Goal: Task Accomplishment & Management: Complete application form

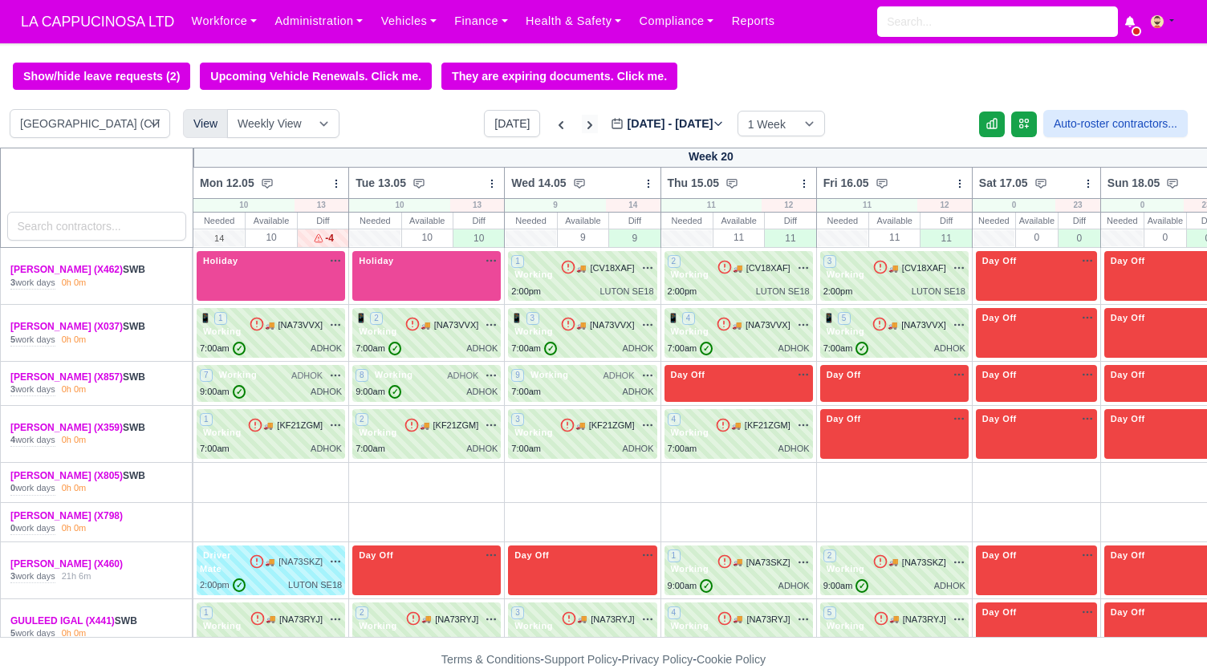
click at [582, 127] on icon at bounding box center [590, 125] width 16 height 16
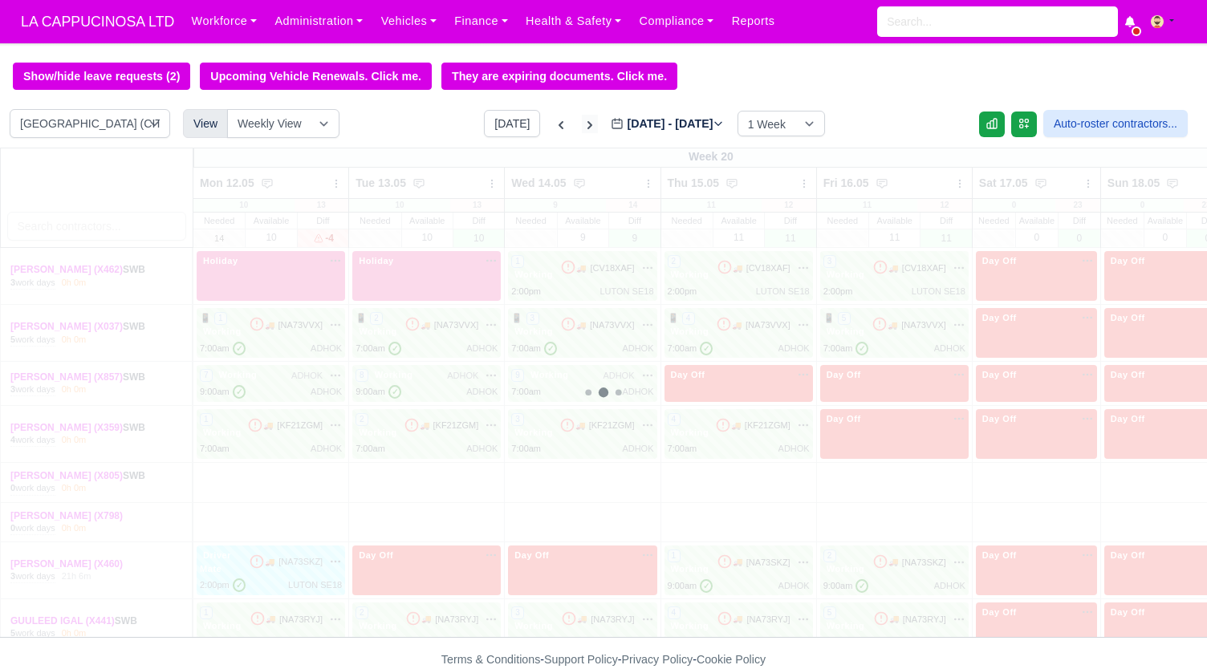
type input "2025-05-25"
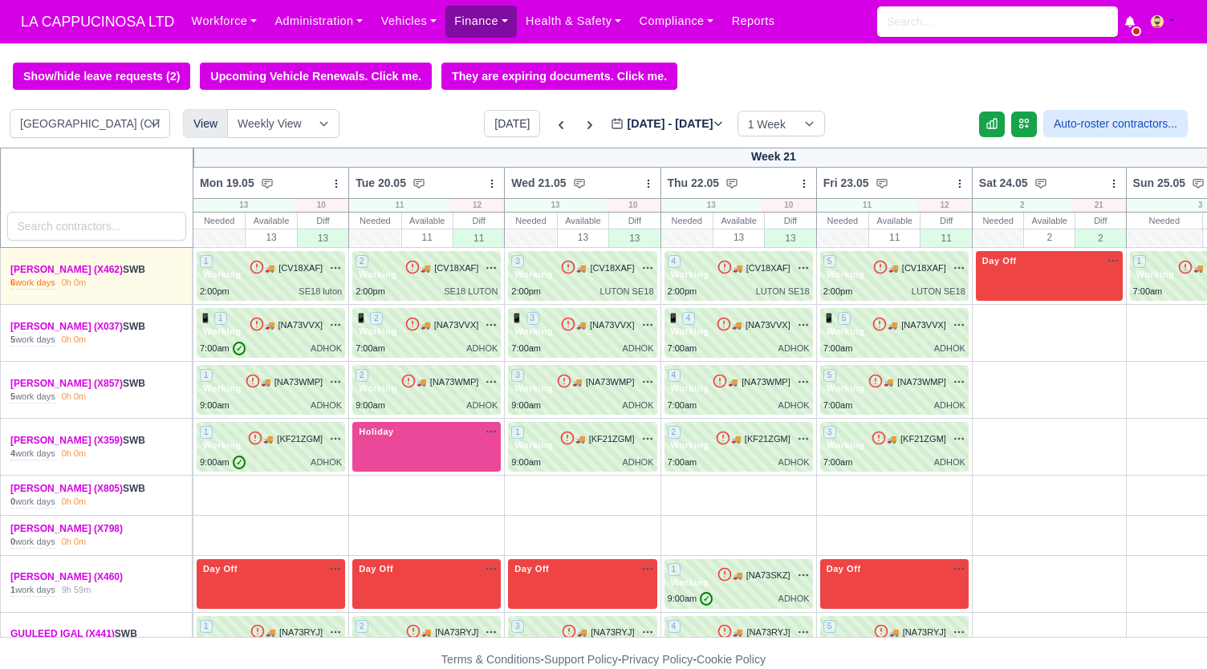
click at [461, 28] on link "Finance" at bounding box center [480, 21] width 71 height 31
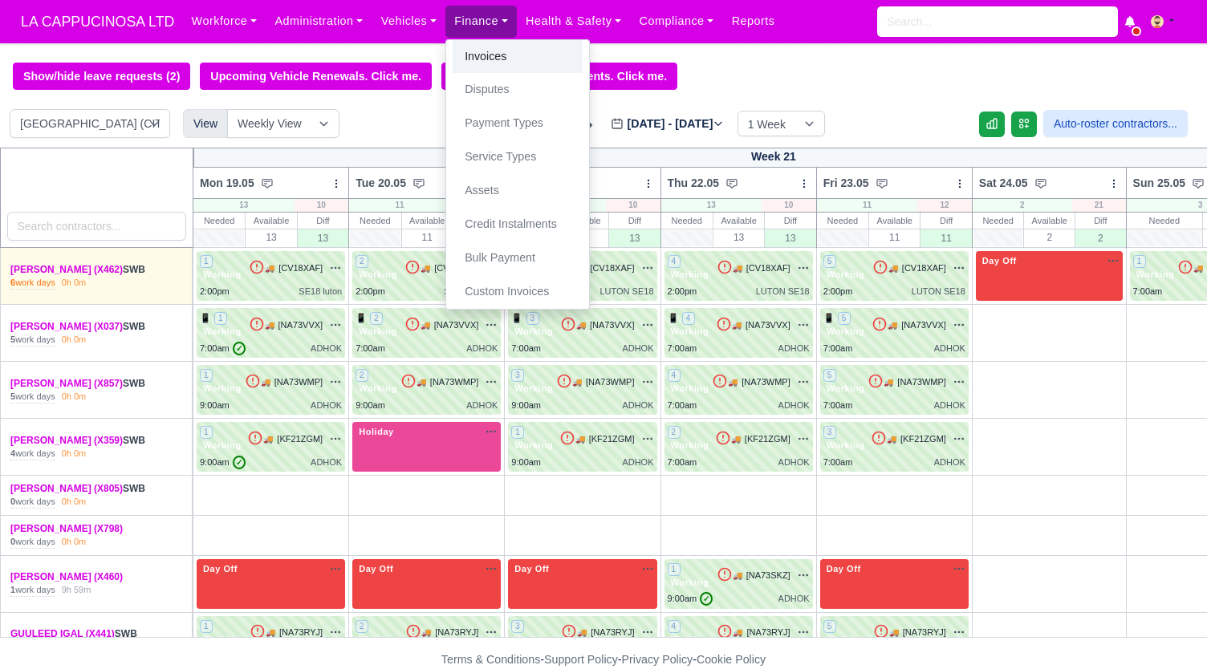
click at [457, 62] on link "Invoices" at bounding box center [518, 57] width 130 height 34
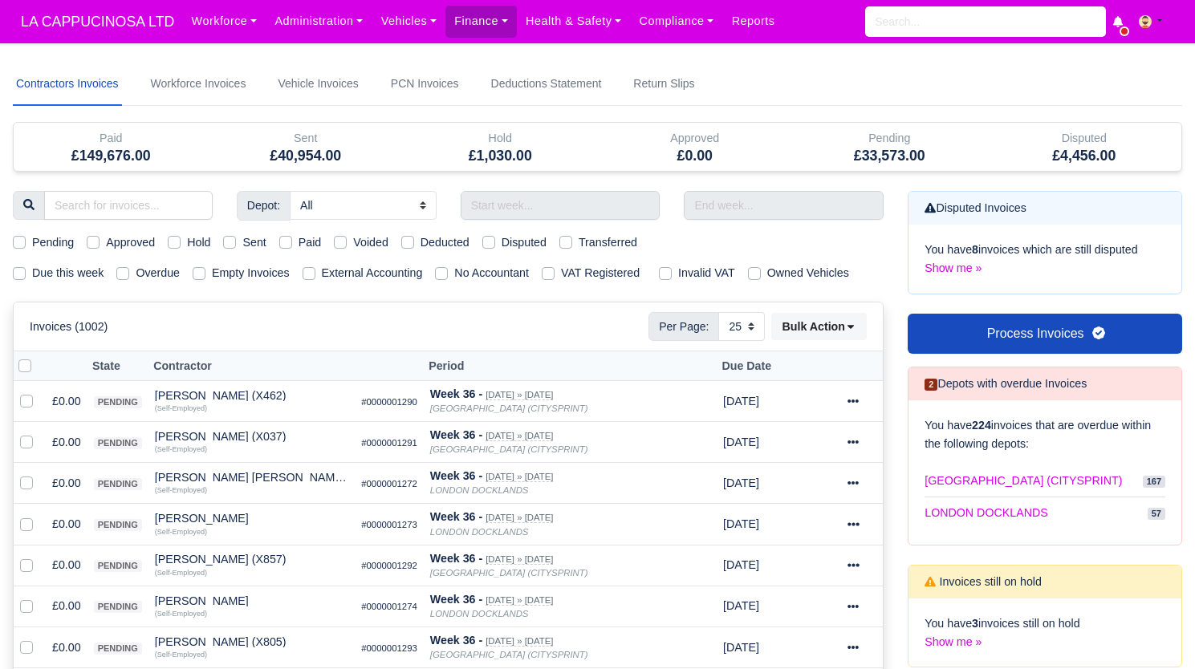
select select "25"
click at [543, 215] on input "text" at bounding box center [561, 205] width 200 height 29
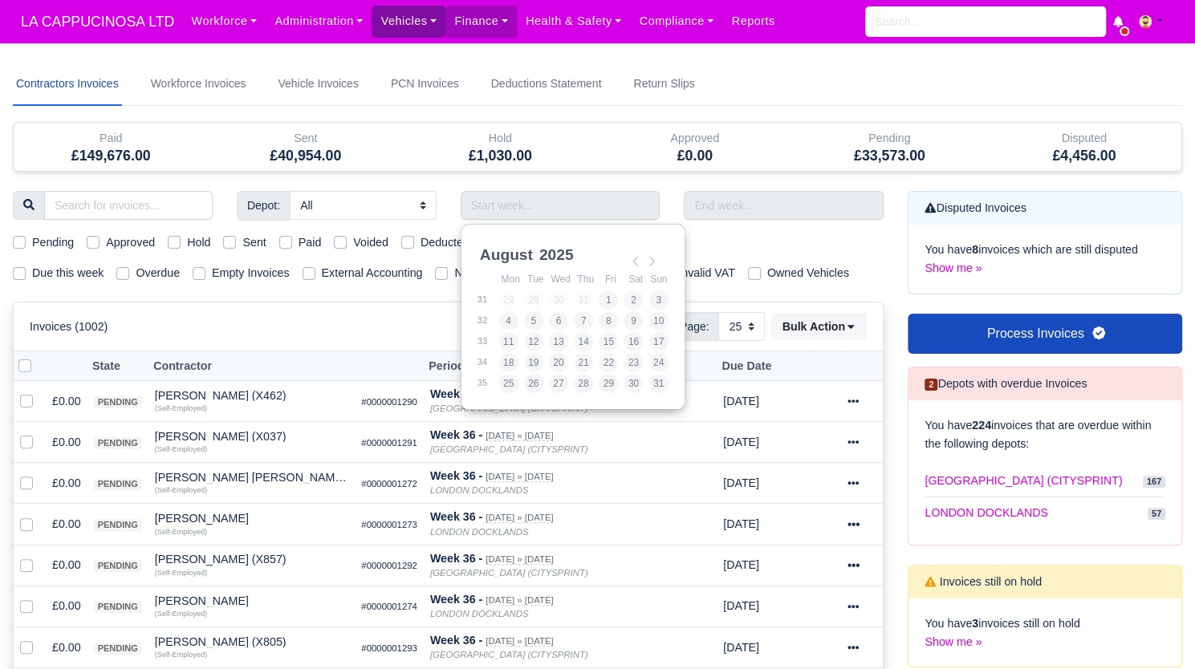
click at [383, 12] on link "Vehicles" at bounding box center [409, 21] width 74 height 31
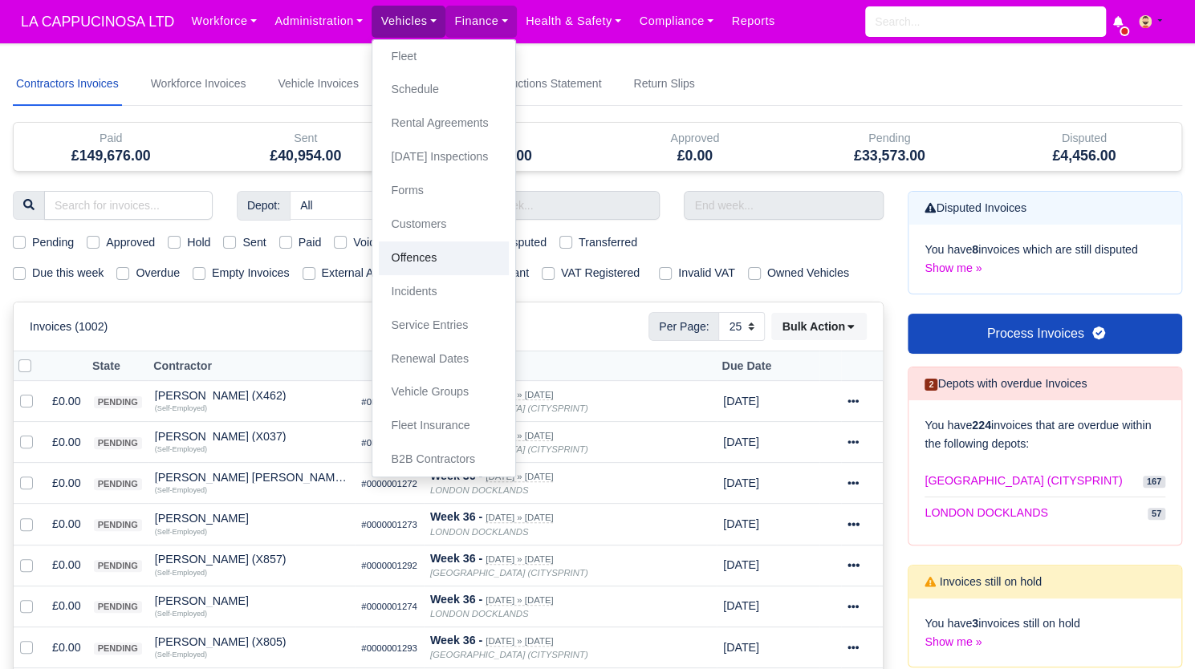
click at [408, 269] on link "Offences" at bounding box center [444, 259] width 130 height 34
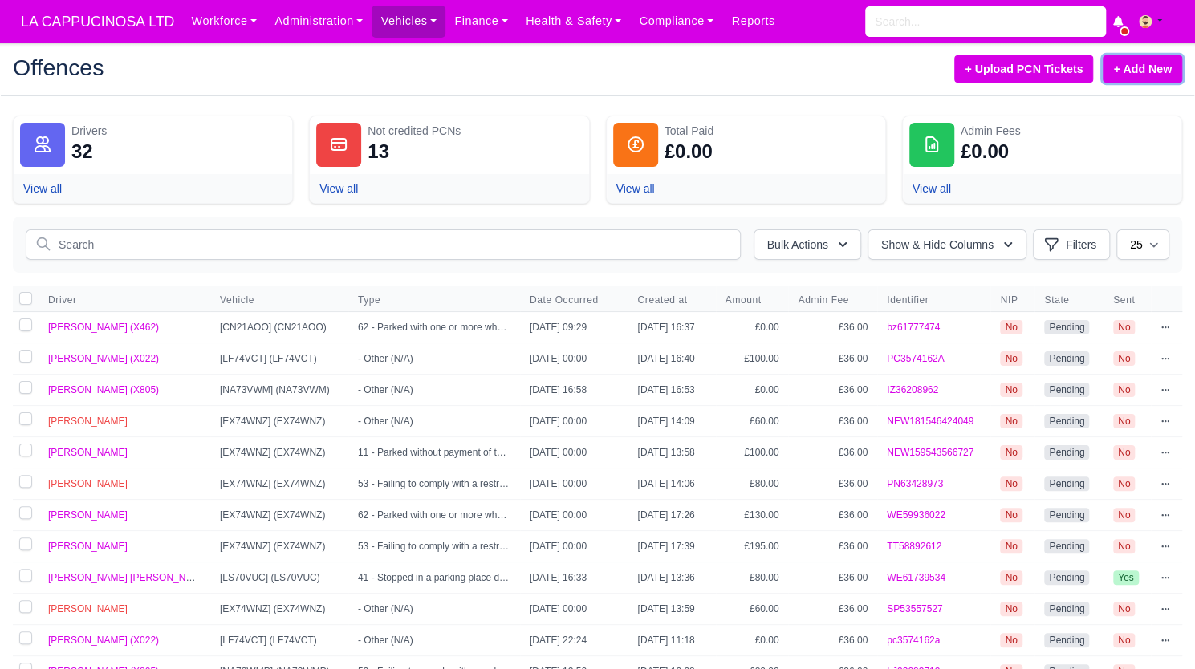
click at [1157, 55] on link "+ Add New" at bounding box center [1142, 68] width 79 height 27
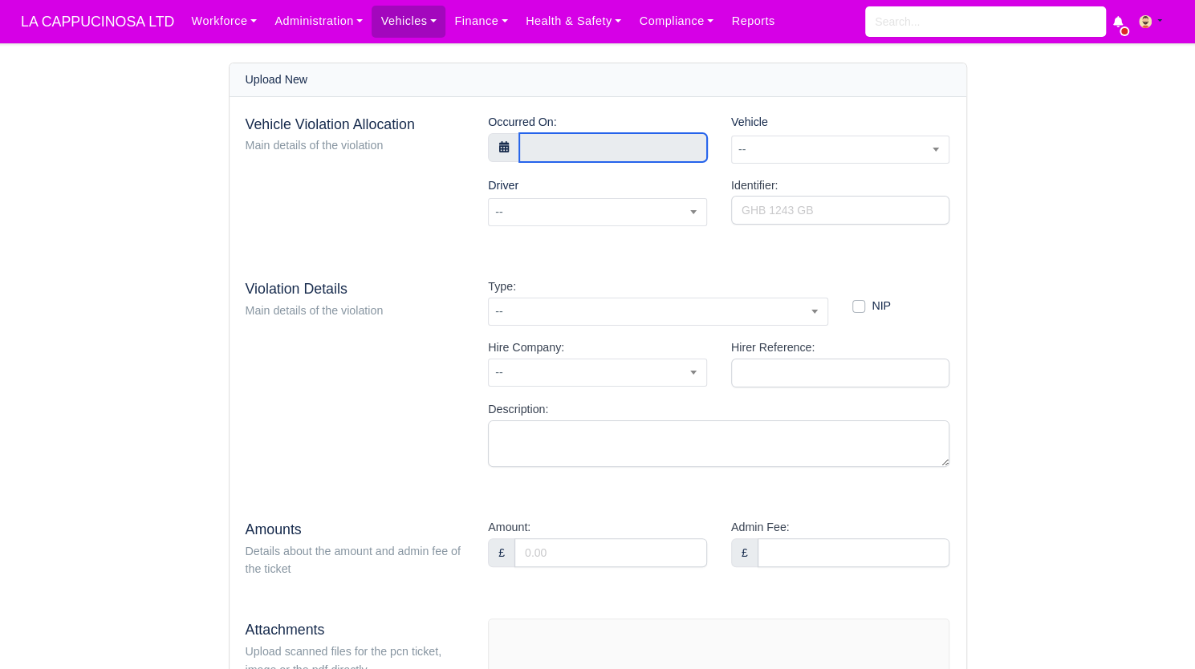
click at [648, 152] on input "text" at bounding box center [613, 147] width 188 height 29
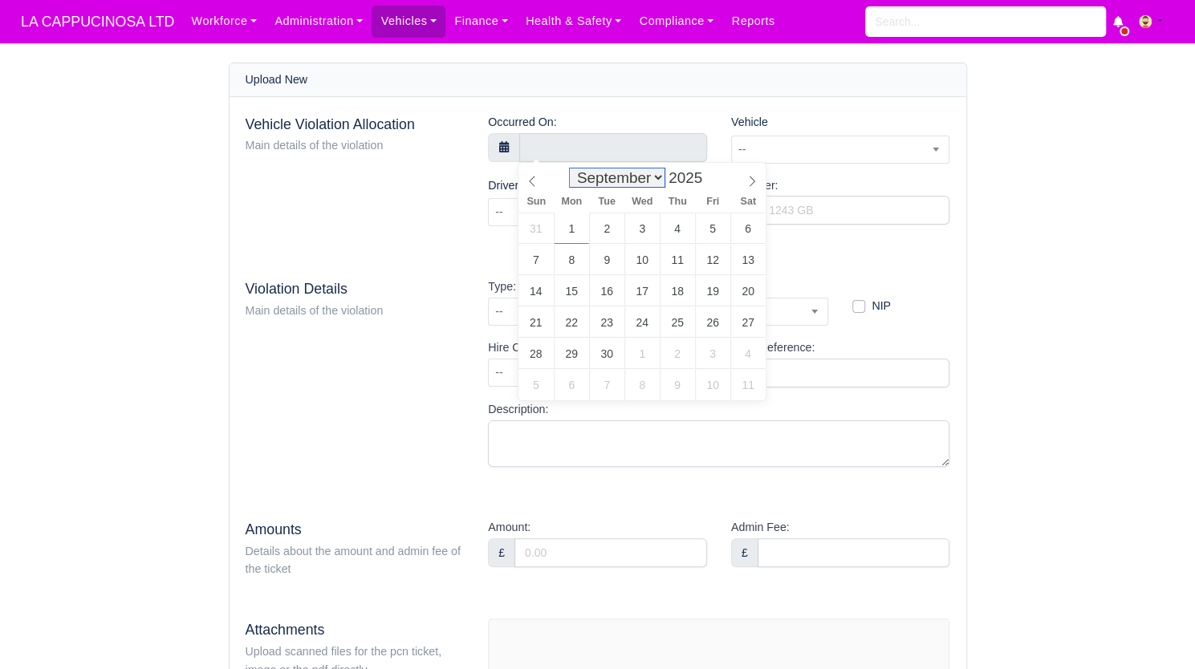
click at [641, 181] on select "January February March April May June July August September October November De…" at bounding box center [617, 178] width 95 height 18
select select "7"
click at [574, 169] on select "January February March April May June July August September October November De…" at bounding box center [617, 178] width 95 height 18
type input "18 August 2025 00:00"
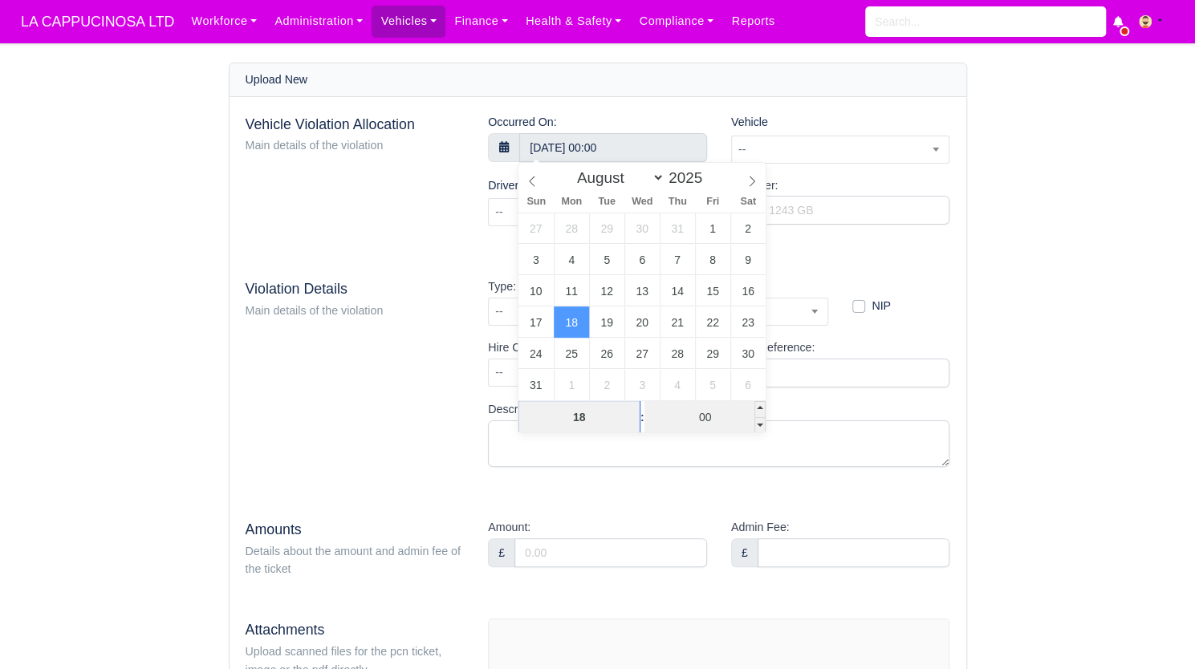
type input "18"
type input "18 August 2025 18:00"
click at [694, 420] on input "00" at bounding box center [704, 417] width 121 height 32
type input "07"
type input "[DATE] 18:07"
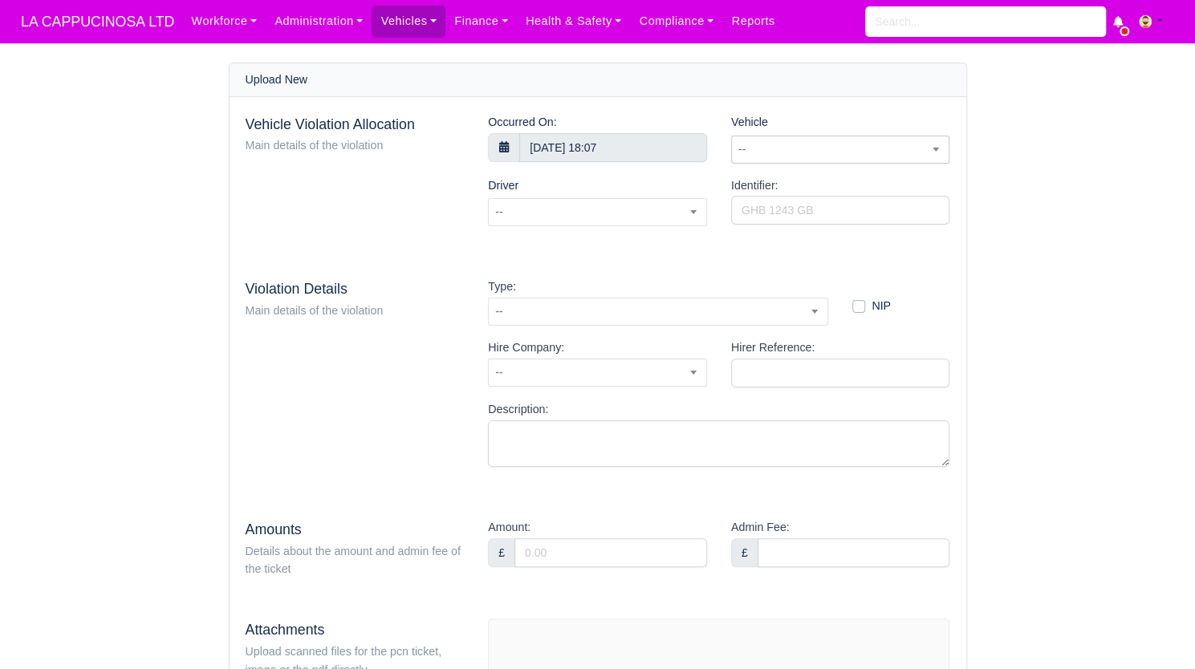
click at [885, 160] on span "--" at bounding box center [840, 150] width 219 height 28
type input "skz"
select select "1"
select select
click at [794, 209] on input "Identifier:" at bounding box center [840, 210] width 219 height 29
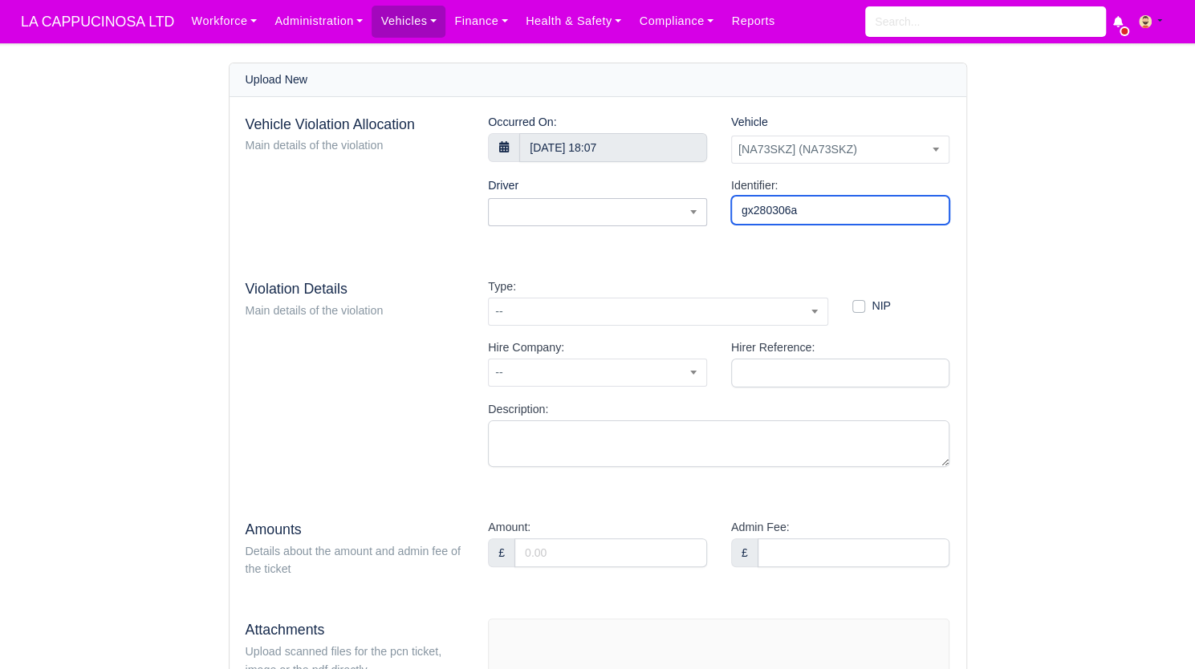
type input "gx280306a"
click at [644, 216] on span at bounding box center [597, 212] width 219 height 28
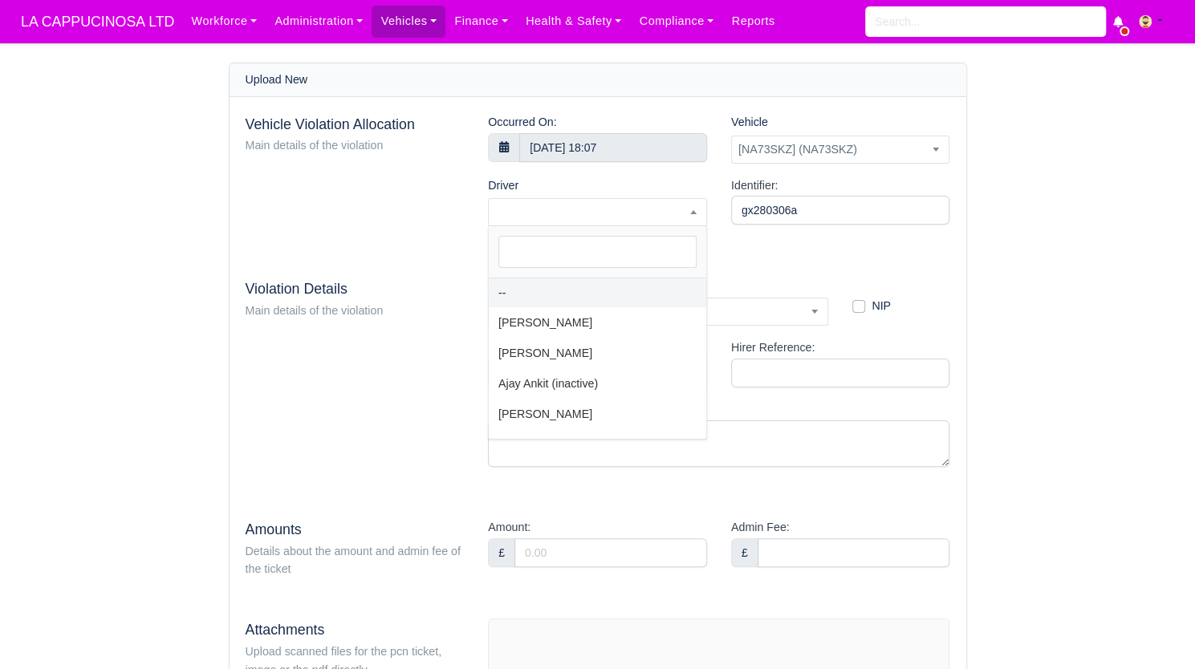
click at [629, 211] on span at bounding box center [597, 212] width 219 height 28
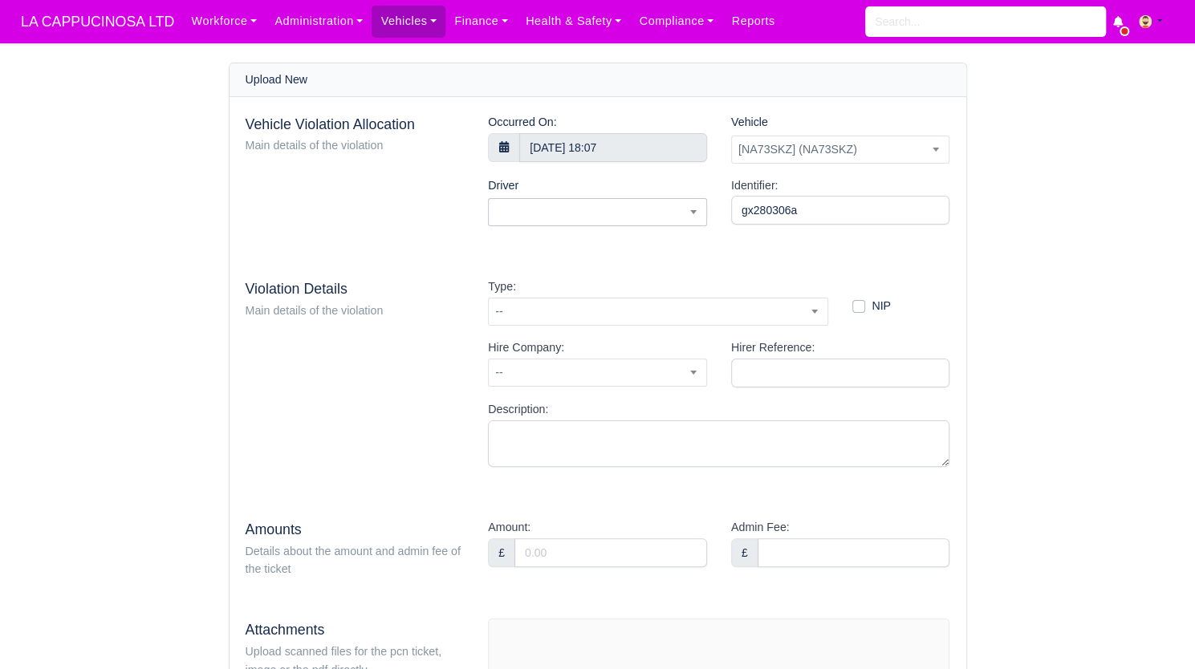
click at [629, 211] on span at bounding box center [597, 212] width 219 height 28
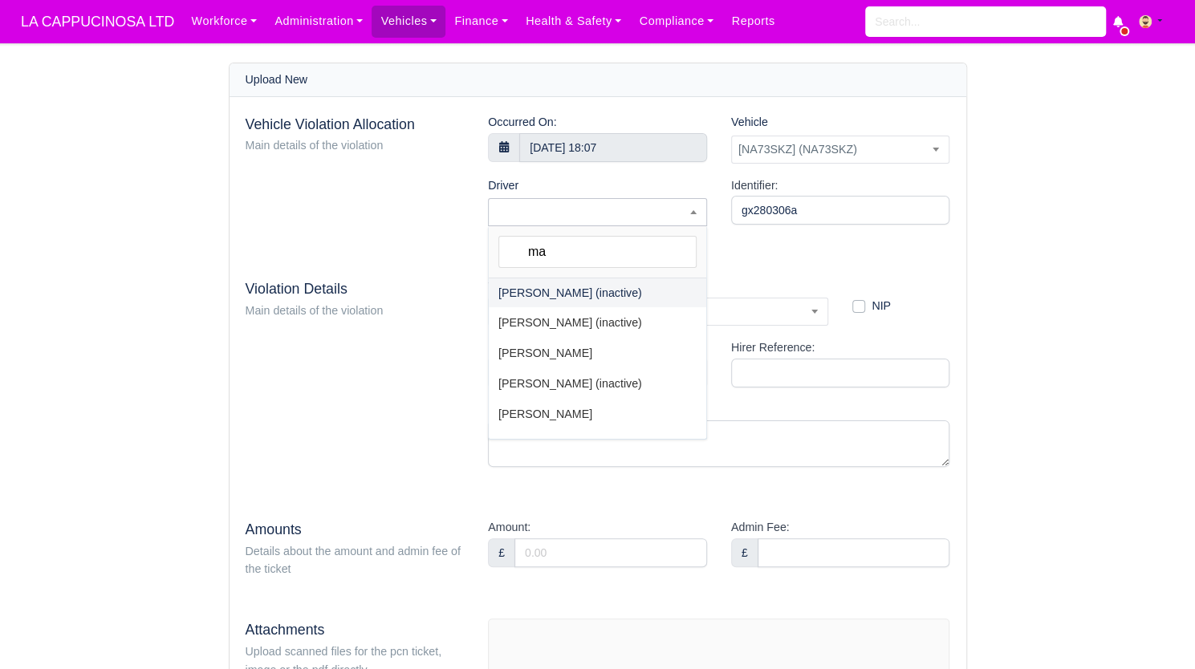
type input "mas"
select select "30"
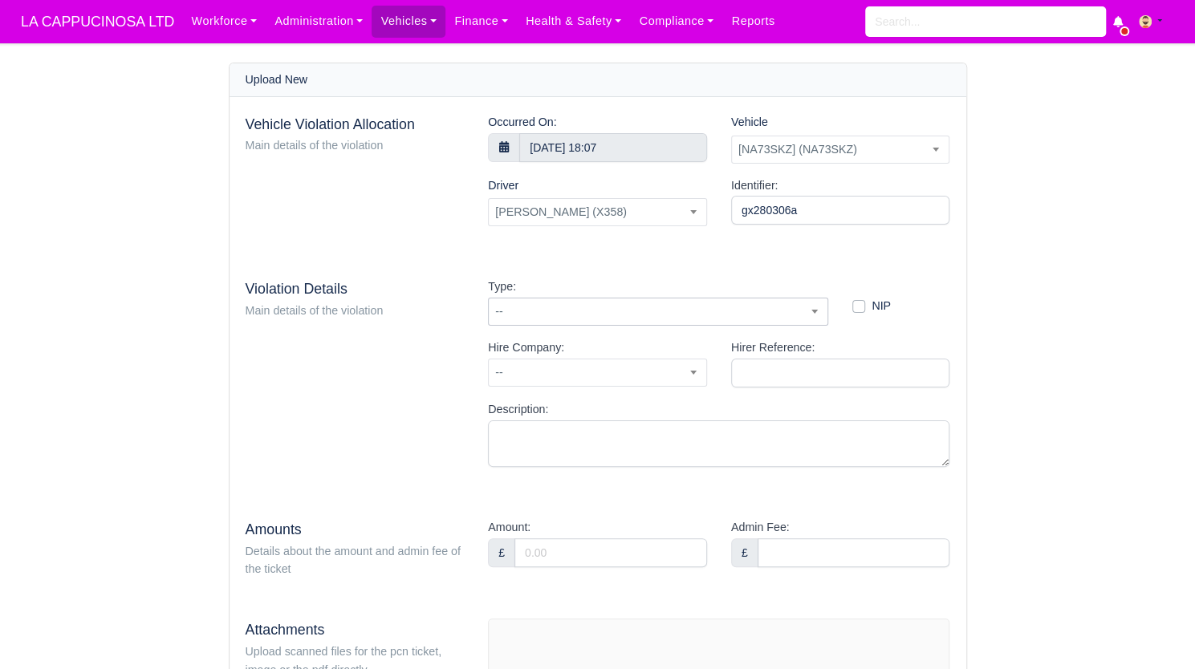
click at [619, 323] on span "--" at bounding box center [658, 312] width 340 height 28
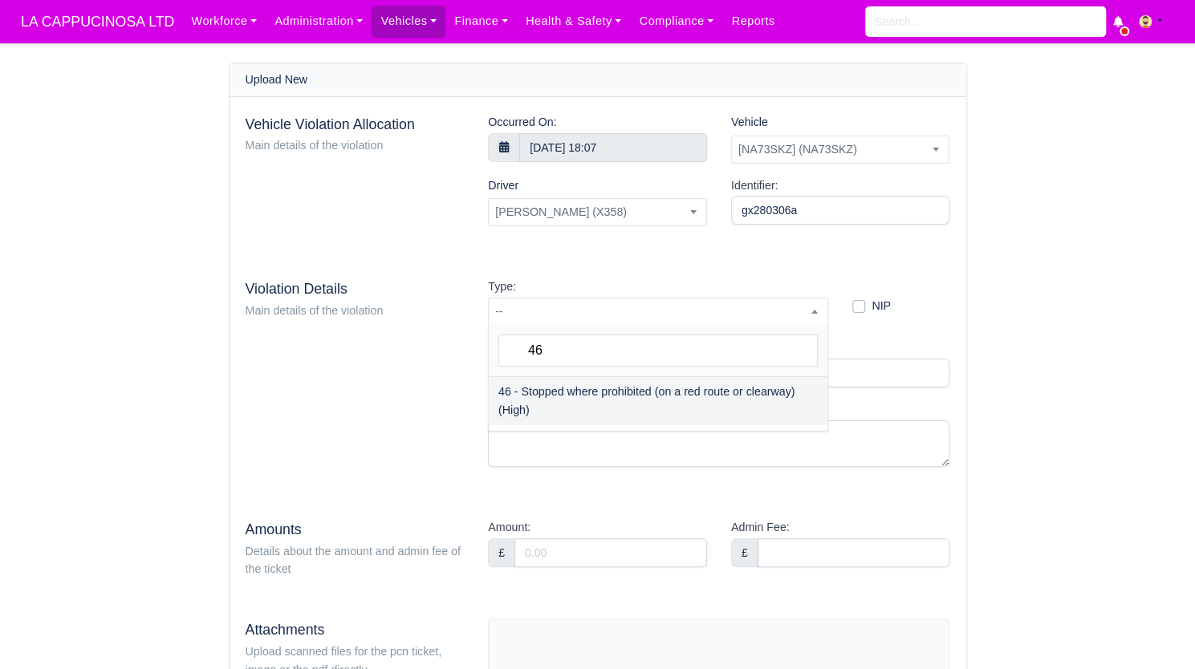
type input "46"
select select "34"
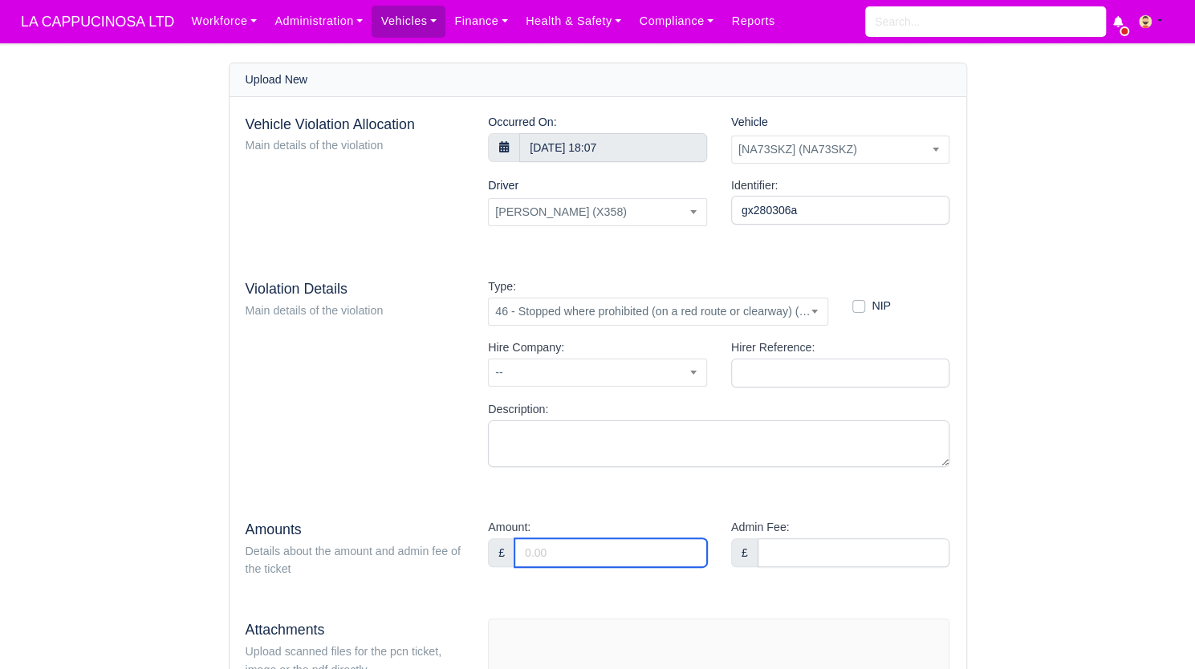
click at [628, 554] on input "Amount:" at bounding box center [610, 552] width 193 height 29
type input "80"
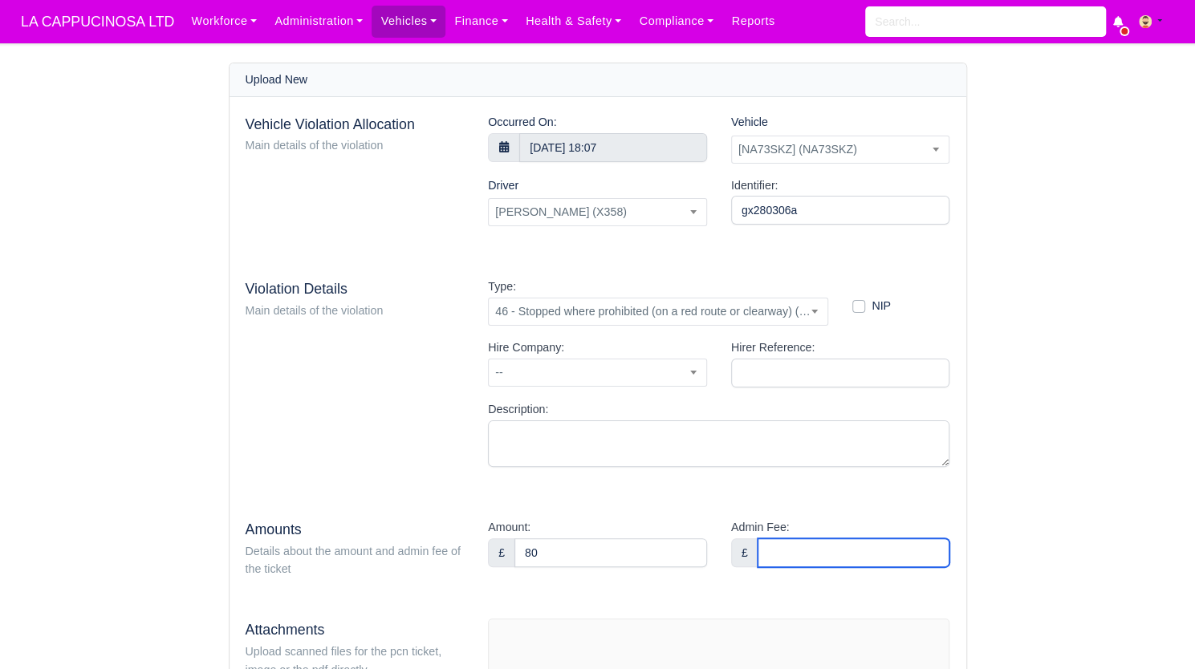
click at [808, 546] on input "Admin Fee:" at bounding box center [854, 552] width 193 height 29
type input "36"
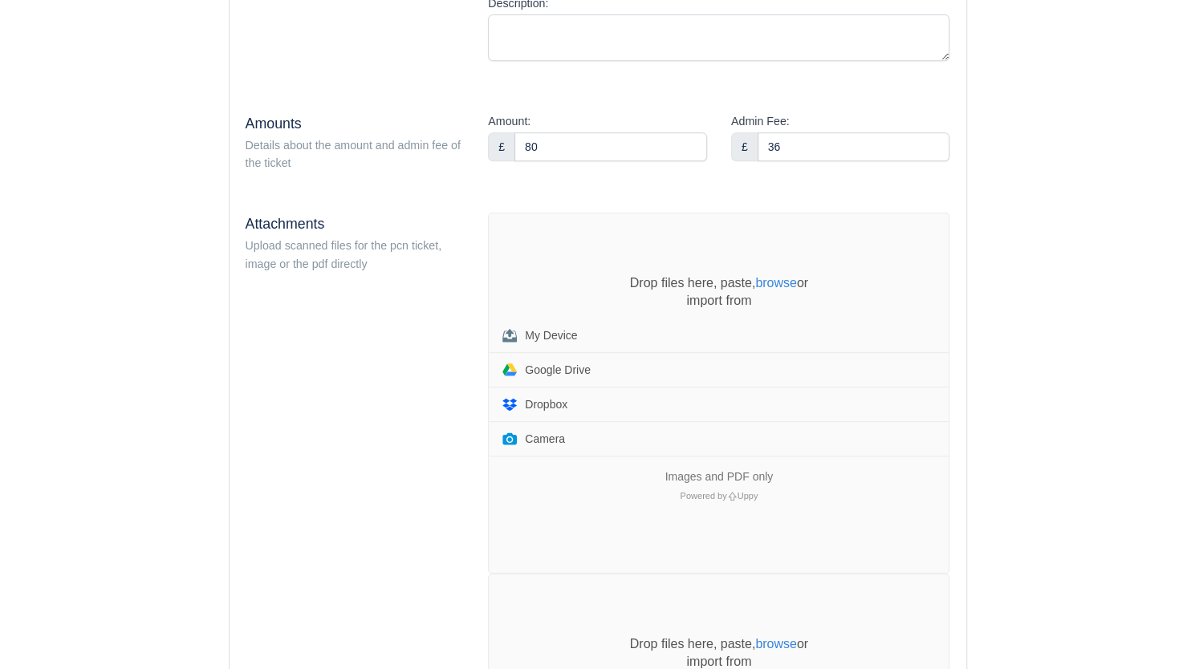
scroll to position [369, 0]
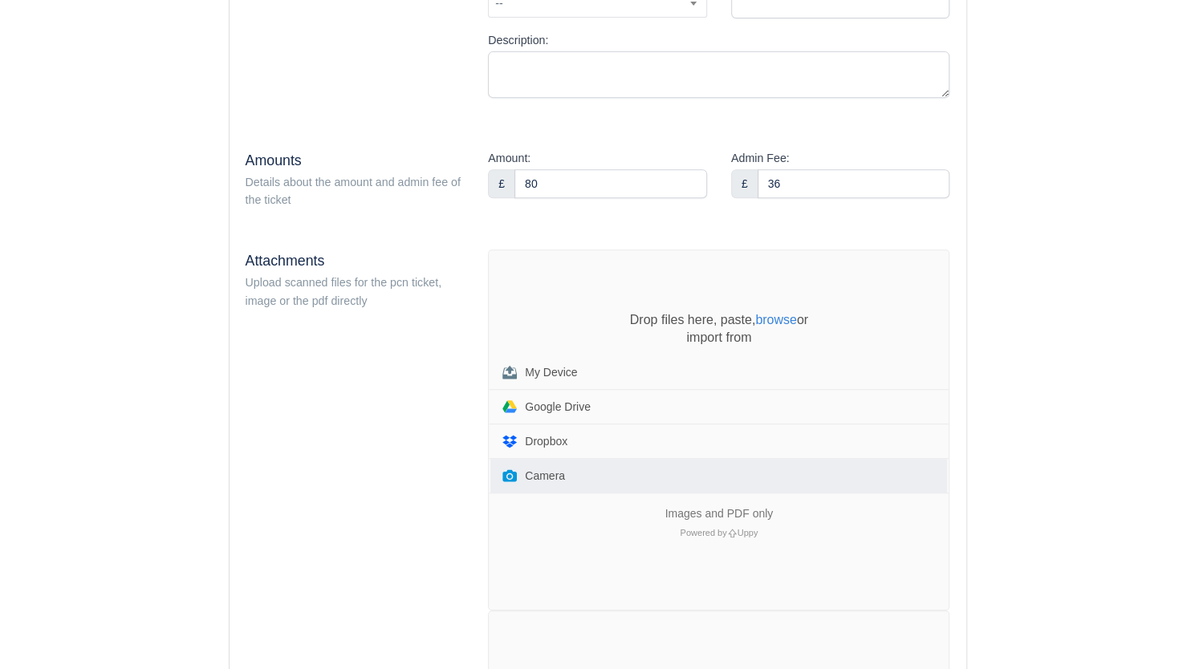
click at [776, 477] on button "Camera" at bounding box center [718, 476] width 457 height 34
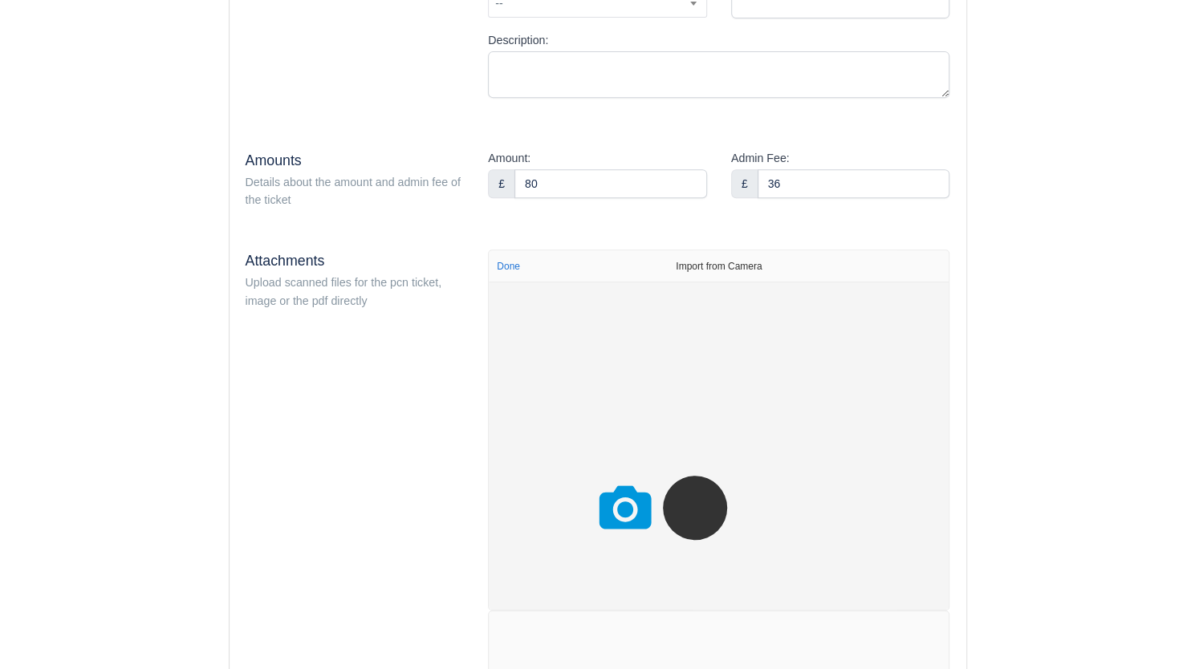
click at [776, 465] on video "File Uploader" at bounding box center [719, 405] width 241 height 120
click at [518, 259] on button "Done" at bounding box center [508, 266] width 33 height 21
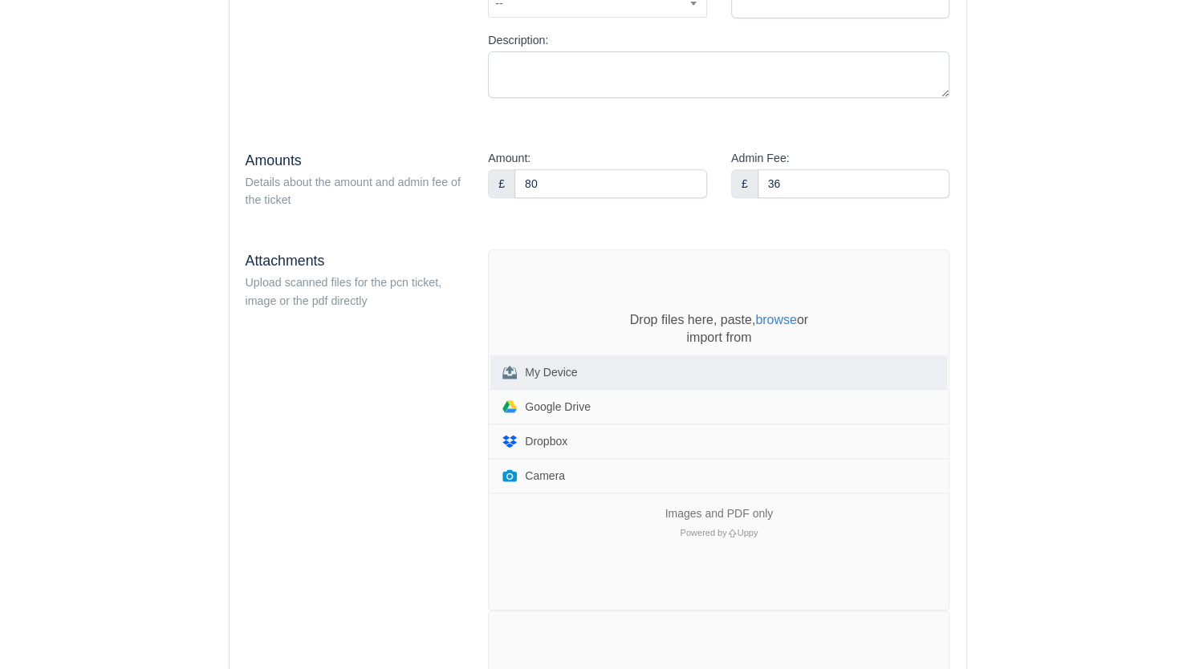
click at [587, 365] on button "My Device" at bounding box center [718, 372] width 457 height 34
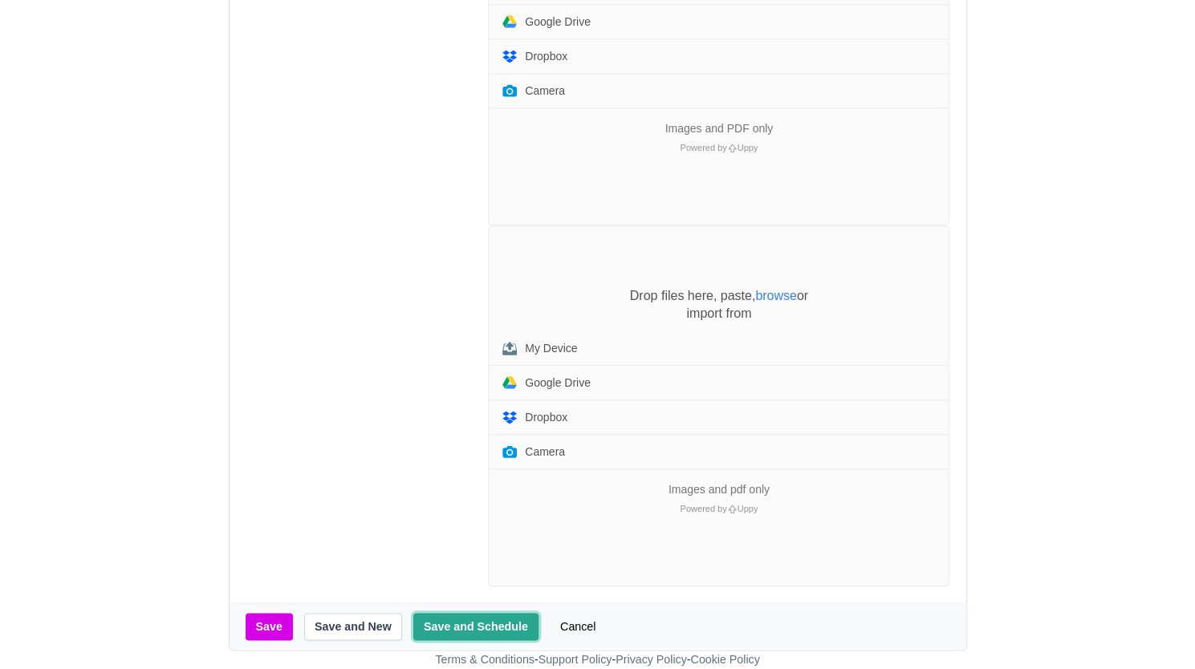
click at [441, 626] on button "Save and Schedule" at bounding box center [475, 626] width 125 height 27
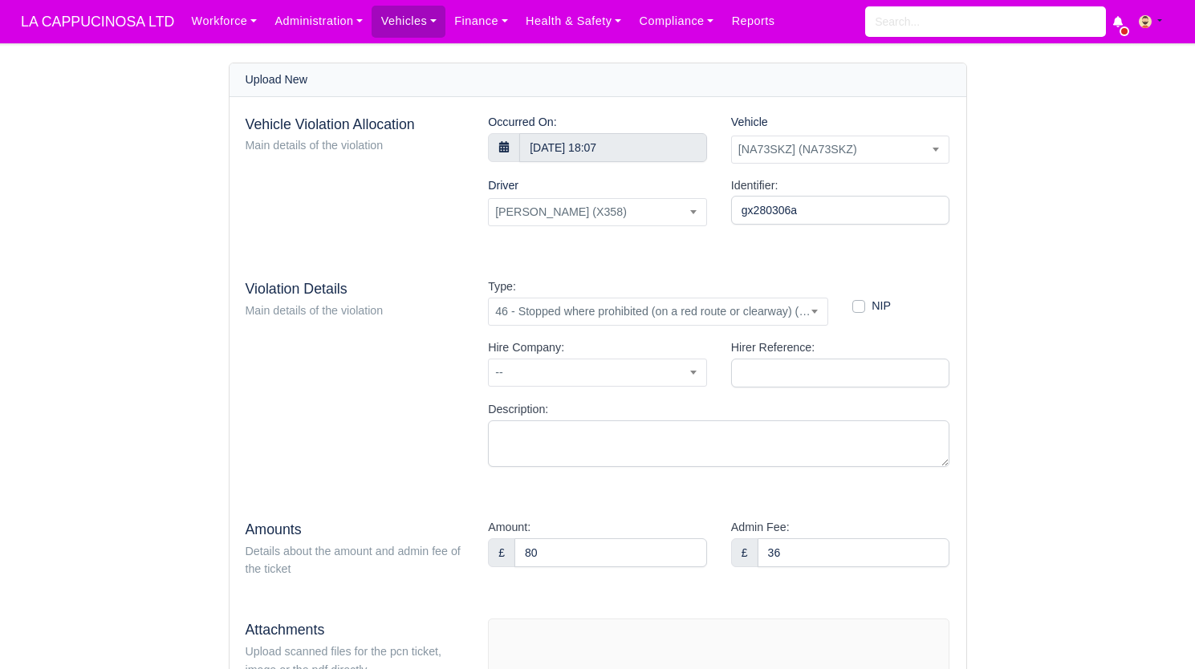
select select "1"
select select "30"
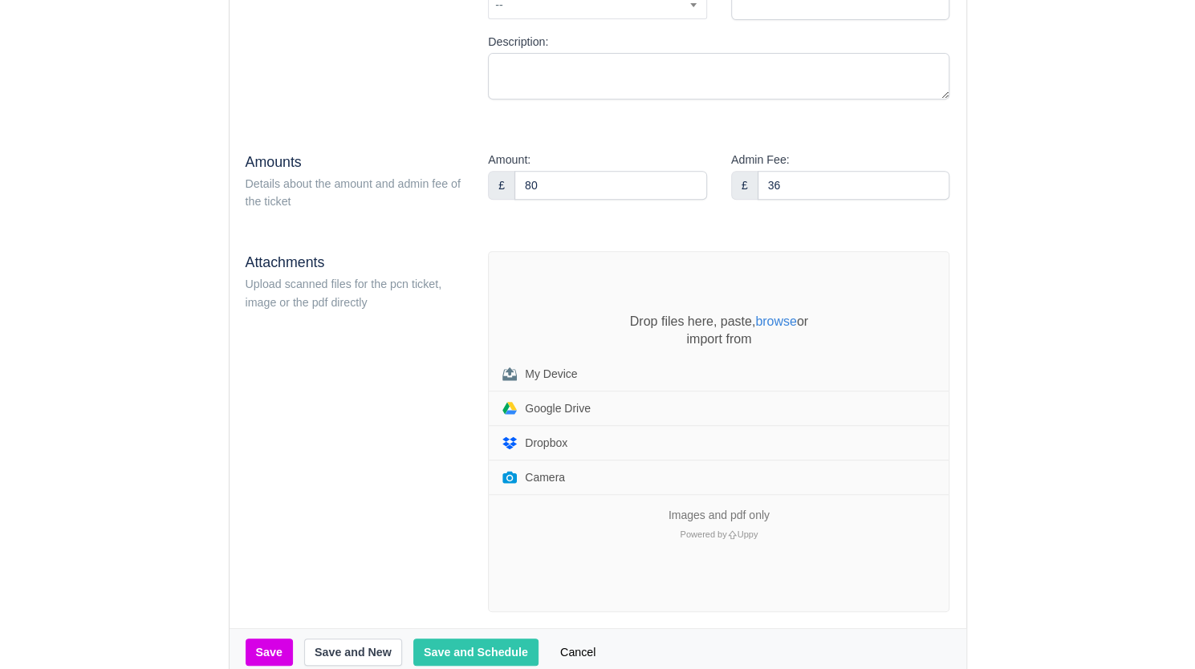
scroll to position [393, 0]
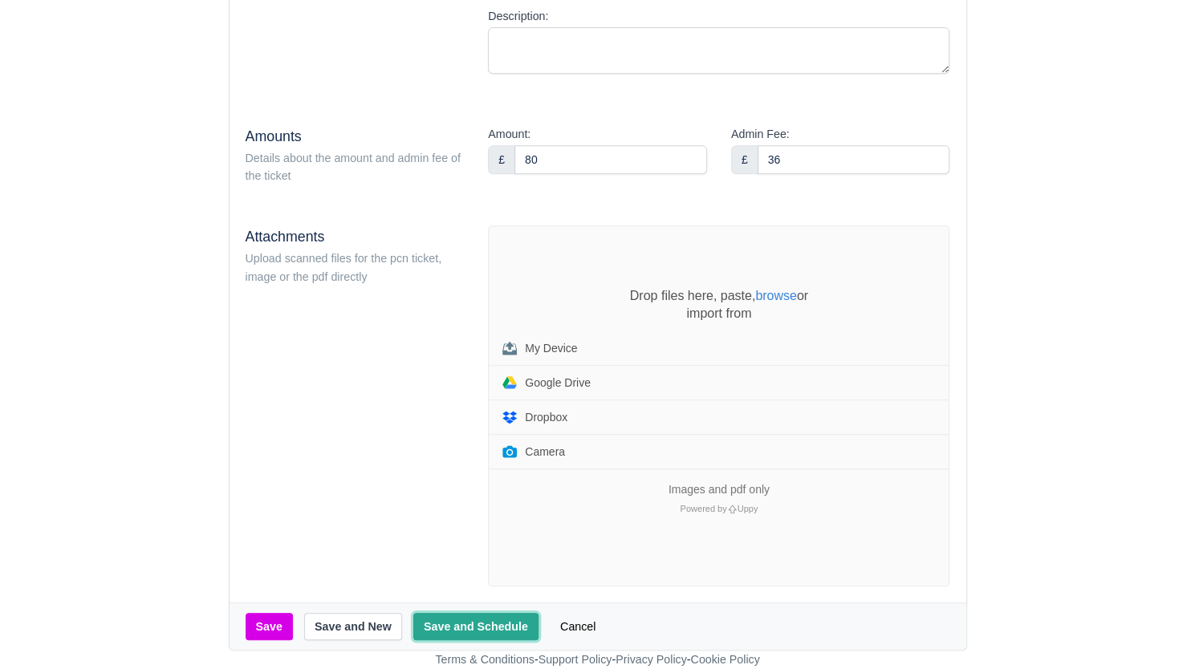
click at [445, 625] on button "Save and Schedule" at bounding box center [475, 626] width 125 height 27
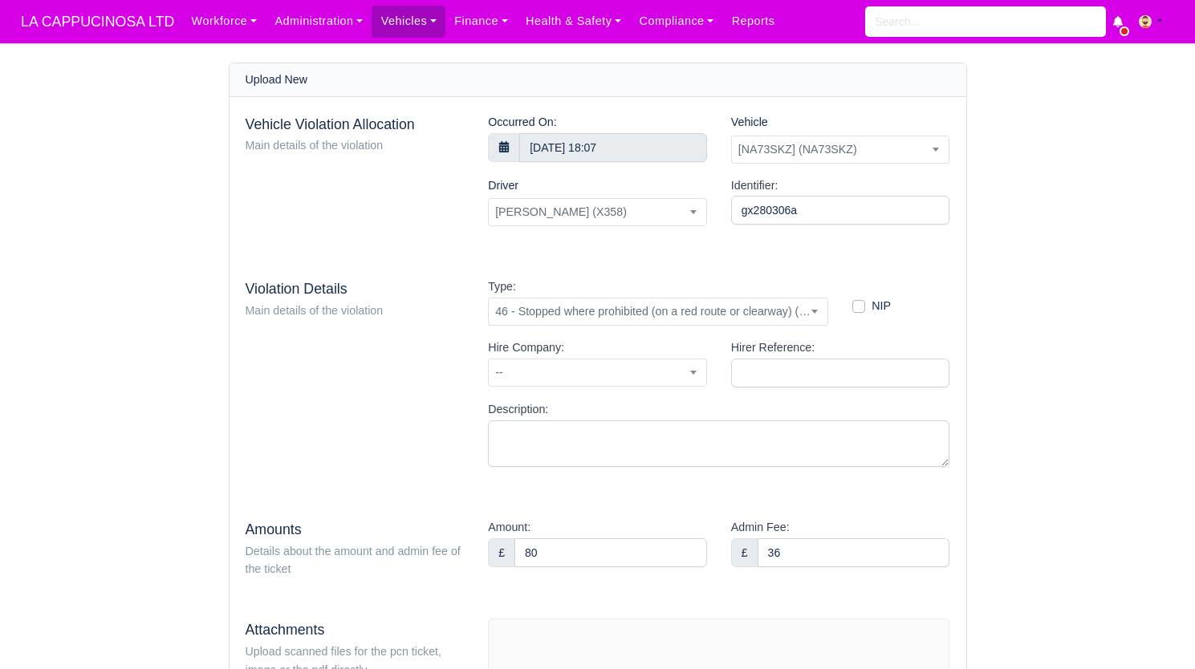
select select "1"
select select "30"
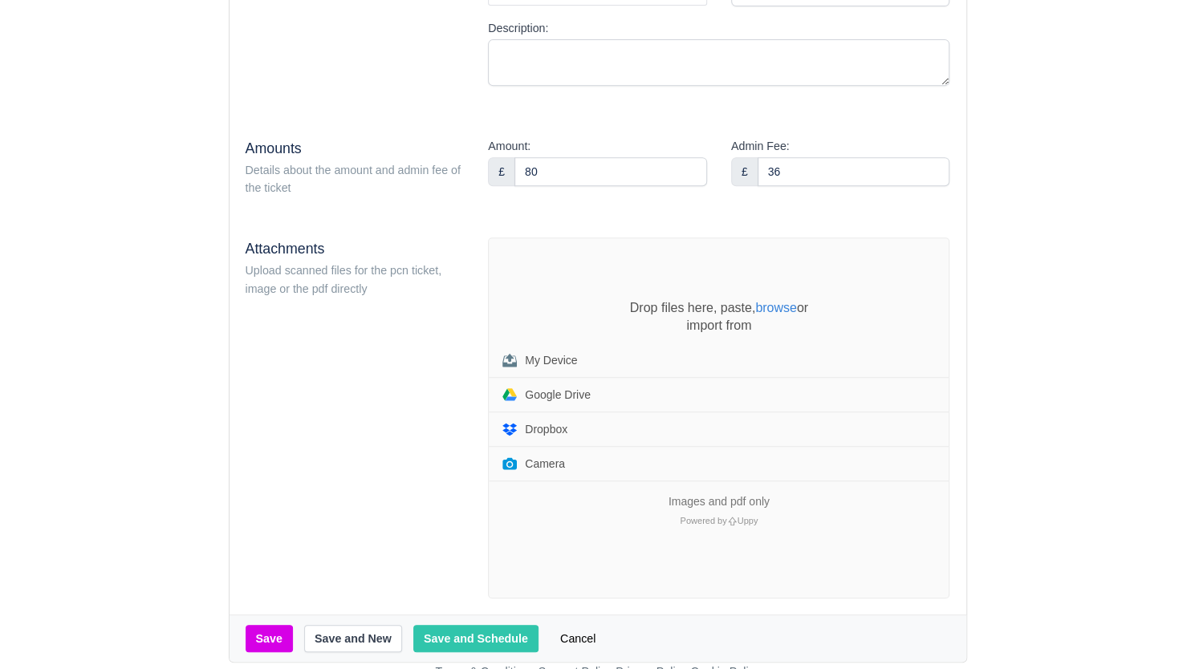
scroll to position [393, 0]
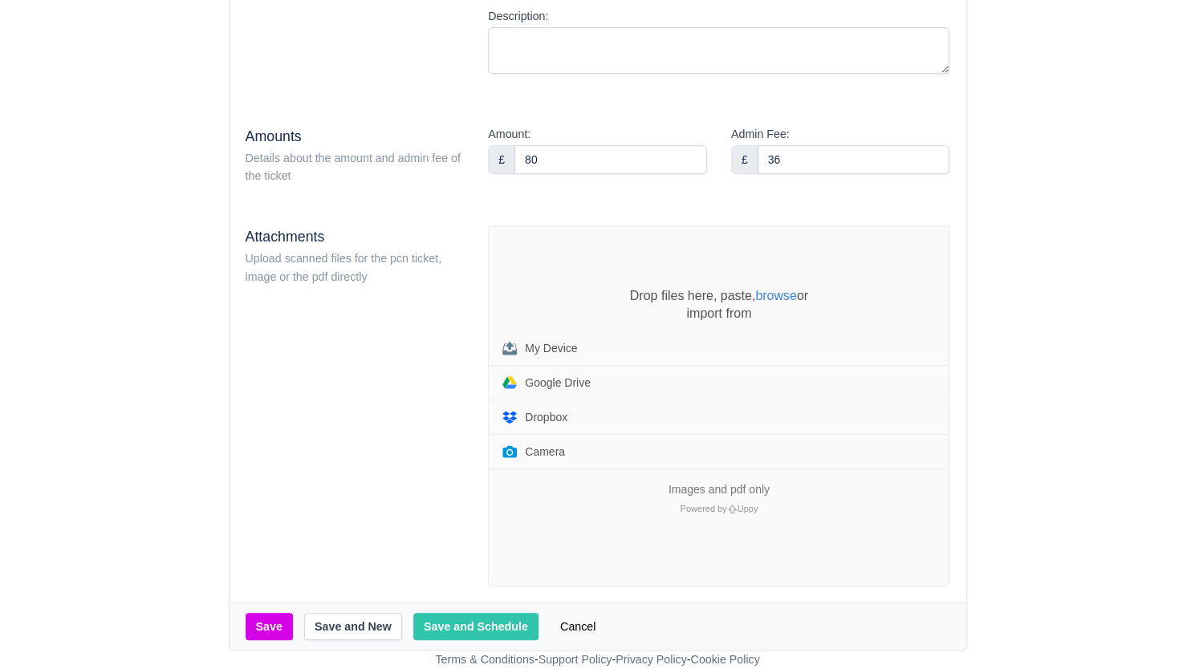
click at [652, 474] on div "Drop files here, paste, browse or import from My Device Google Drive Dropbox Ca…" at bounding box center [719, 405] width 460 height 359
click at [1087, 201] on main "Upload New Vehicle Violation Allocation Main details of the violation Occurred …" at bounding box center [597, 159] width 1195 height 981
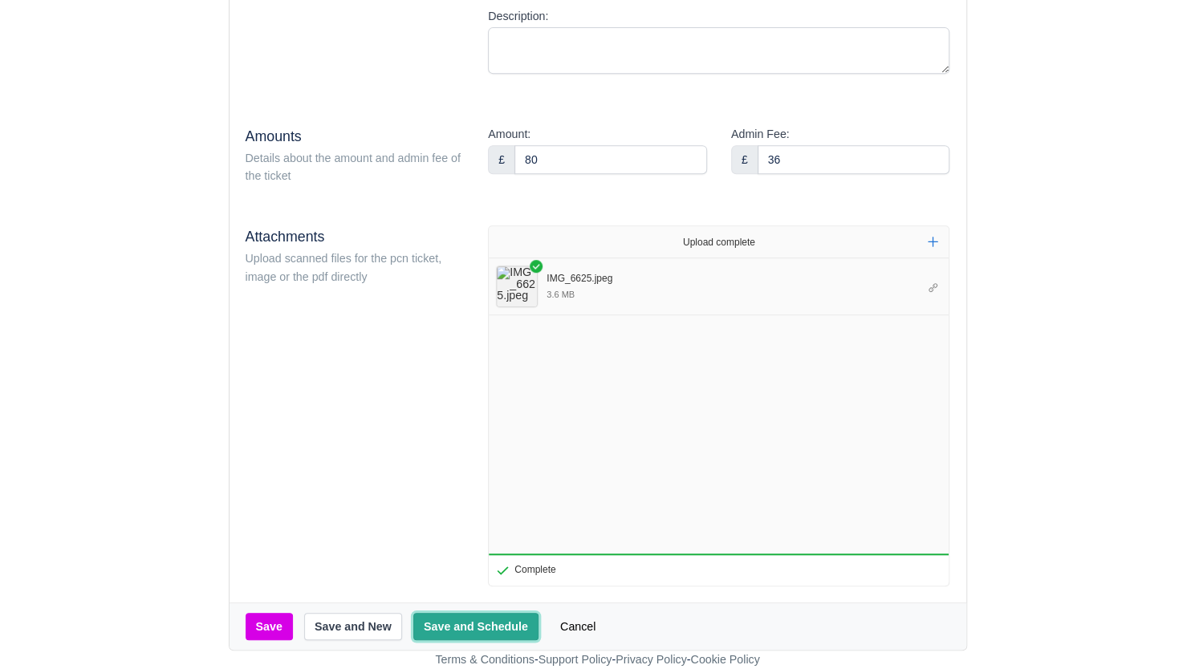
click at [490, 625] on button "Save and Schedule" at bounding box center [475, 626] width 125 height 27
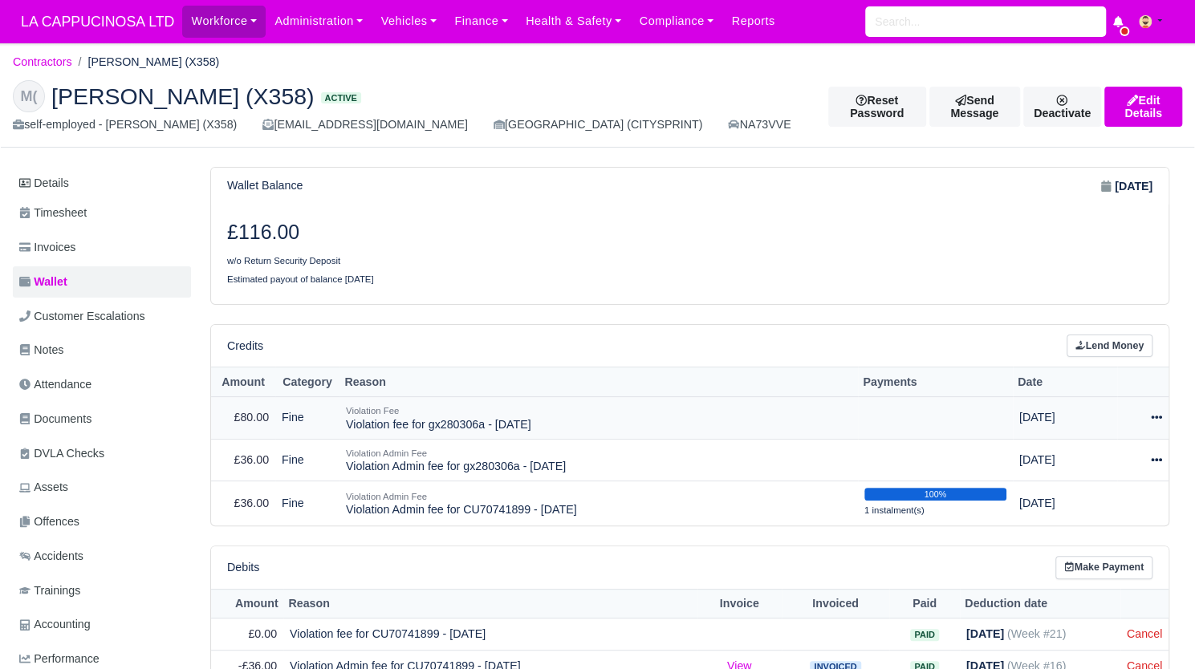
click at [1155, 417] on icon at bounding box center [1156, 417] width 11 height 3
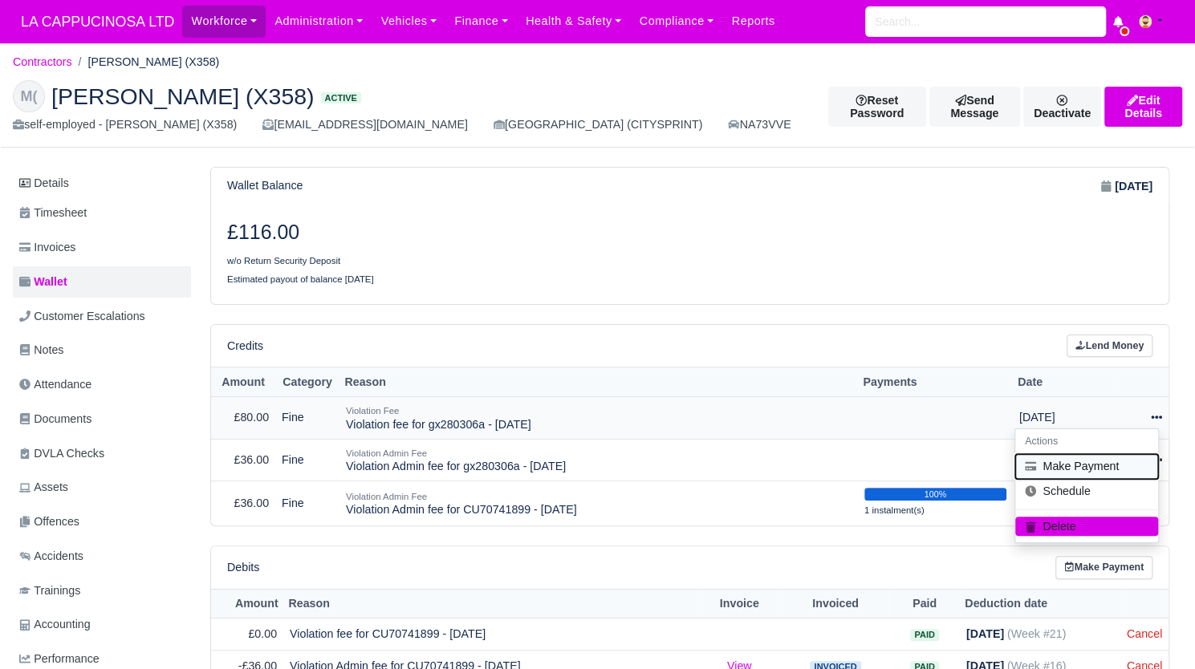
click at [1113, 458] on button "Make Payment" at bounding box center [1086, 466] width 143 height 25
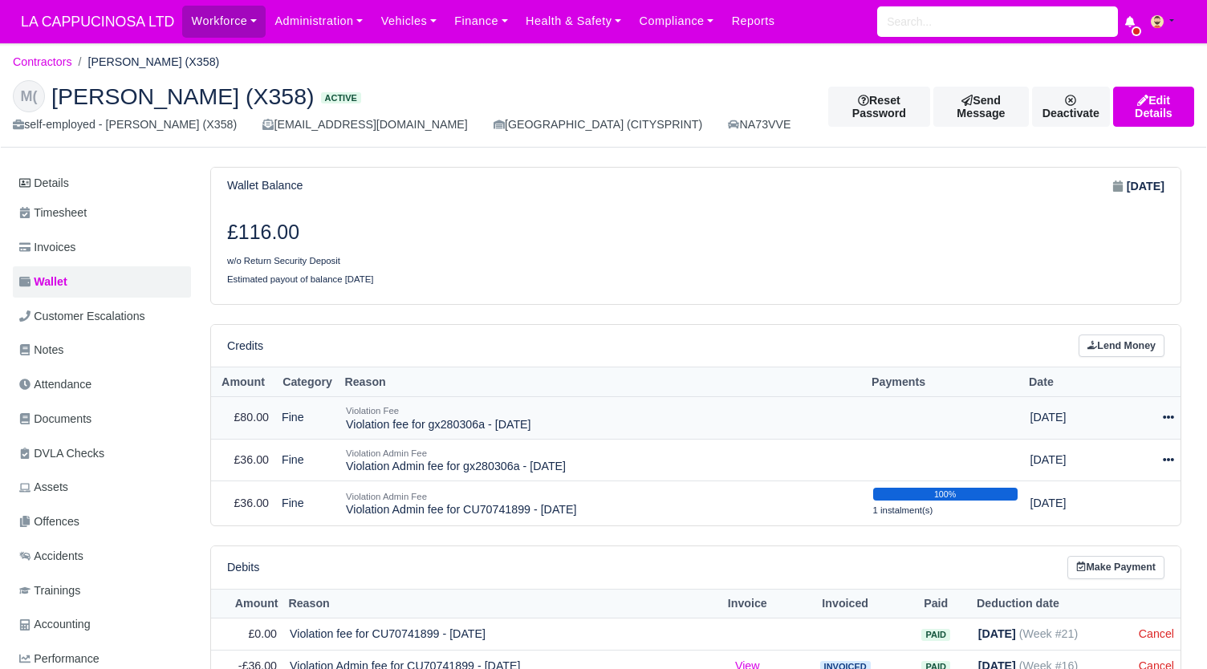
select select "801"
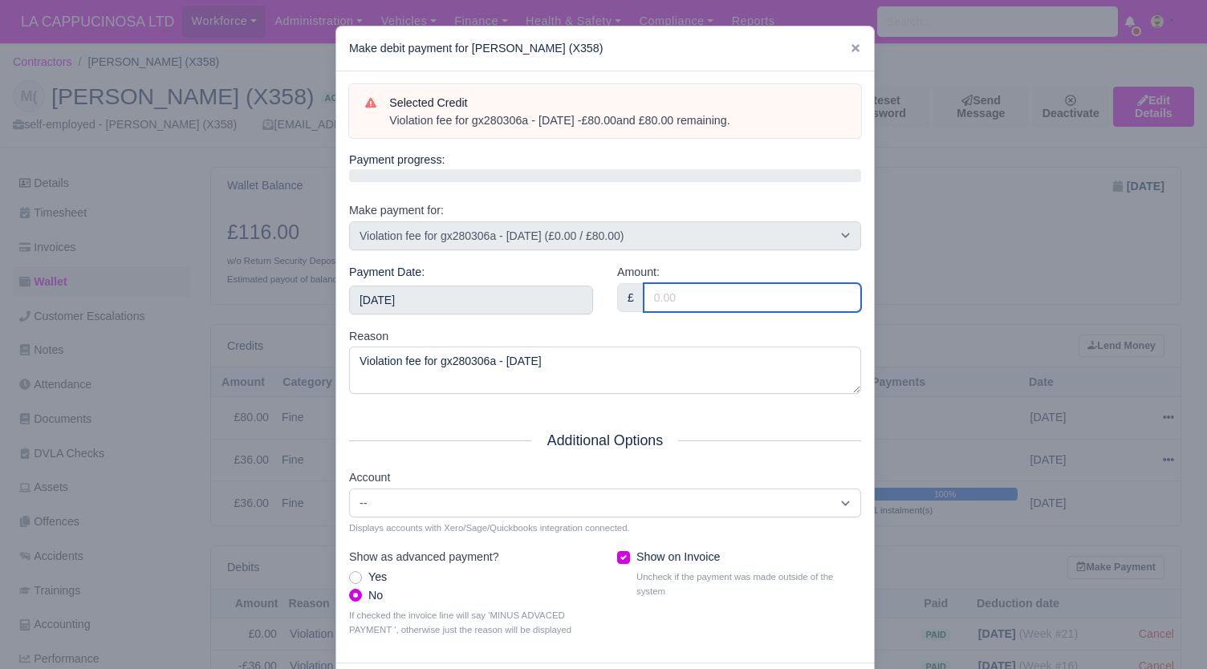
click at [735, 303] on input "Amount:" at bounding box center [752, 297] width 217 height 29
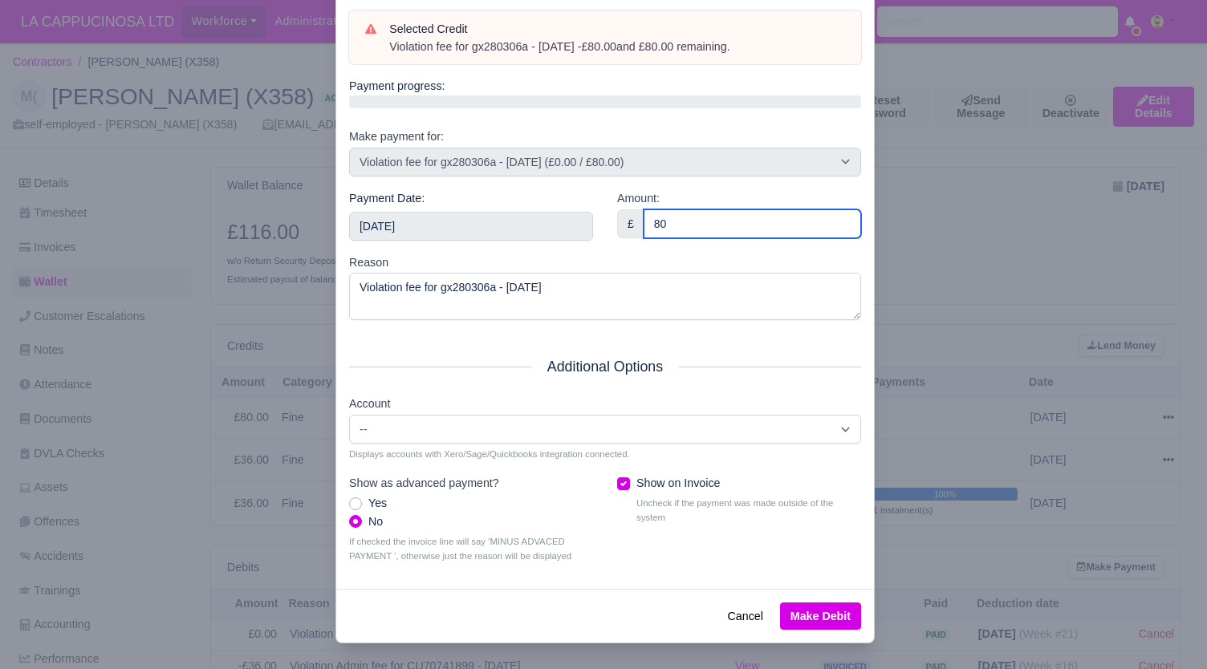
type input "80"
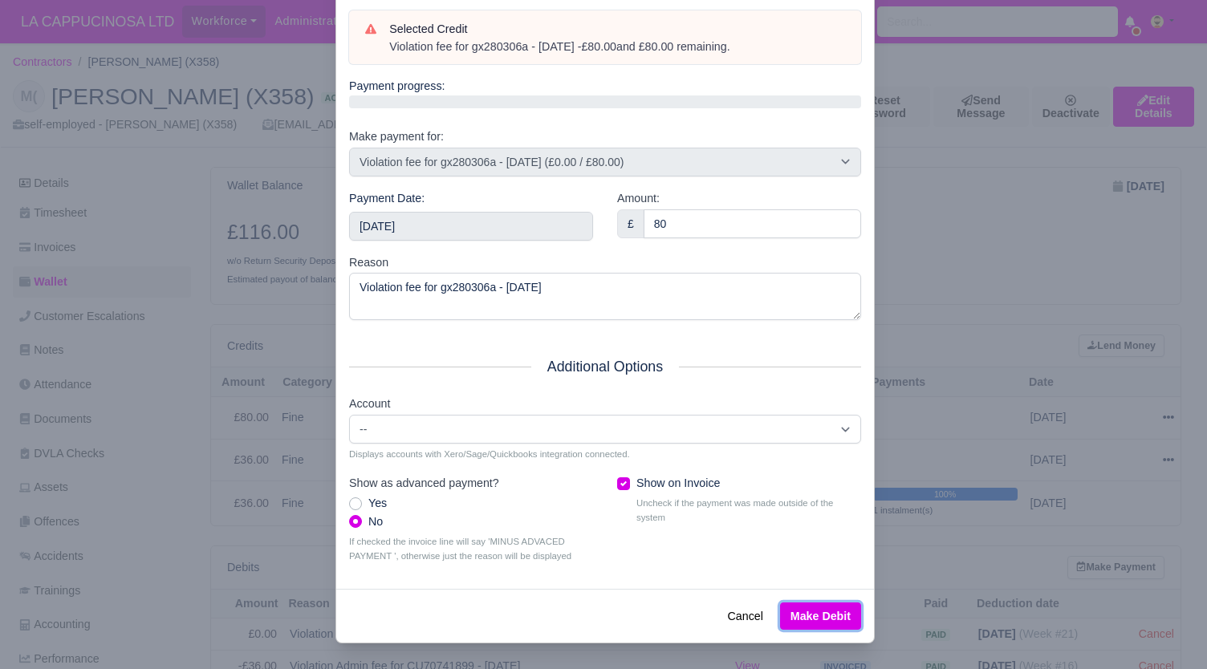
click at [806, 625] on button "Make Debit" at bounding box center [820, 616] width 81 height 27
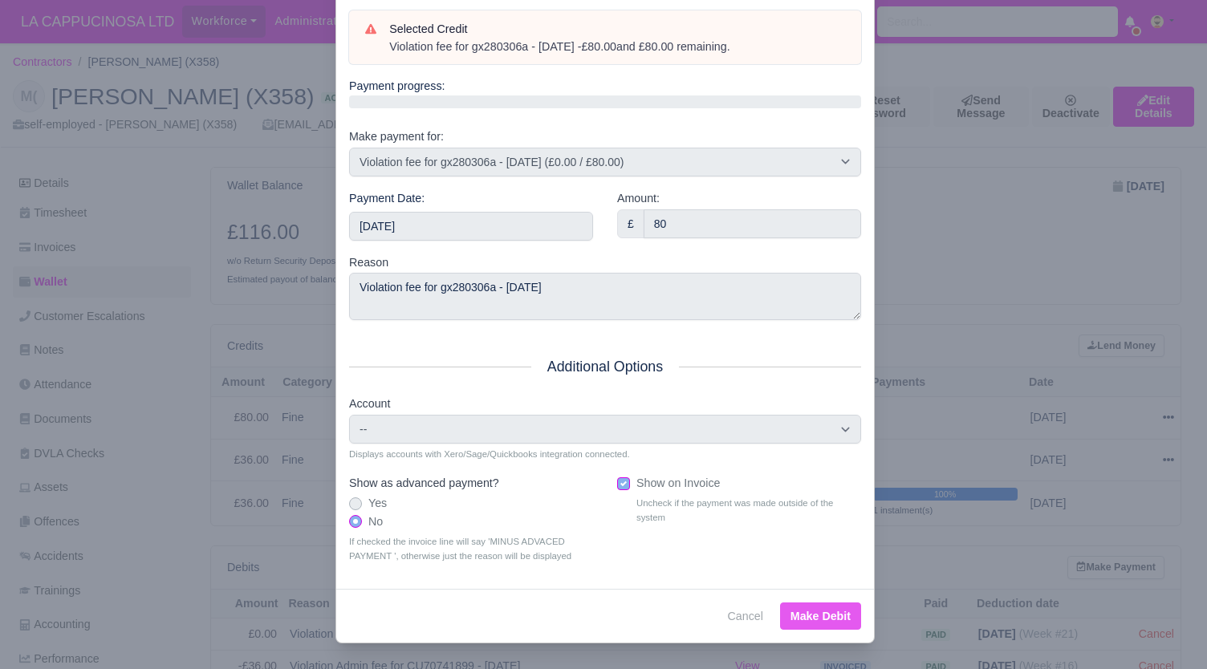
type input "2025-09-07T23:59:59+01:00"
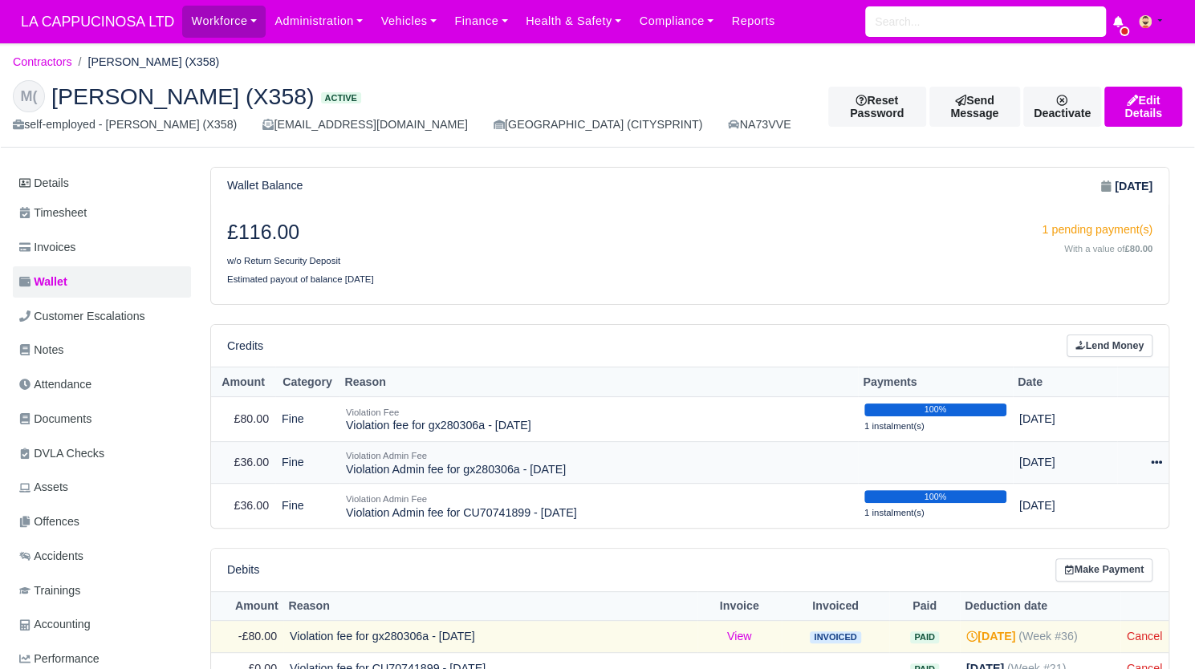
click at [1158, 463] on icon at bounding box center [1156, 462] width 11 height 11
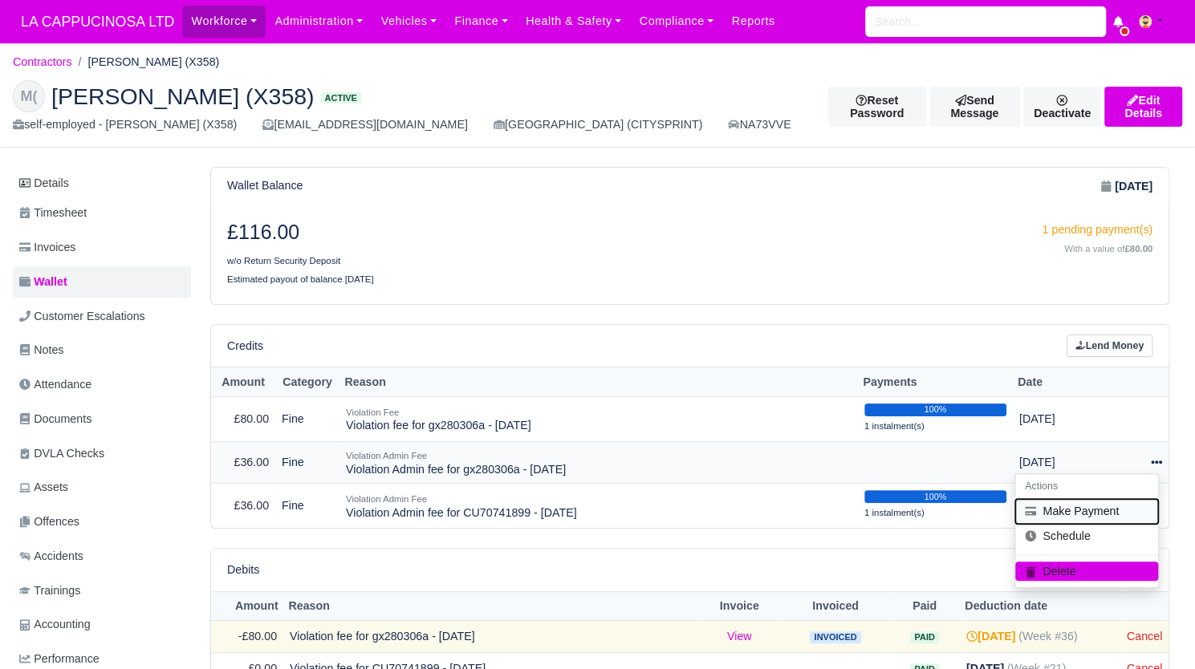
click at [1104, 503] on button "Make Payment" at bounding box center [1086, 511] width 143 height 25
select select "802"
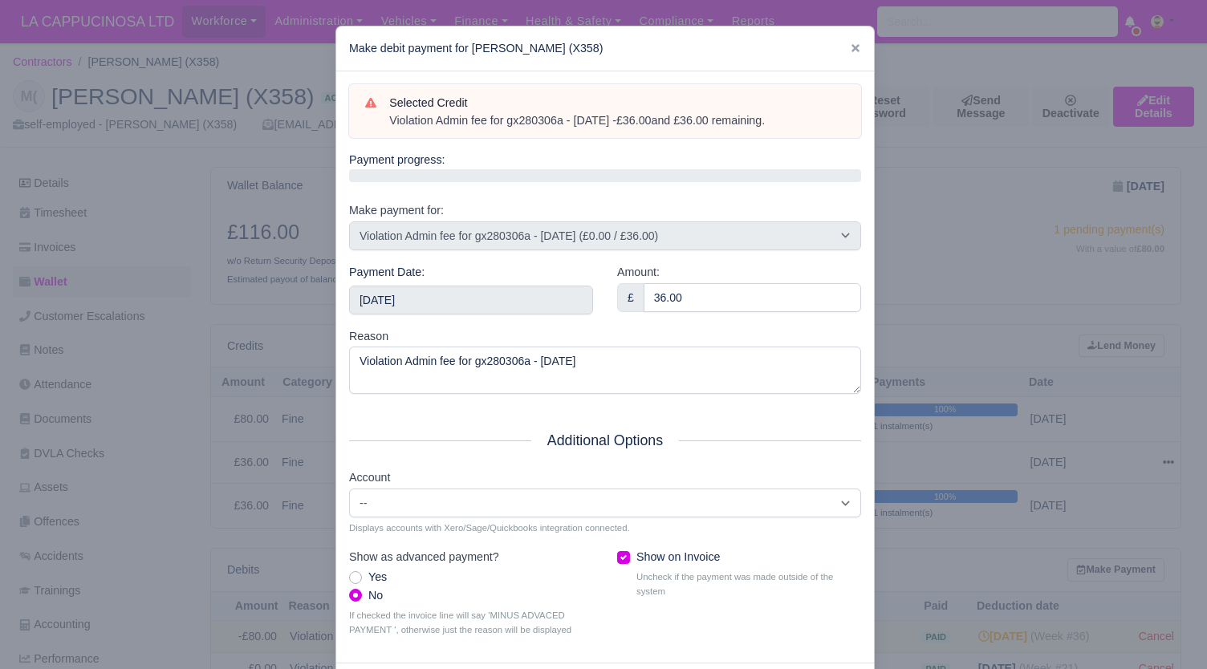
scroll to position [74, 0]
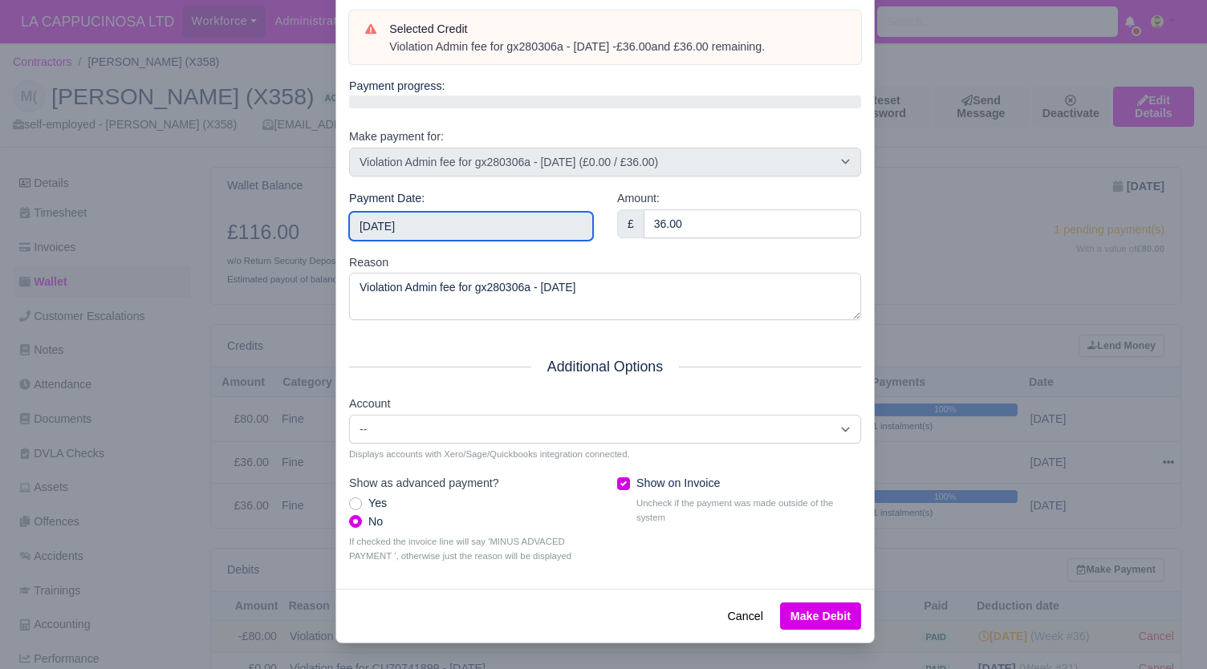
click at [530, 230] on input "2025-09-07" at bounding box center [471, 226] width 244 height 29
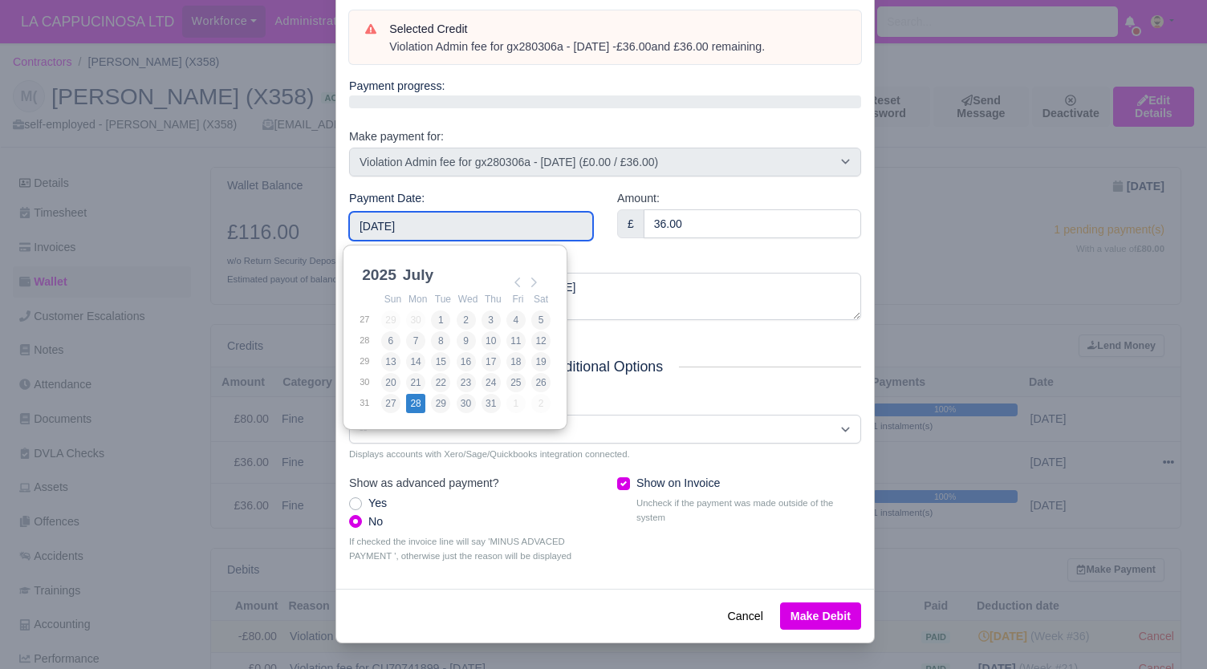
type input "2025-07-28"
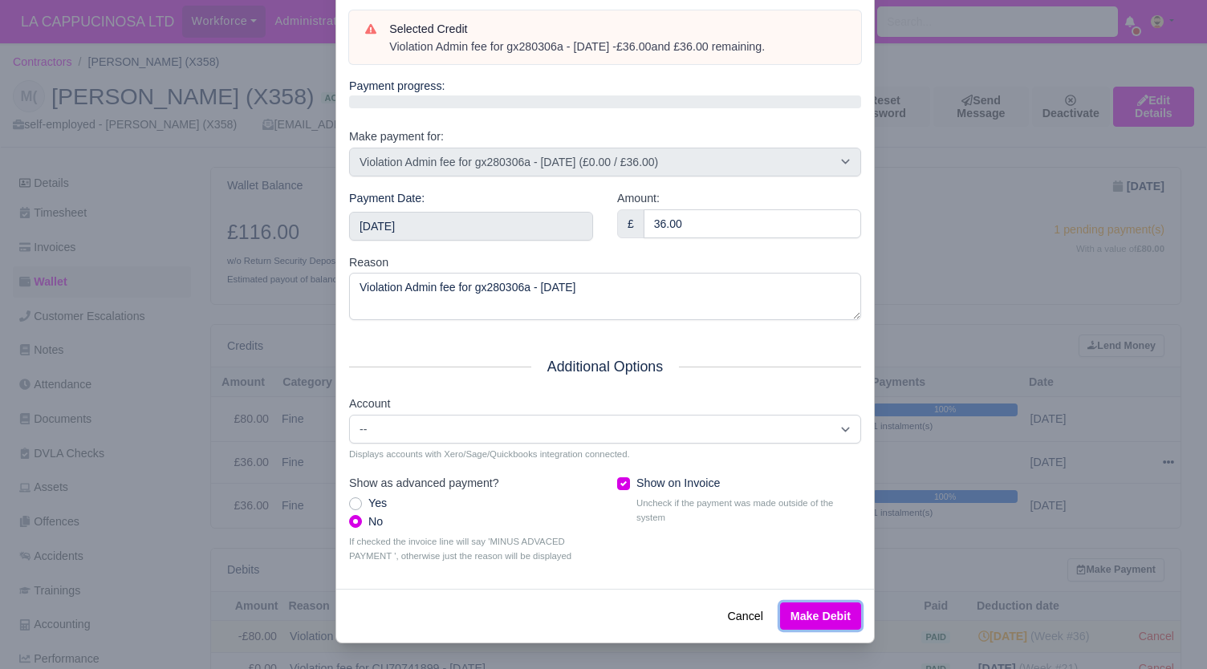
click at [801, 619] on button "Make Debit" at bounding box center [820, 616] width 81 height 27
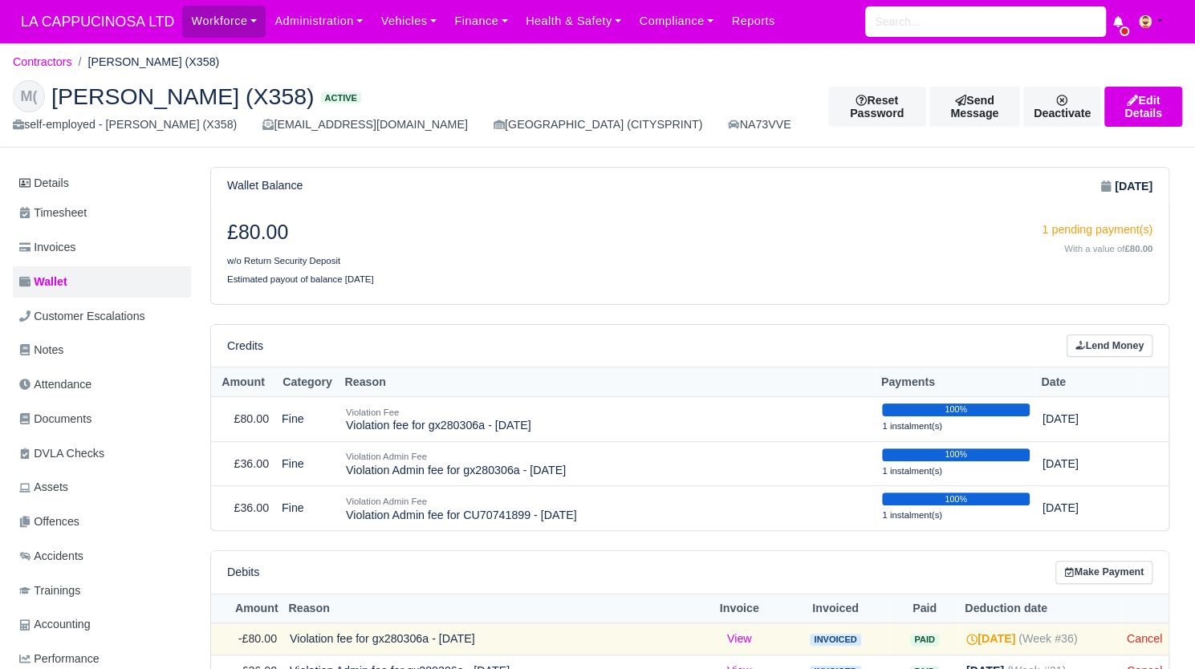
scroll to position [52, 0]
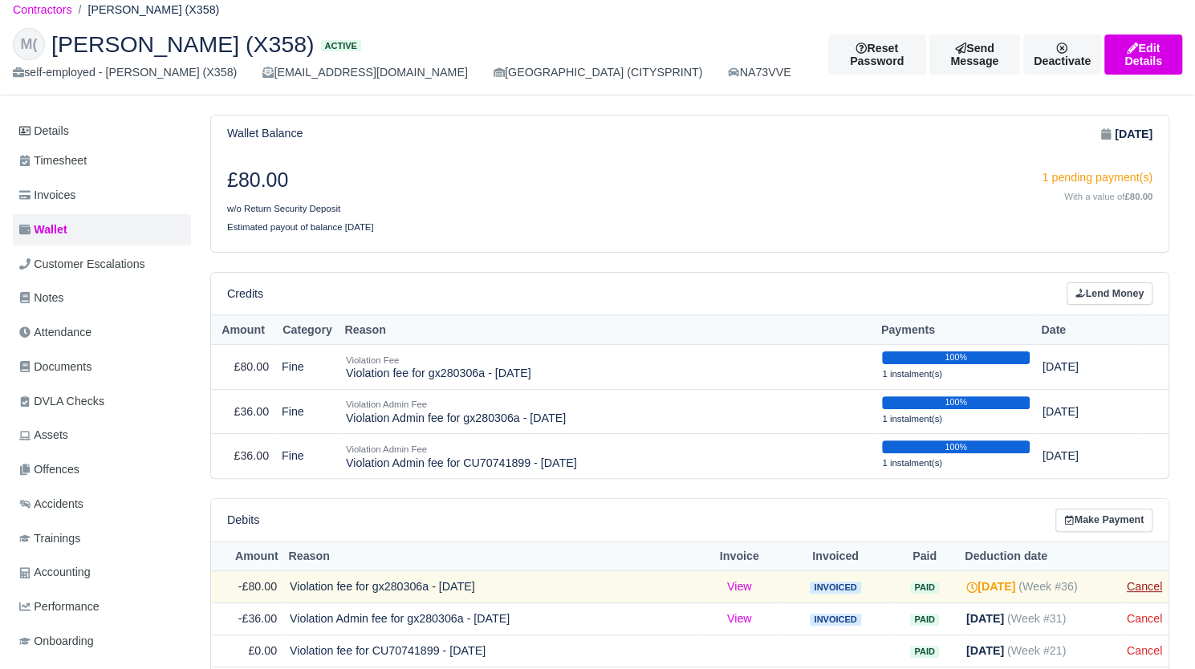
click at [1146, 585] on link "Cancel" at bounding box center [1144, 586] width 35 height 13
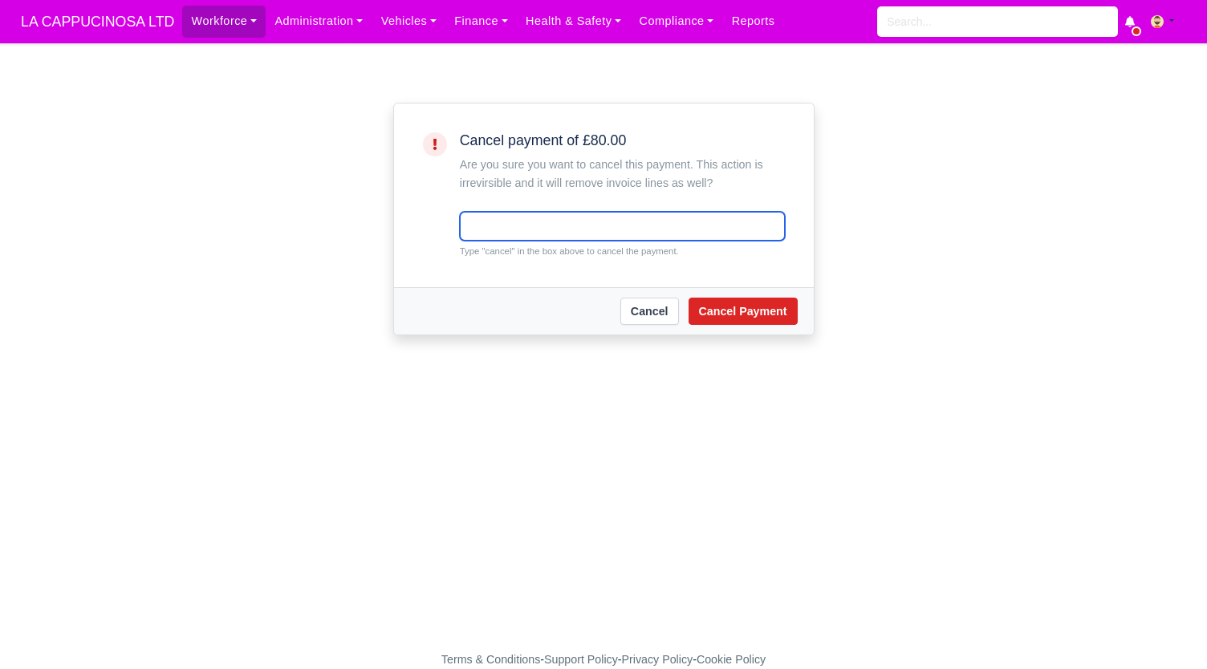
click at [661, 239] on input "text" at bounding box center [622, 226] width 325 height 29
type input "cancel"
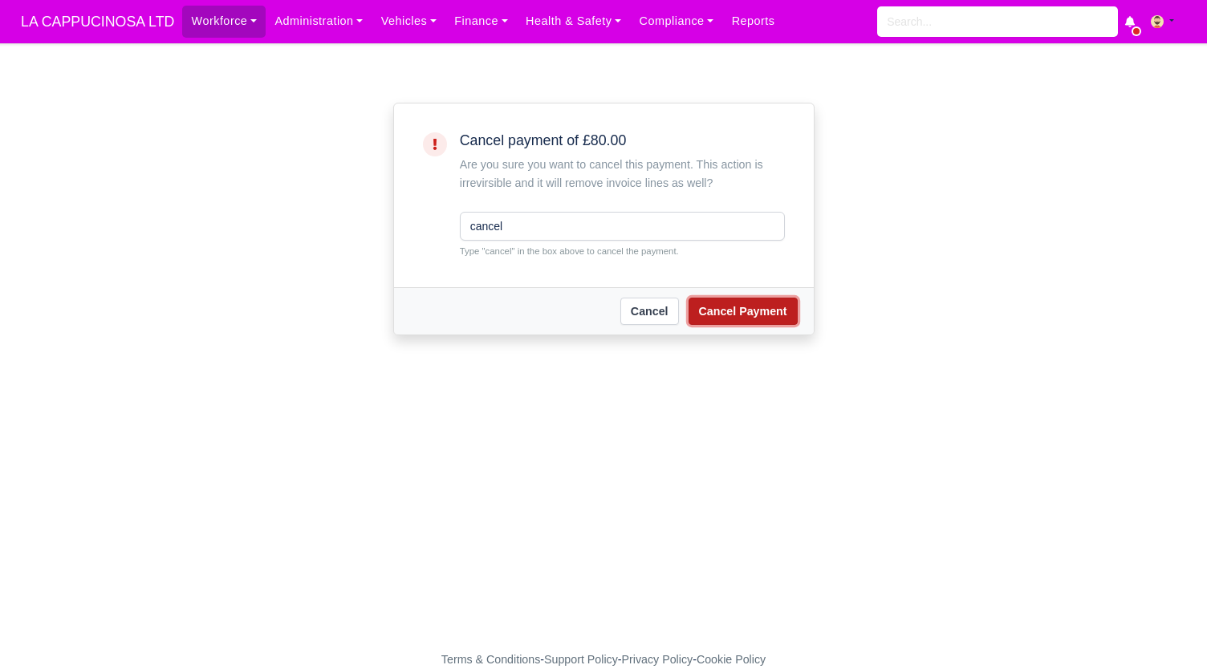
click at [749, 319] on button "Cancel Payment" at bounding box center [743, 311] width 109 height 27
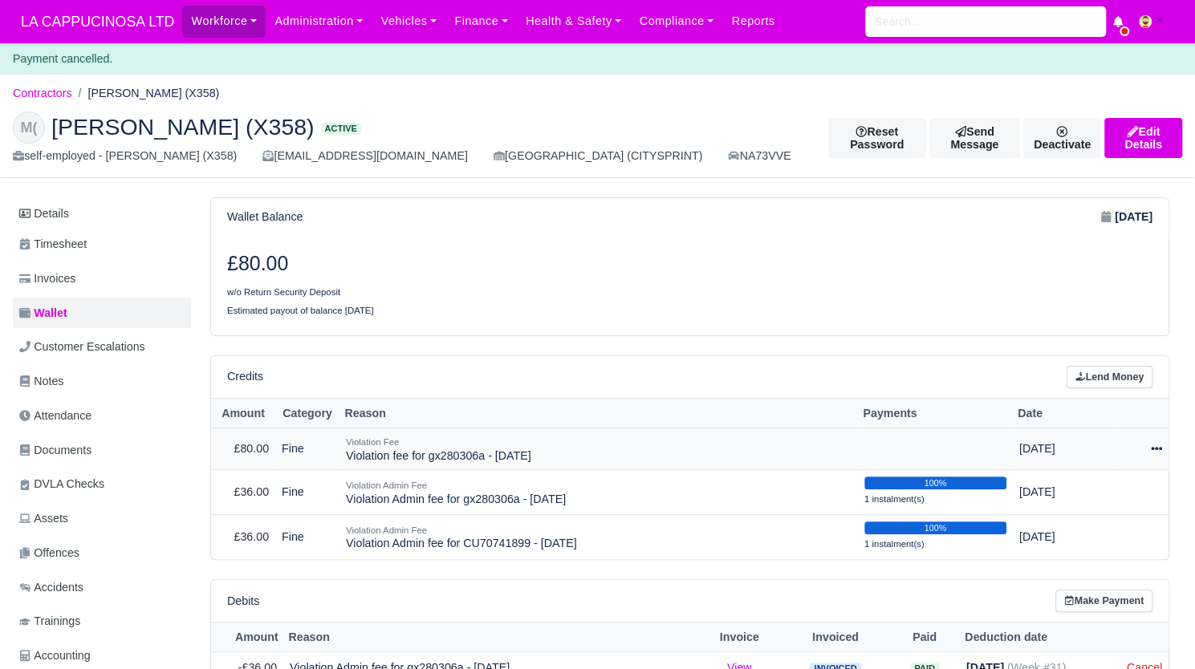
click at [1161, 440] on div at bounding box center [1142, 449] width 39 height 18
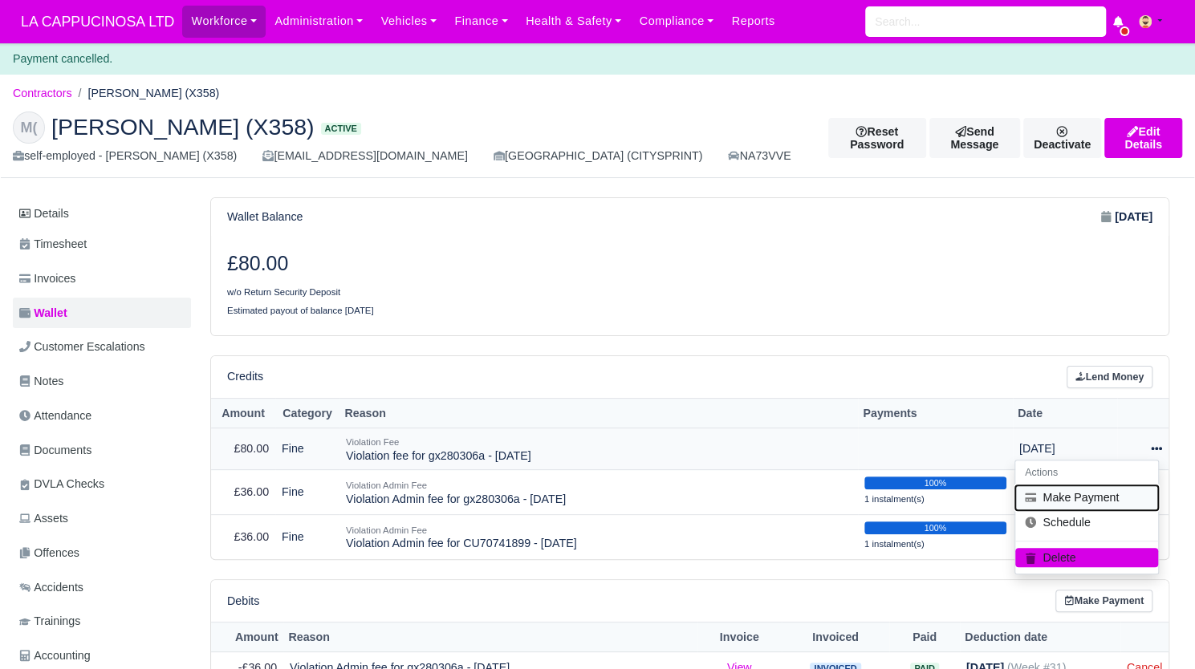
click at [1100, 497] on button "Make Payment" at bounding box center [1086, 497] width 143 height 25
select select "801"
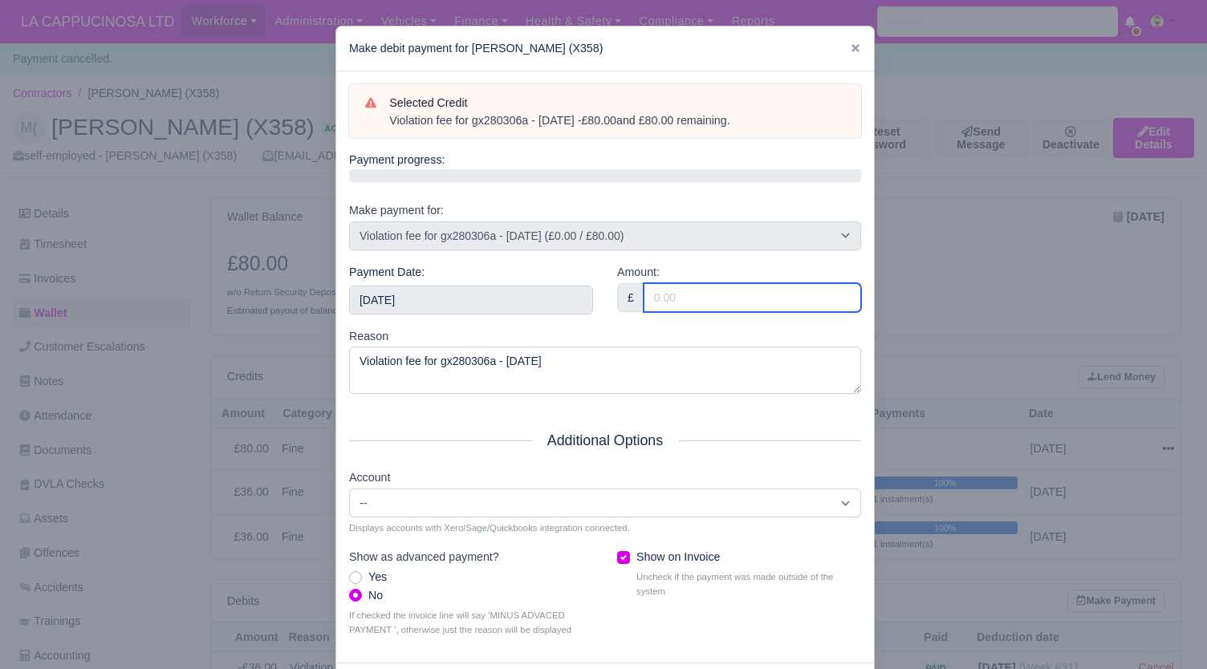
click at [763, 296] on input "Amount:" at bounding box center [752, 297] width 217 height 29
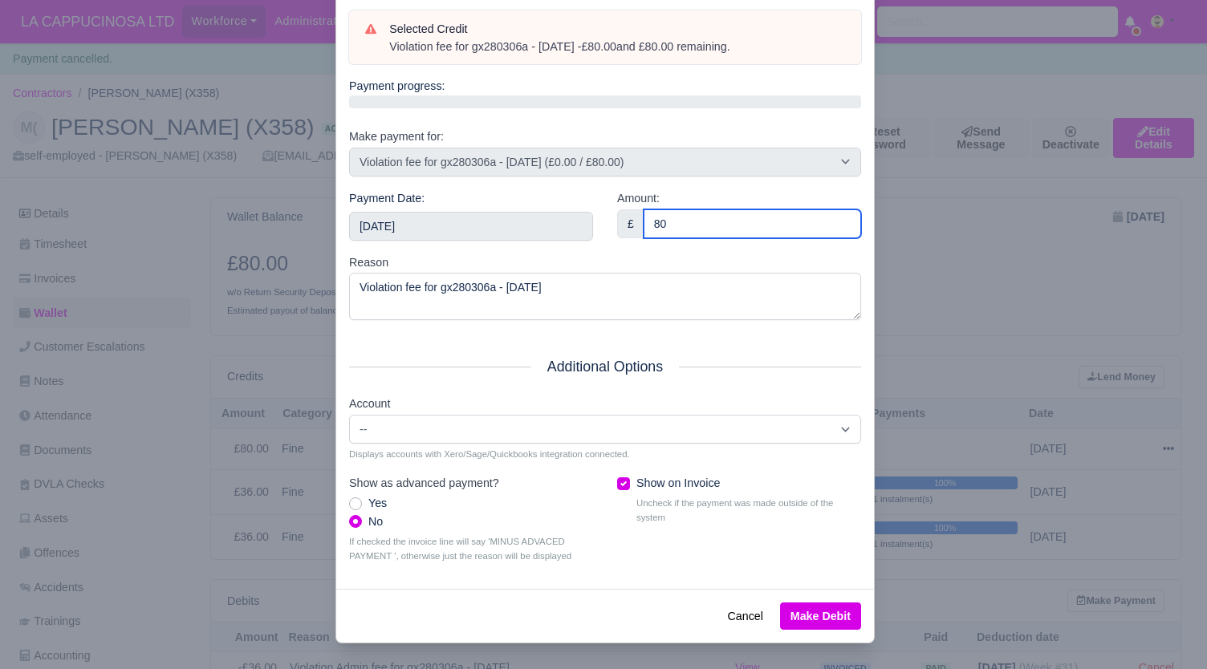
type input "80"
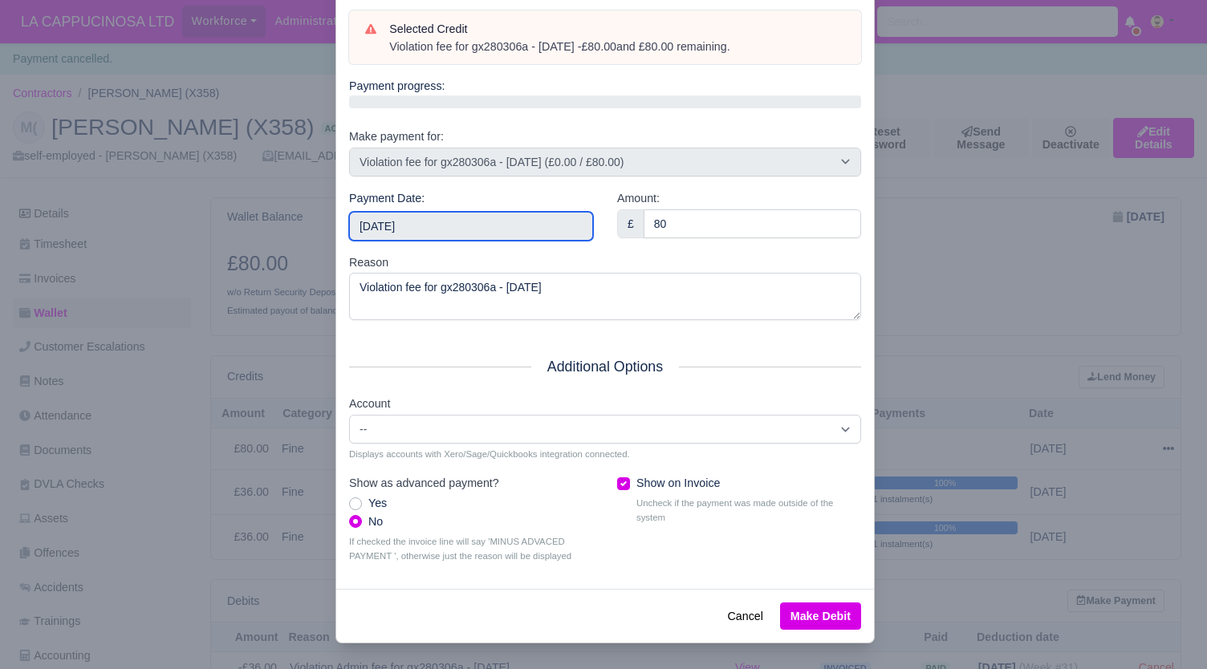
click at [514, 235] on input "2025-09-07" at bounding box center [471, 226] width 244 height 29
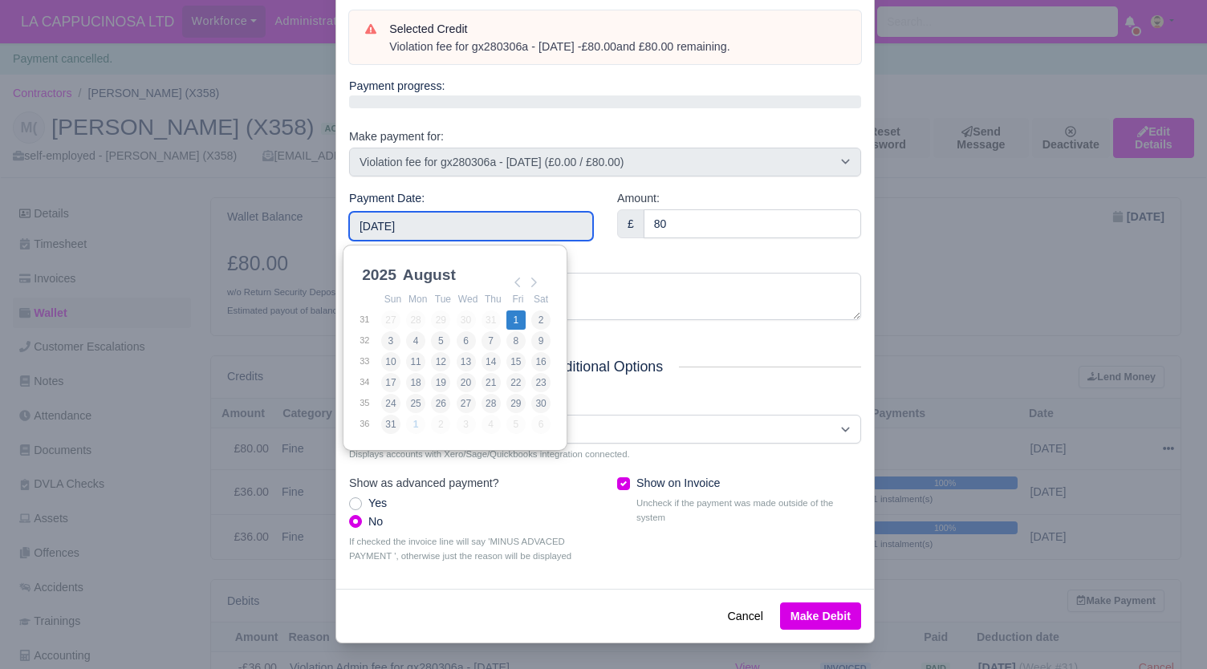
type input "2025-08-01"
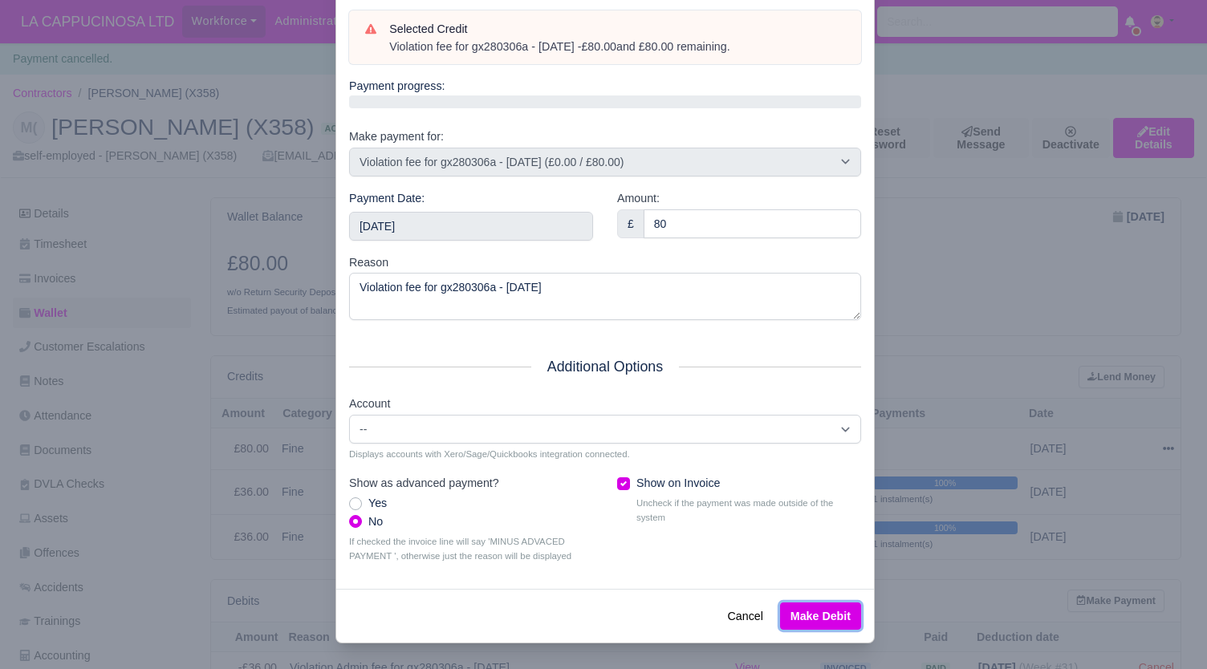
click at [830, 619] on button "Make Debit" at bounding box center [820, 616] width 81 height 27
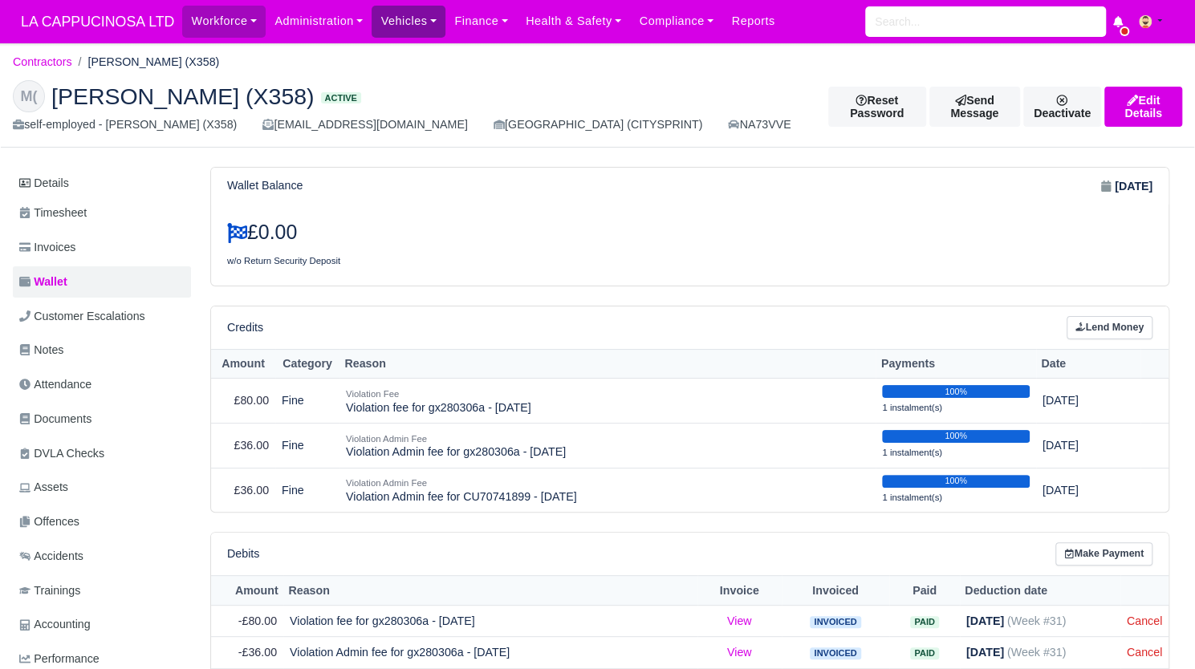
click at [394, 25] on link "Vehicles" at bounding box center [409, 21] width 74 height 31
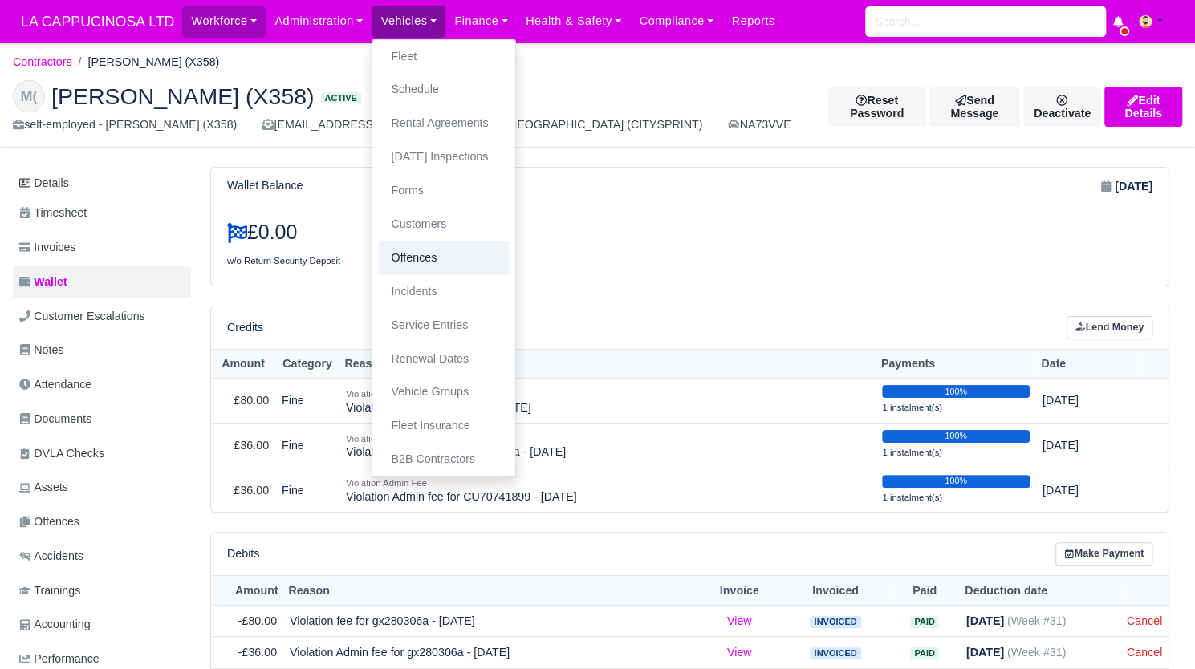
click at [409, 251] on link "Offences" at bounding box center [444, 259] width 130 height 34
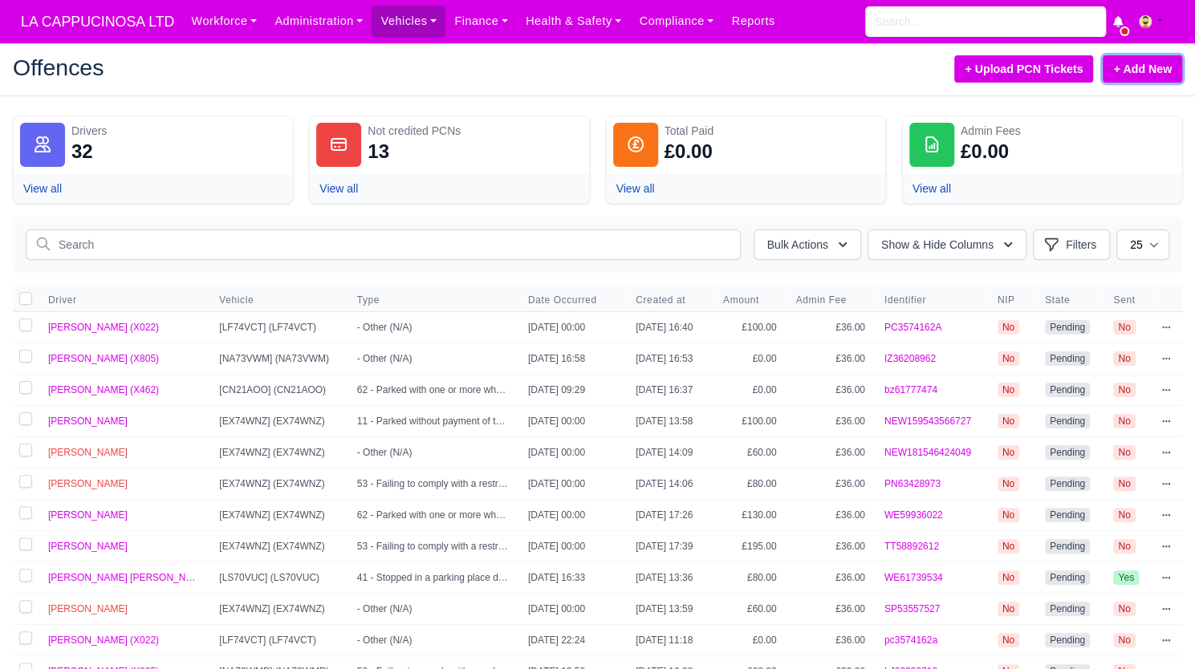
click at [1160, 61] on link "+ Add New" at bounding box center [1142, 68] width 79 height 27
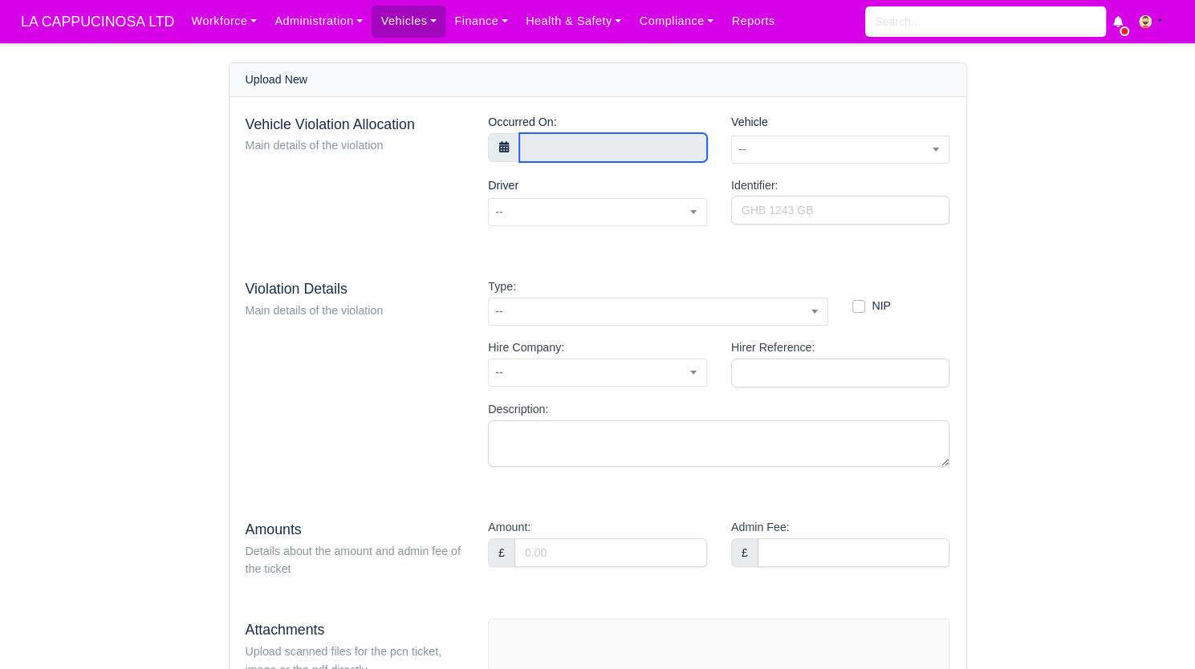
click at [672, 140] on input "text" at bounding box center [613, 147] width 188 height 29
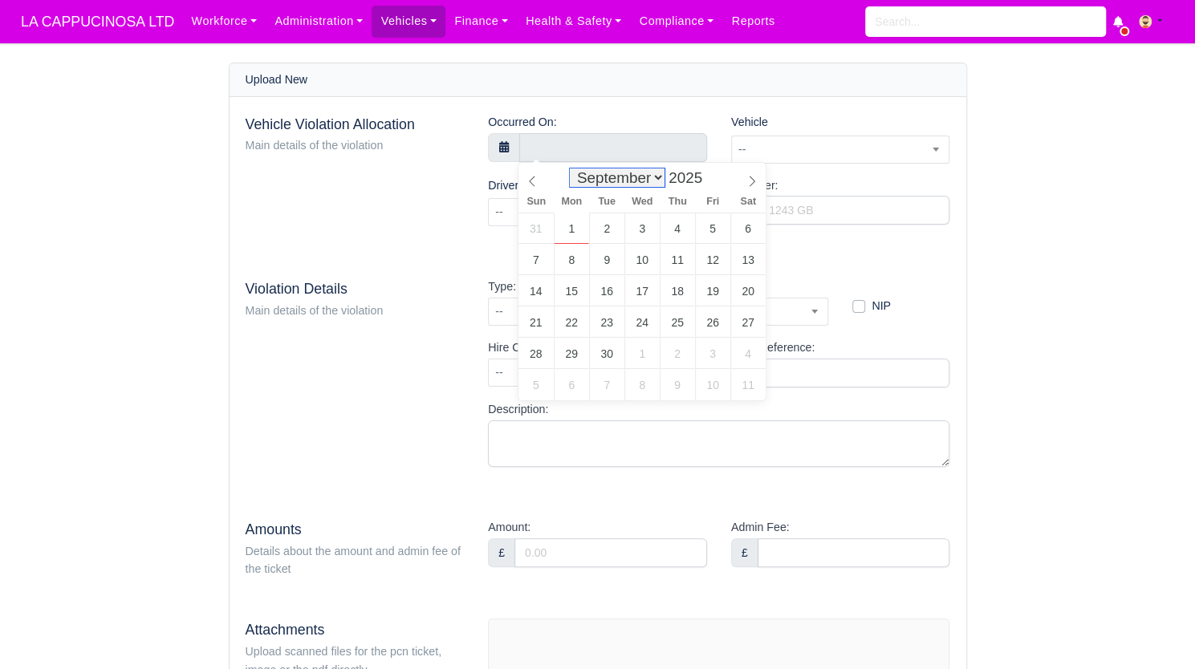
click at [597, 178] on select "January February March April May June July August September October November De…" at bounding box center [617, 178] width 95 height 18
select select "7"
click at [574, 169] on select "January February March April May June July August September October November De…" at bounding box center [617, 178] width 95 height 18
type input "2 August 2025 00:00"
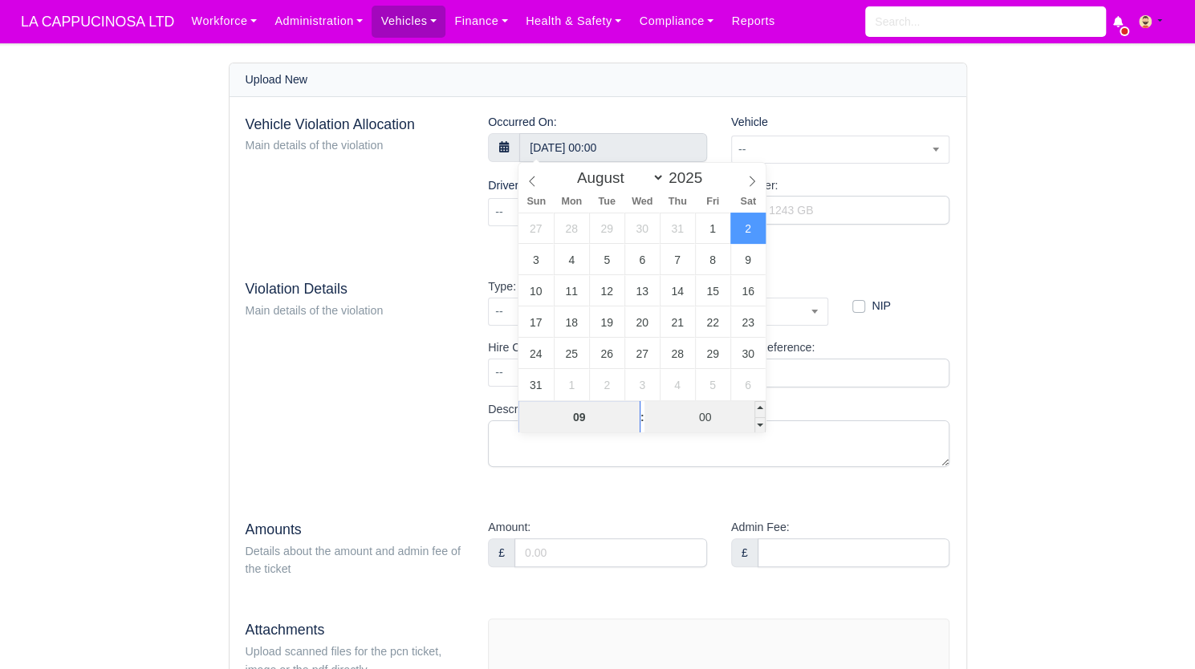
type input "09"
type input "2 August 2025 09:00"
click at [716, 419] on input "00" at bounding box center [704, 417] width 121 height 32
type input "08"
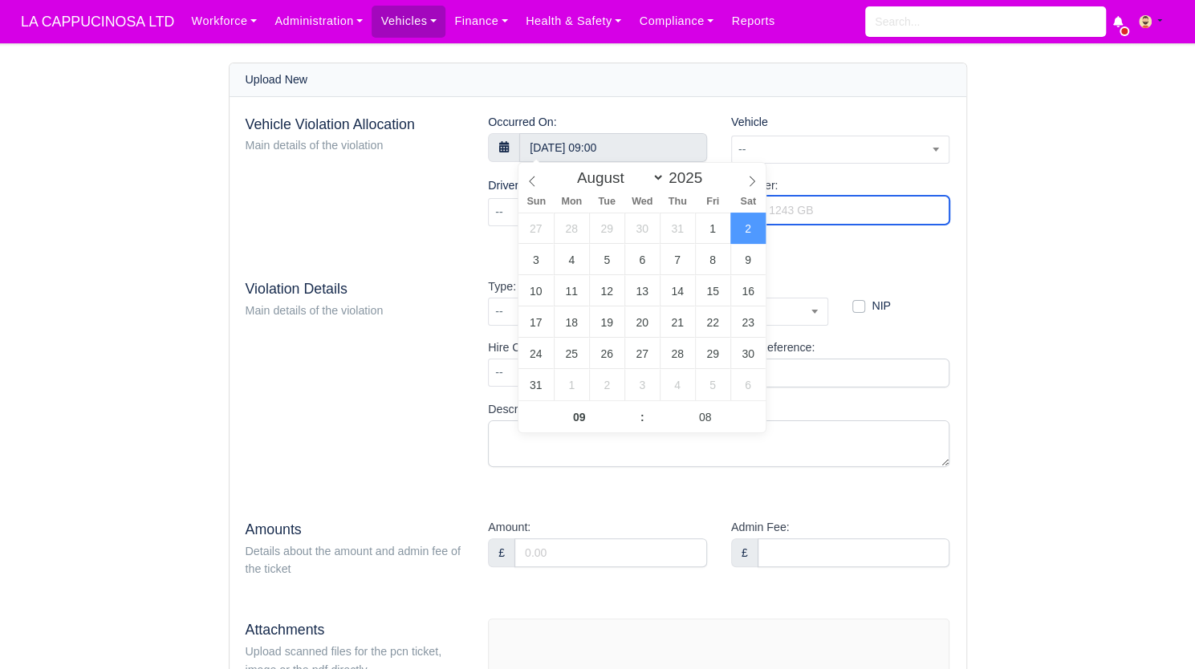
type input "2 August 2025 09:08"
click at [871, 217] on input "Identifier:" at bounding box center [840, 210] width 219 height 29
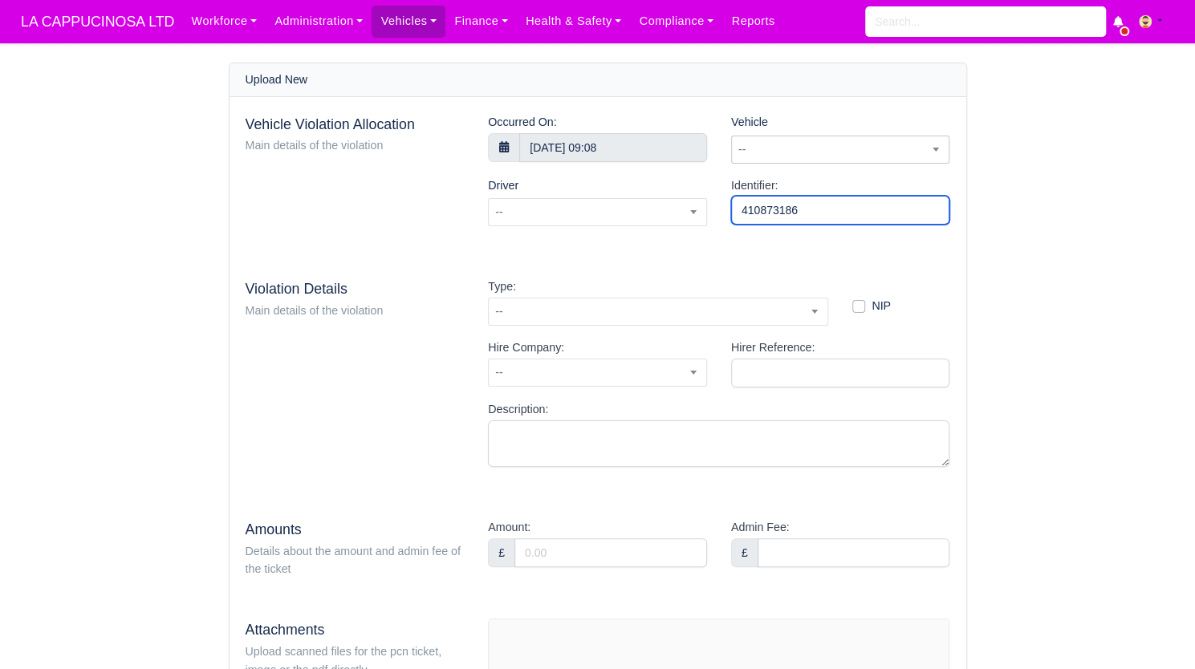
type input "410873186"
click at [804, 148] on span "--" at bounding box center [840, 150] width 217 height 20
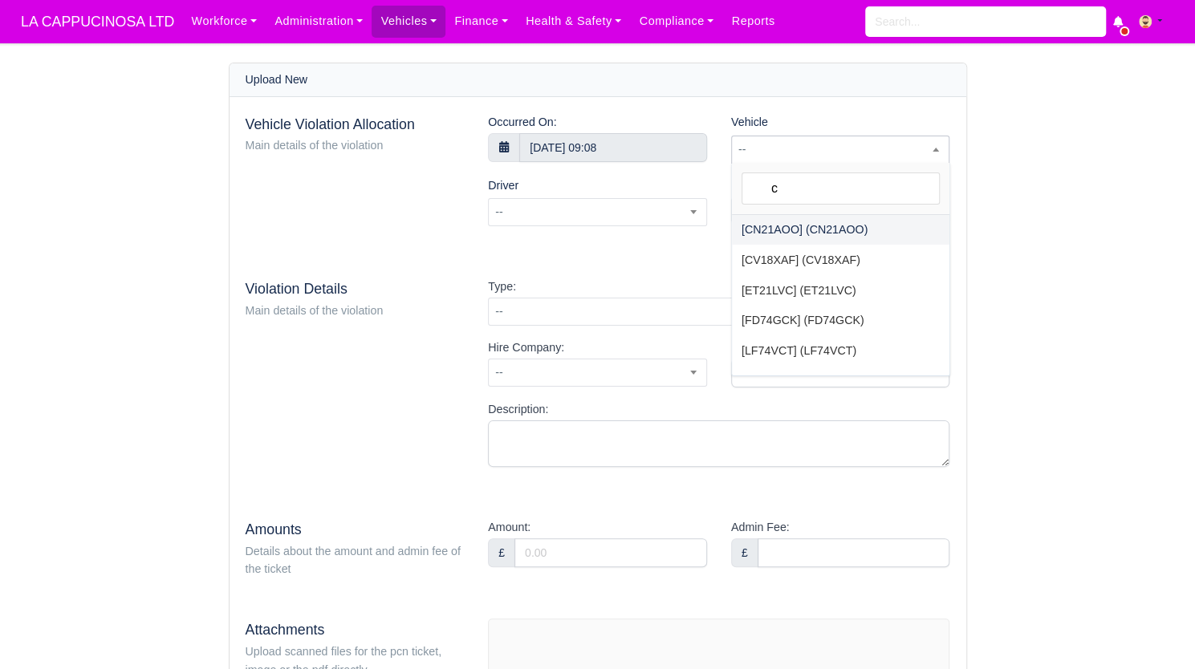
type input "cn"
select select "46"
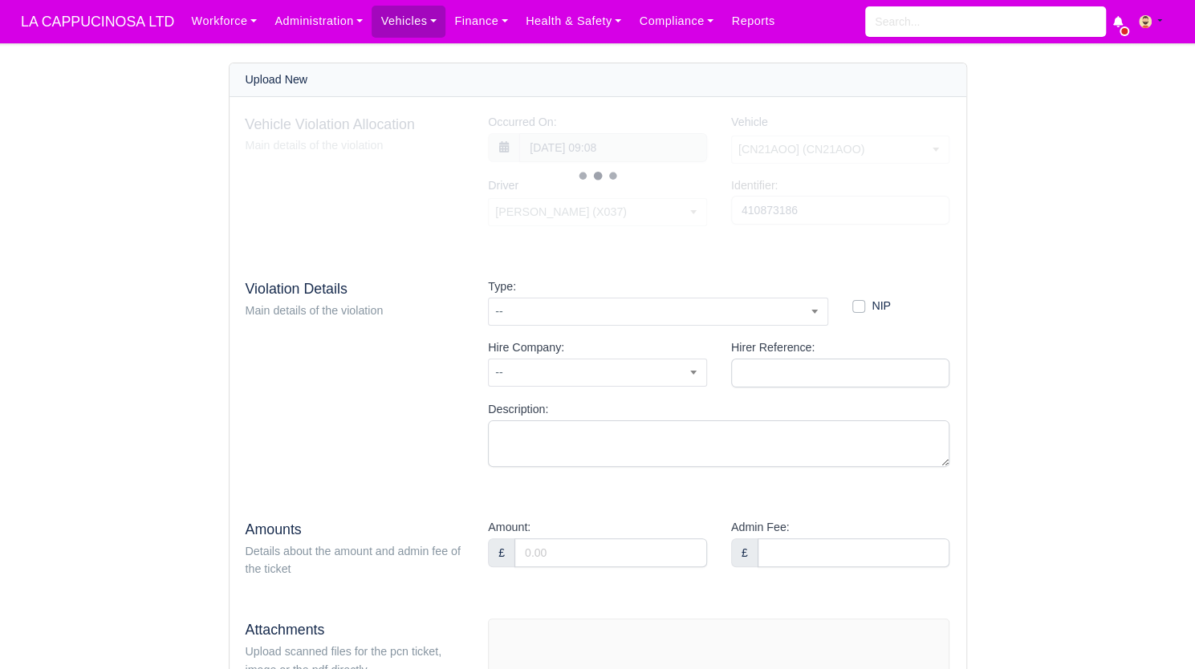
select select "12"
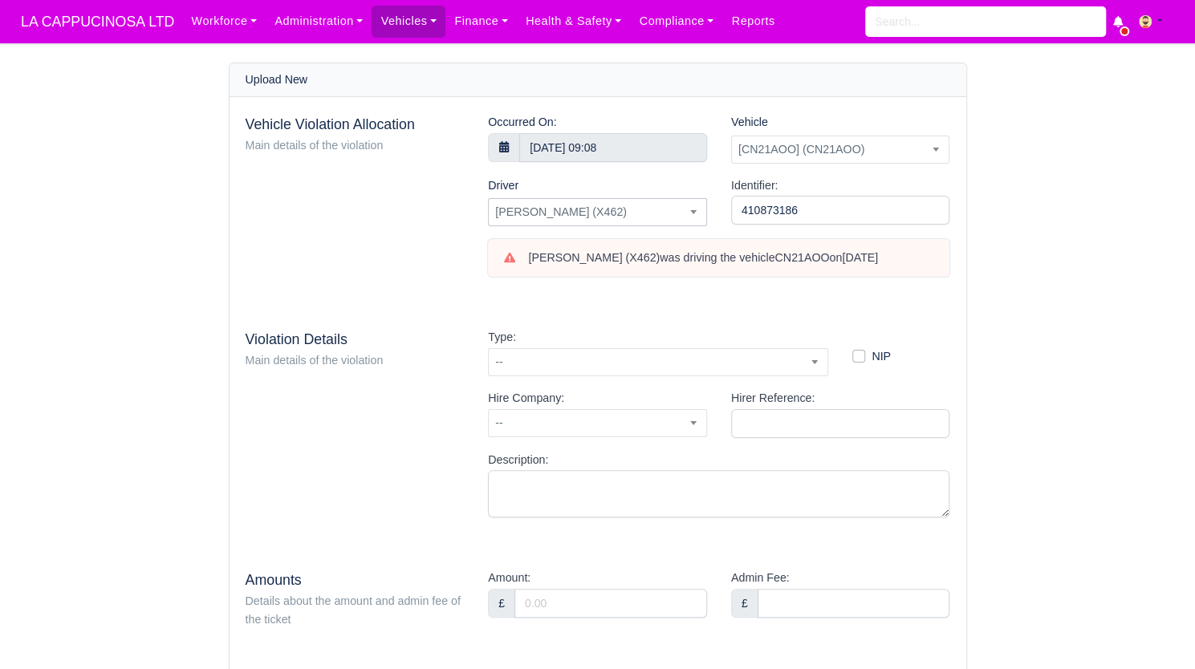
click at [630, 214] on span "AHMAD JUMA (X462)" at bounding box center [597, 212] width 217 height 20
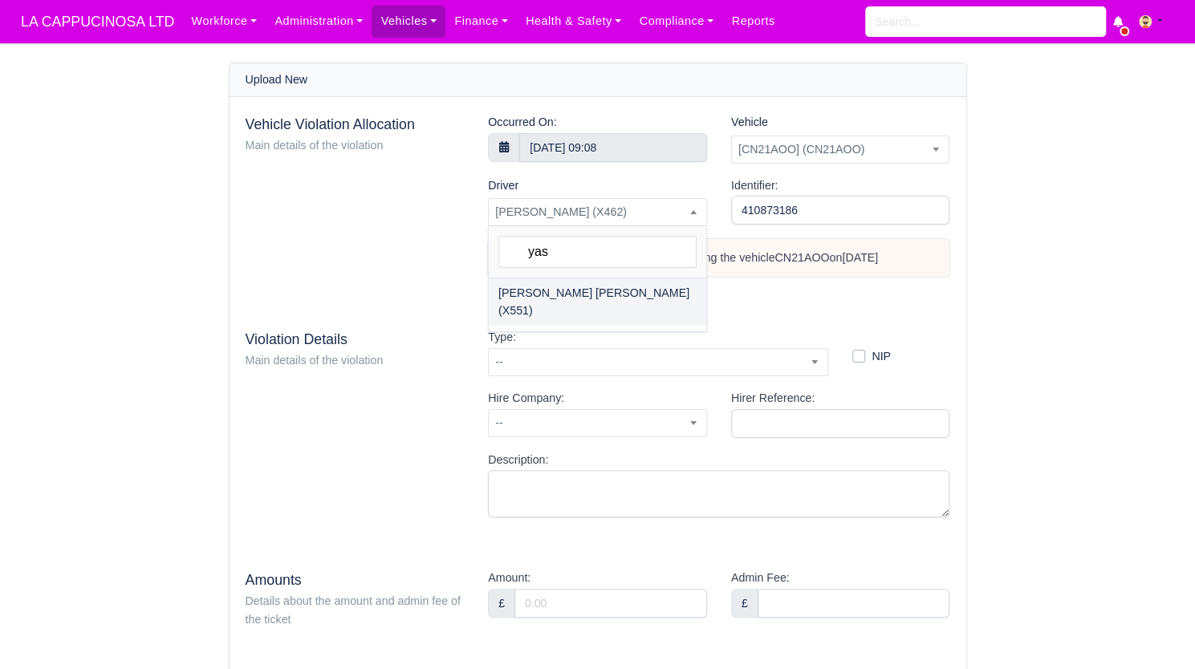
type input "yasi"
select select "19"
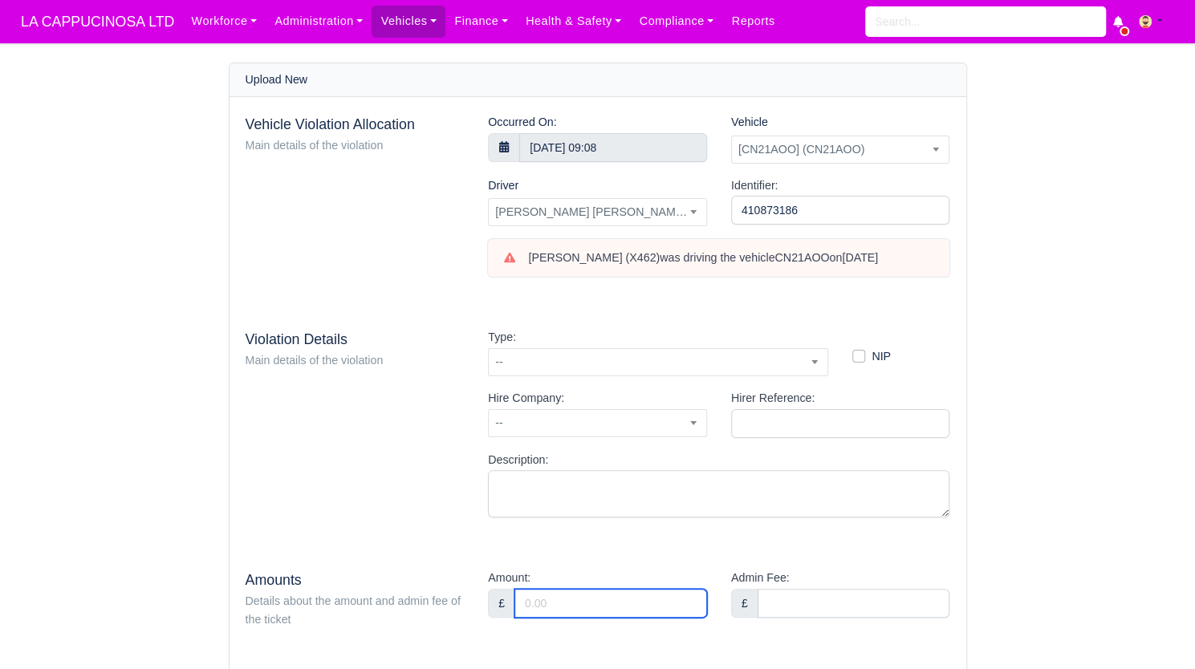
click at [593, 595] on input "Amount:" at bounding box center [610, 603] width 193 height 29
type input "100"
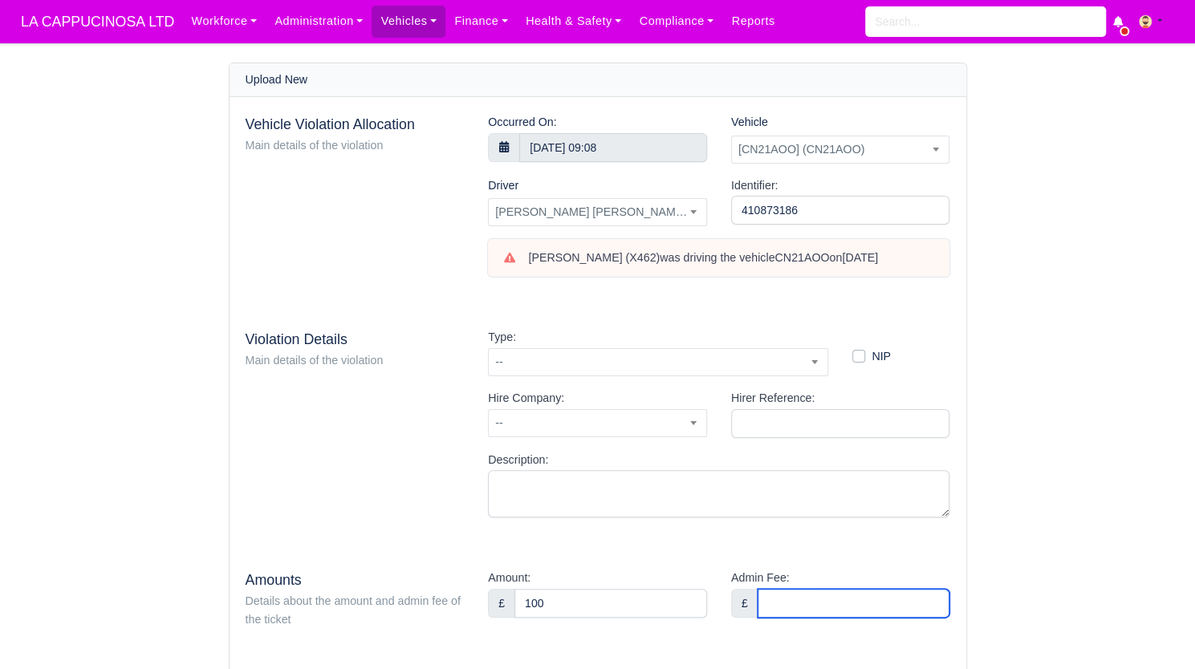
click at [765, 598] on input "Admin Fee:" at bounding box center [854, 603] width 193 height 29
type input "36"
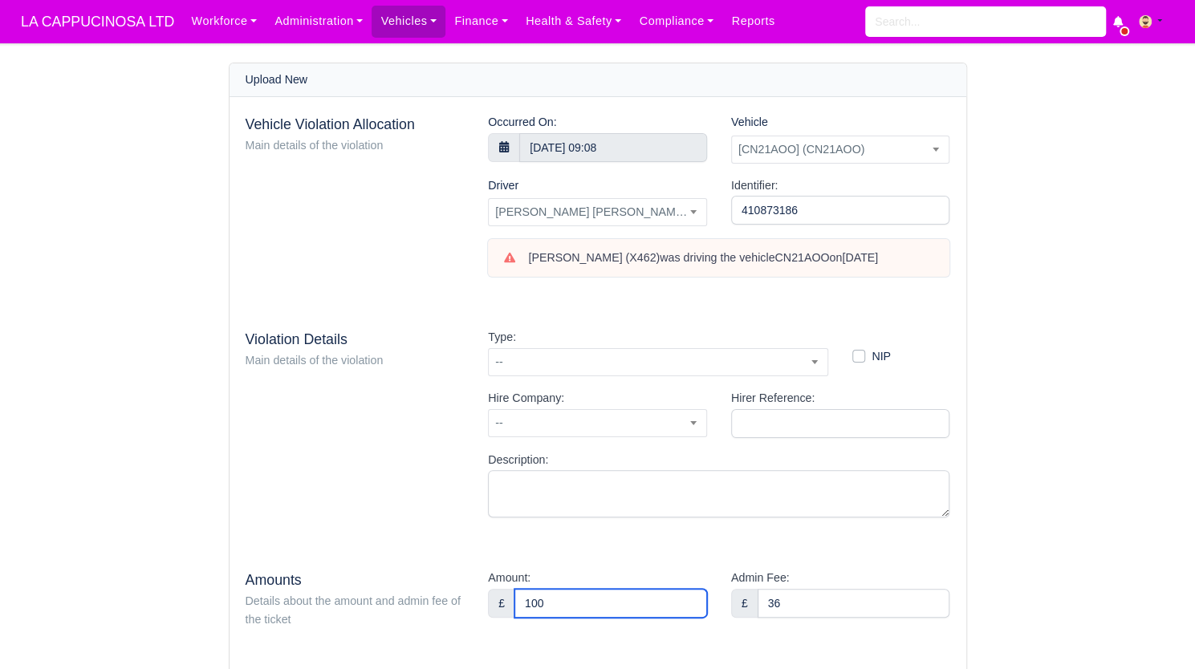
click at [637, 590] on input "100" at bounding box center [610, 603] width 193 height 29
type input "1"
type input "100"
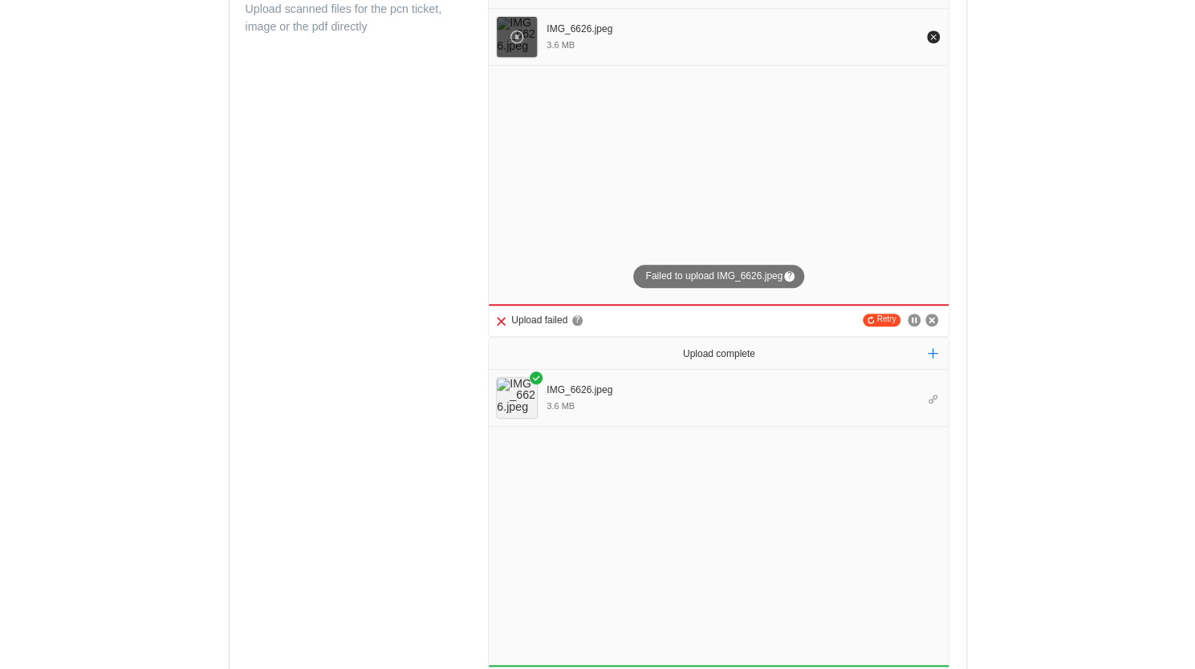
scroll to position [608, 0]
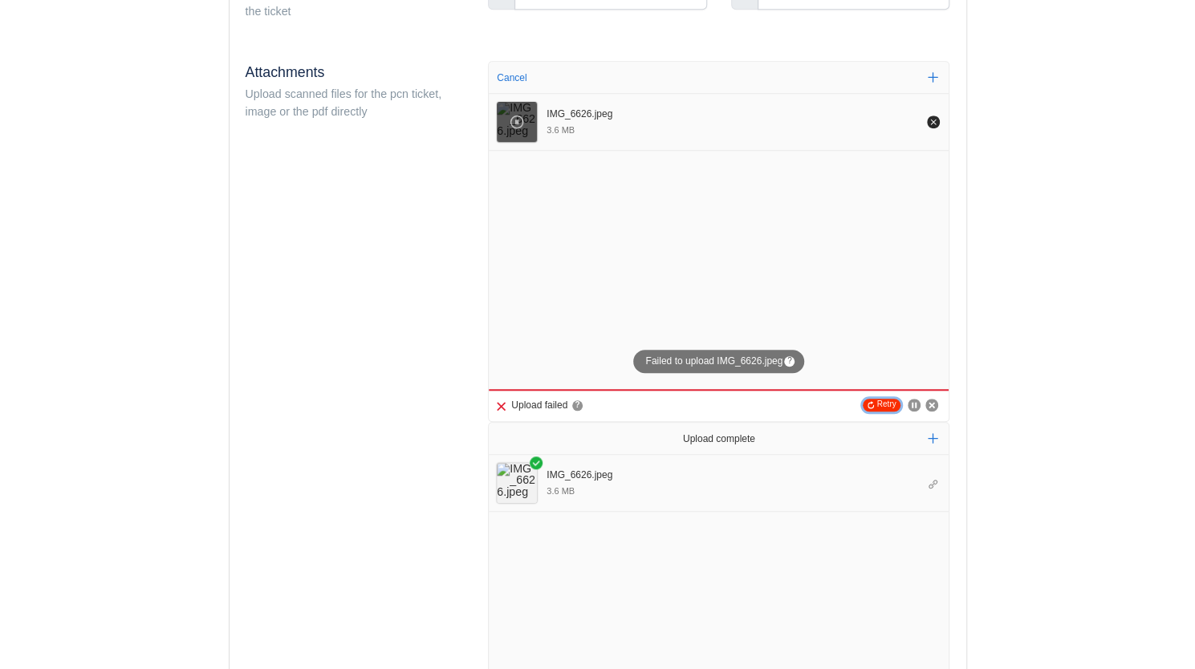
click at [878, 404] on button "Retry" at bounding box center [882, 405] width 39 height 13
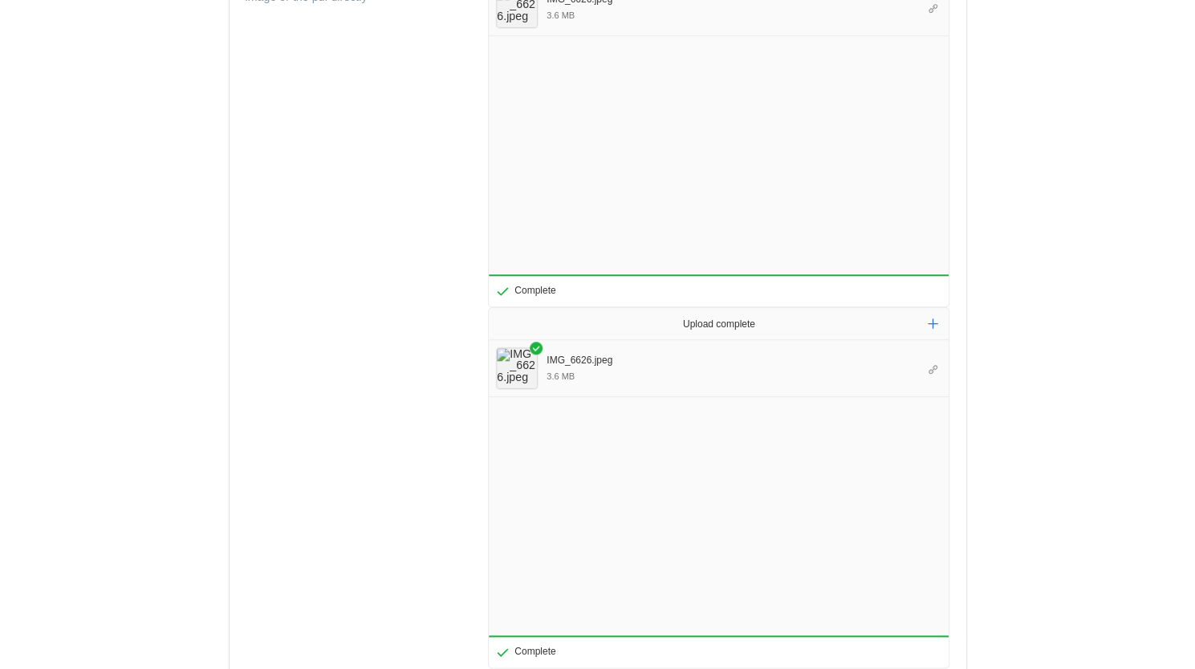
scroll to position [775, 0]
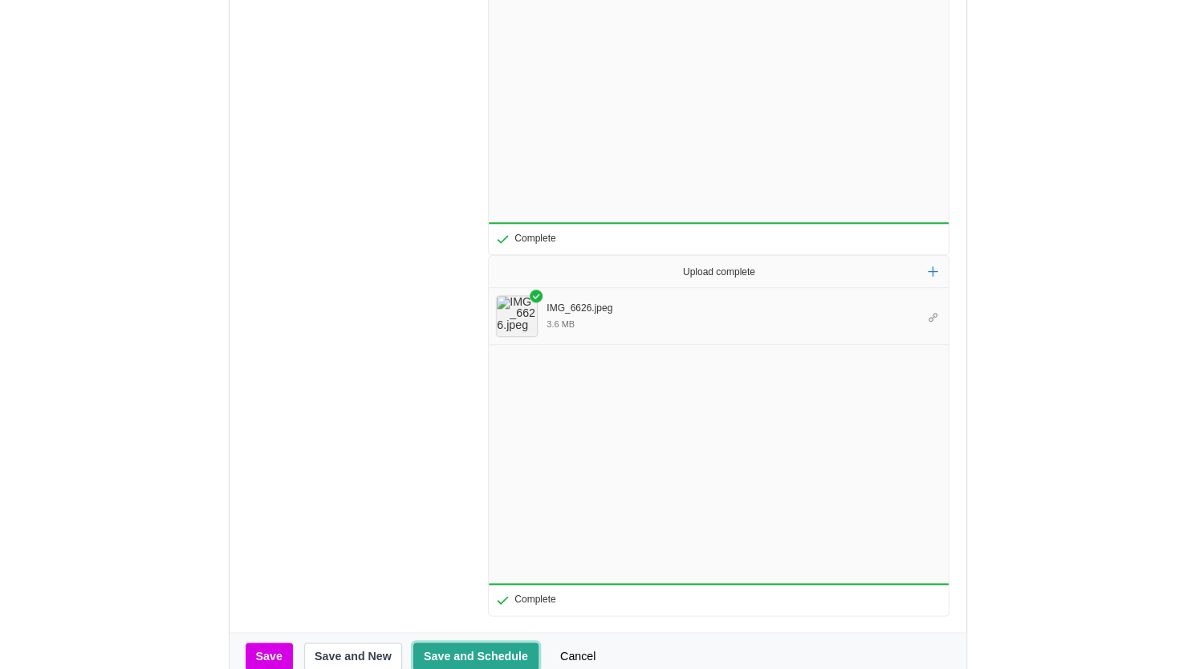
click at [461, 660] on button "Save and Schedule" at bounding box center [475, 656] width 125 height 27
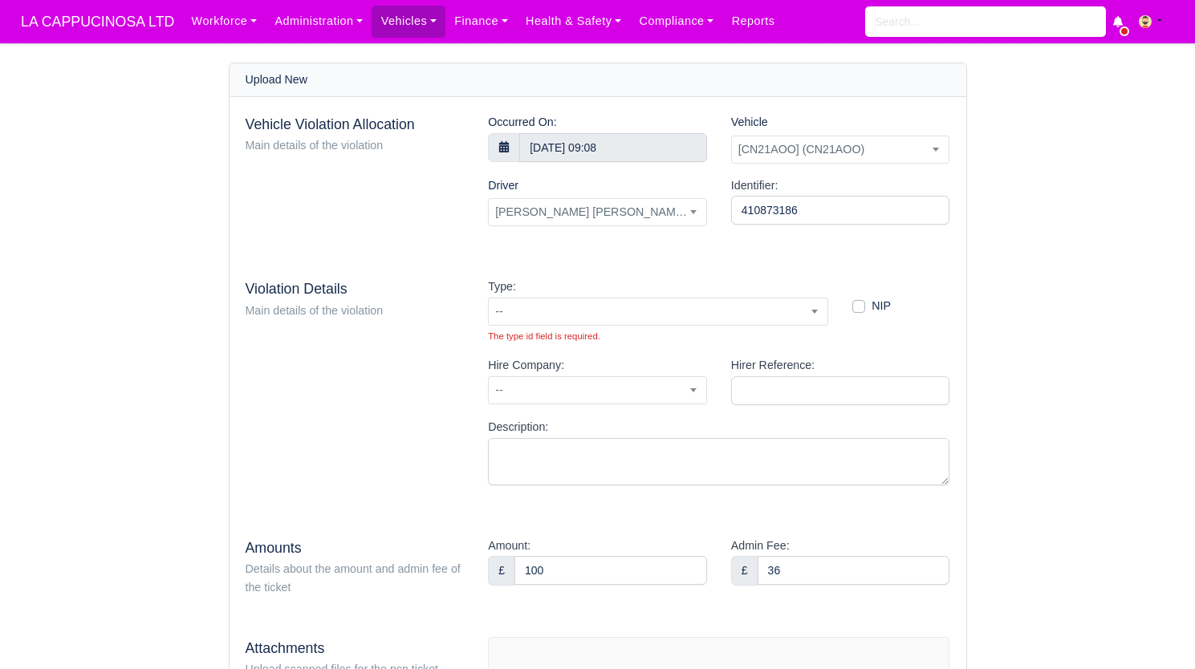
select select "46"
select select "19"
click at [607, 314] on span "--" at bounding box center [658, 312] width 339 height 20
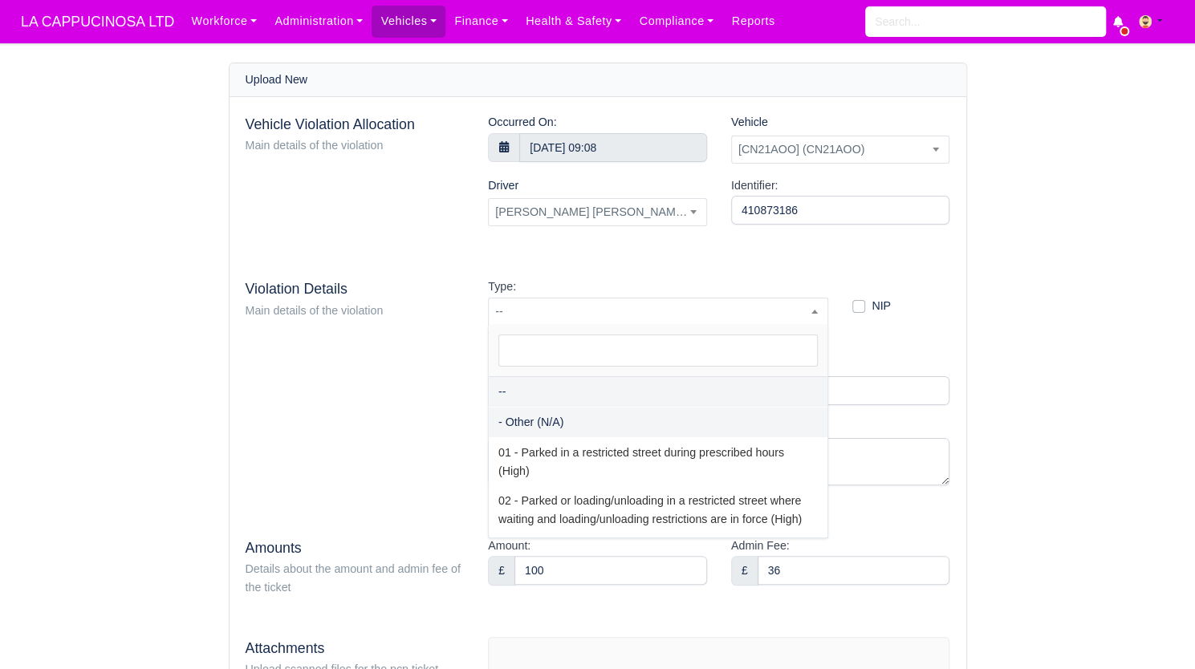
select select "81"
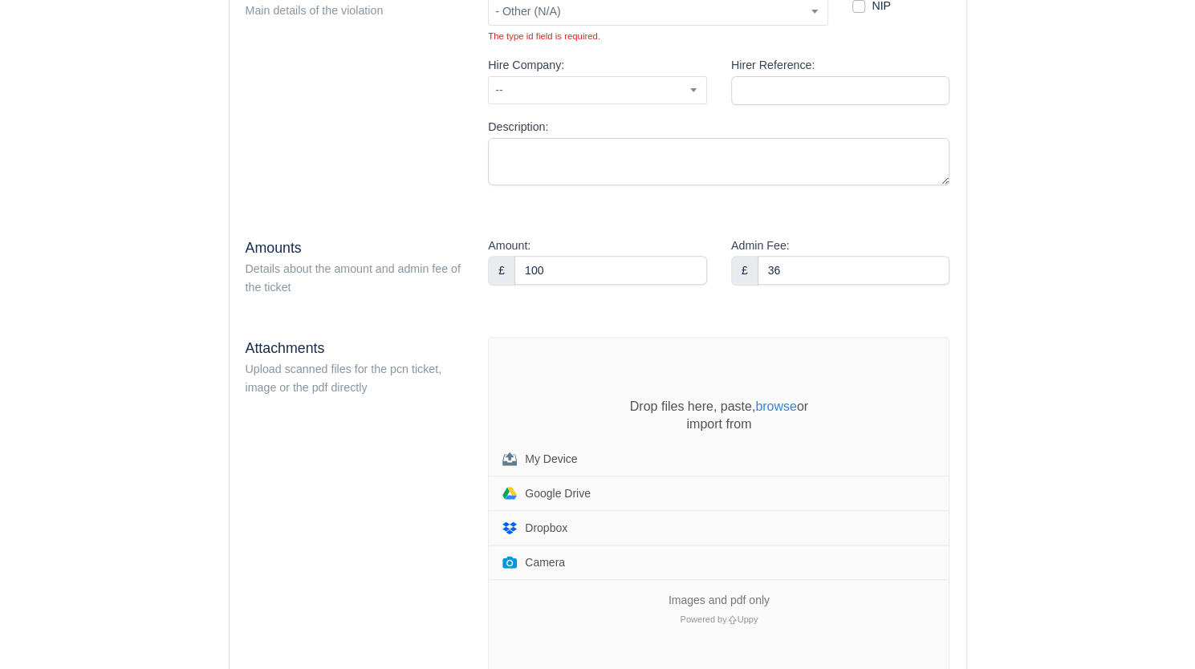
scroll to position [411, 0]
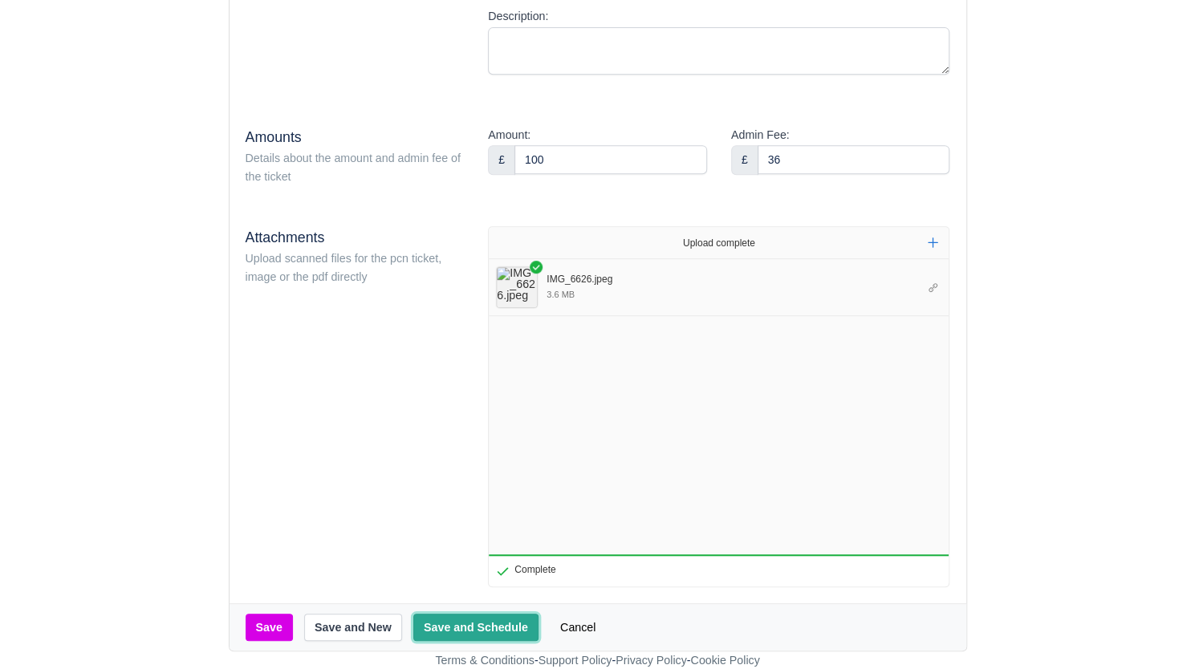
click at [442, 633] on button "Save and Schedule" at bounding box center [475, 627] width 125 height 27
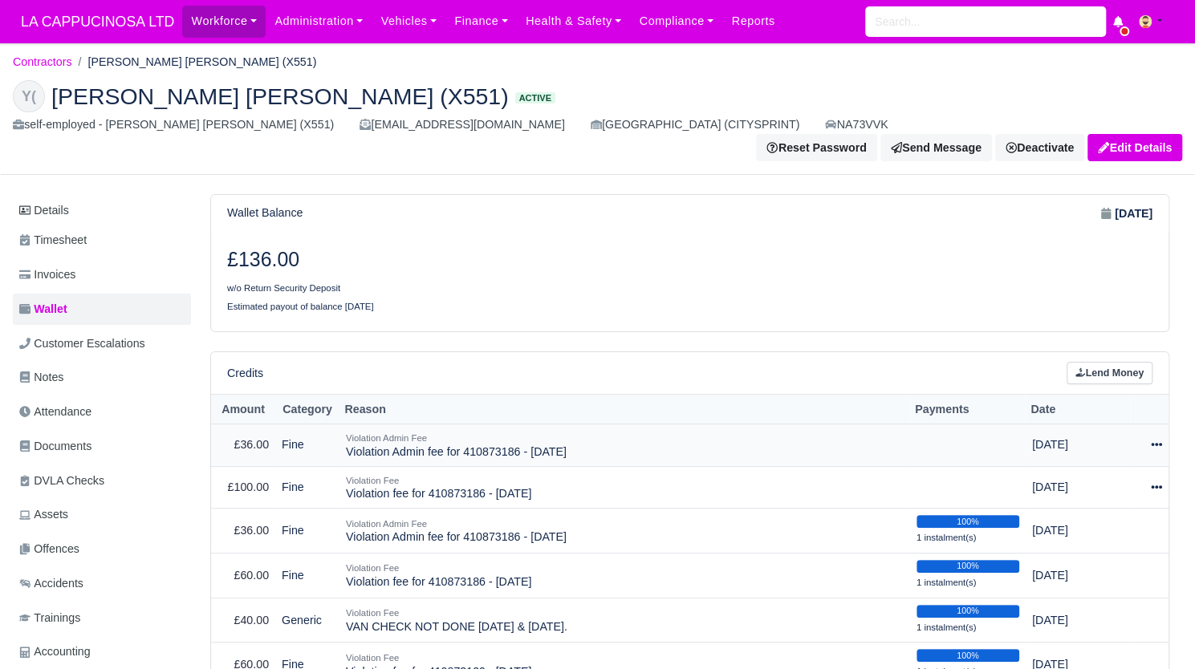
click at [1156, 444] on icon at bounding box center [1156, 445] width 11 height 3
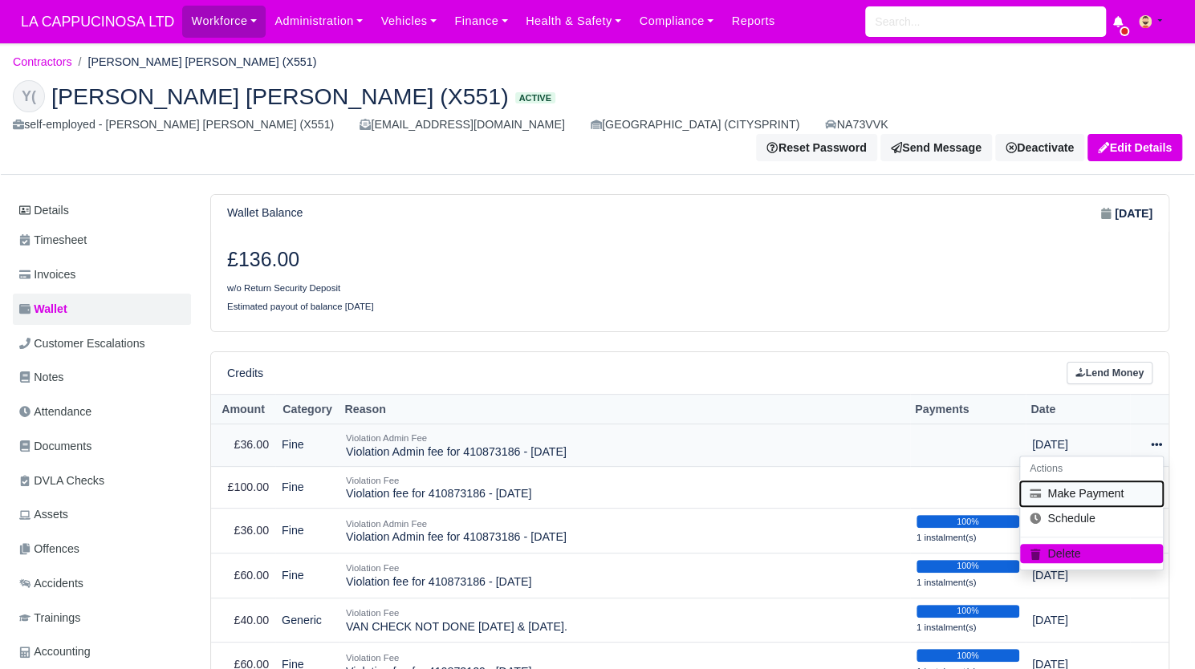
click at [1118, 481] on button "Make Payment" at bounding box center [1091, 493] width 143 height 25
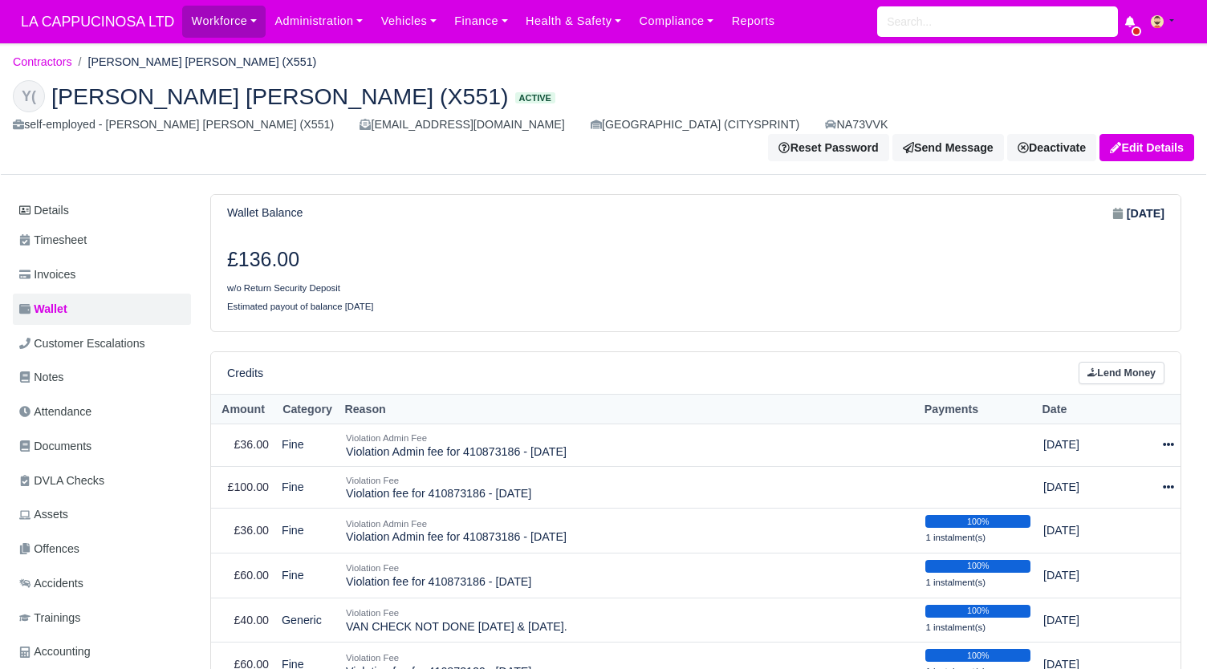
select select "807"
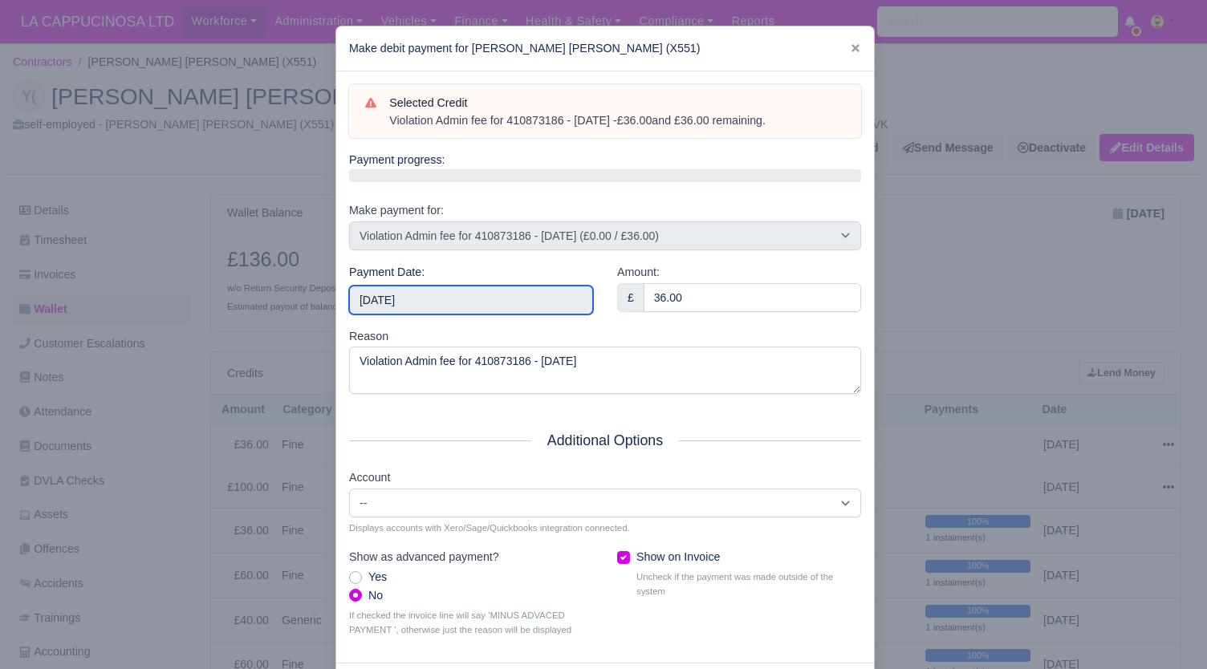
click at [518, 299] on input "[DATE]" at bounding box center [471, 300] width 244 height 29
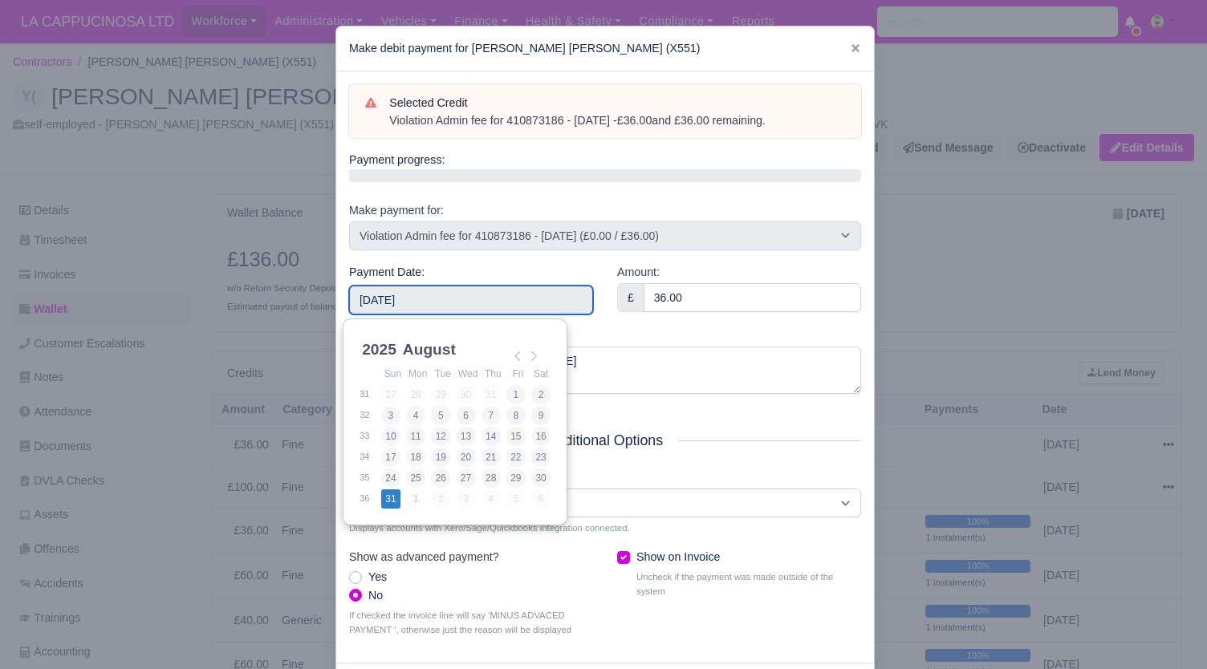
type input "2025-08-31"
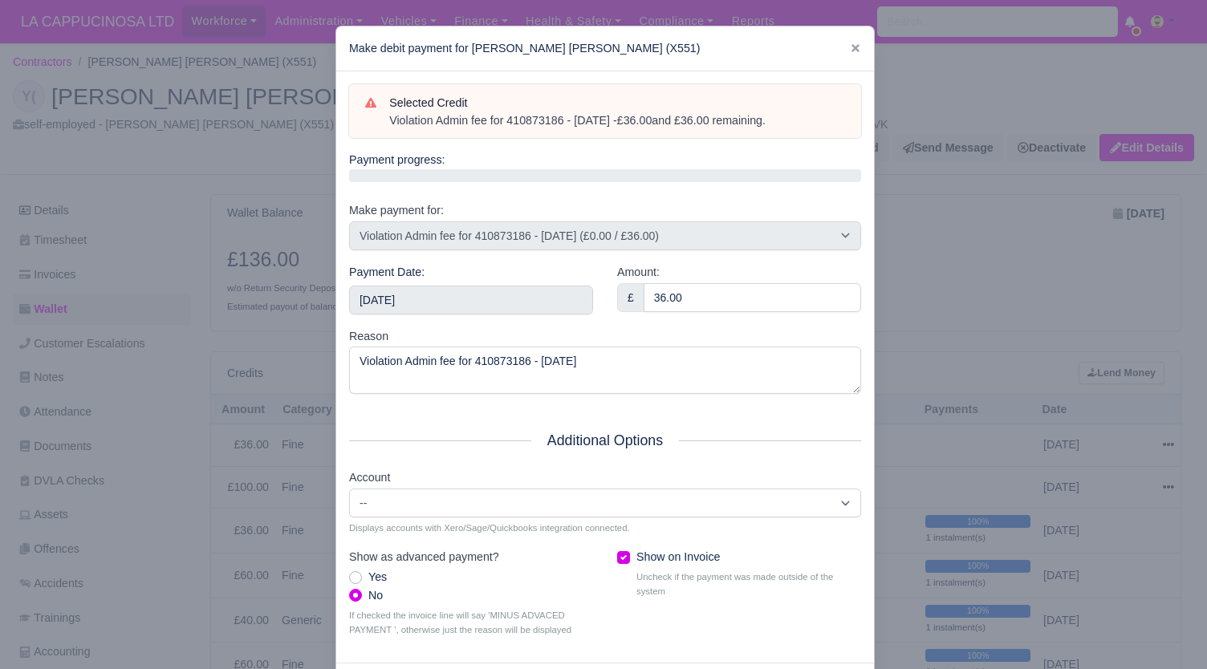
scroll to position [74, 0]
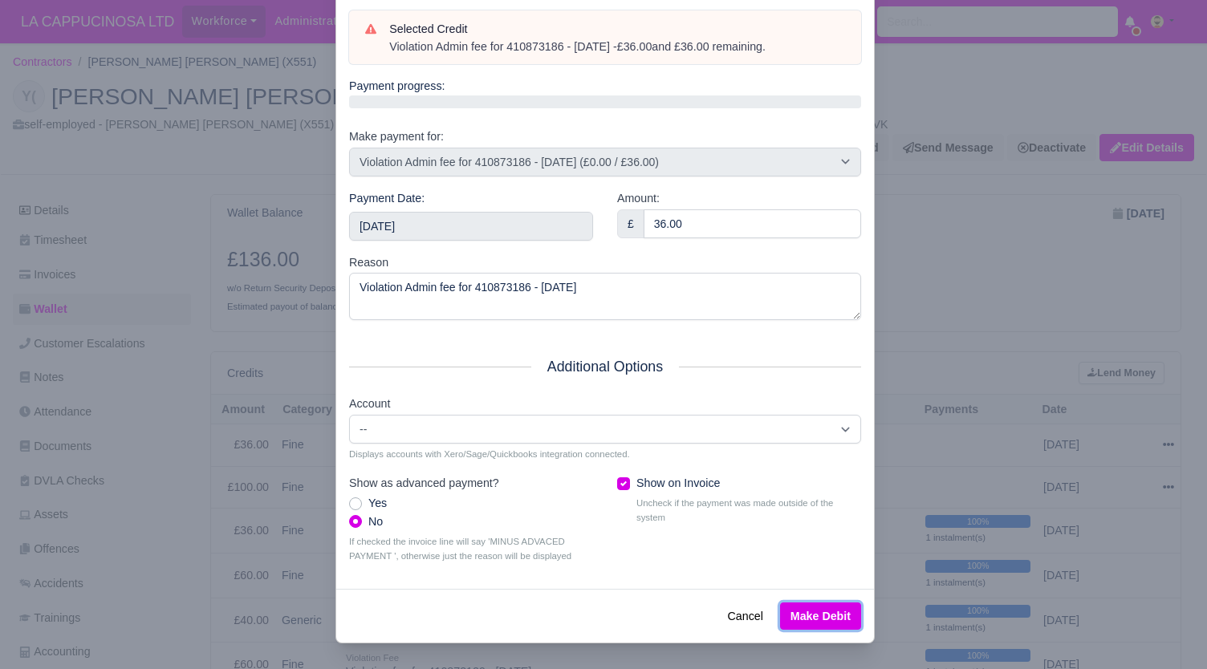
click at [814, 619] on button "Make Debit" at bounding box center [820, 616] width 81 height 27
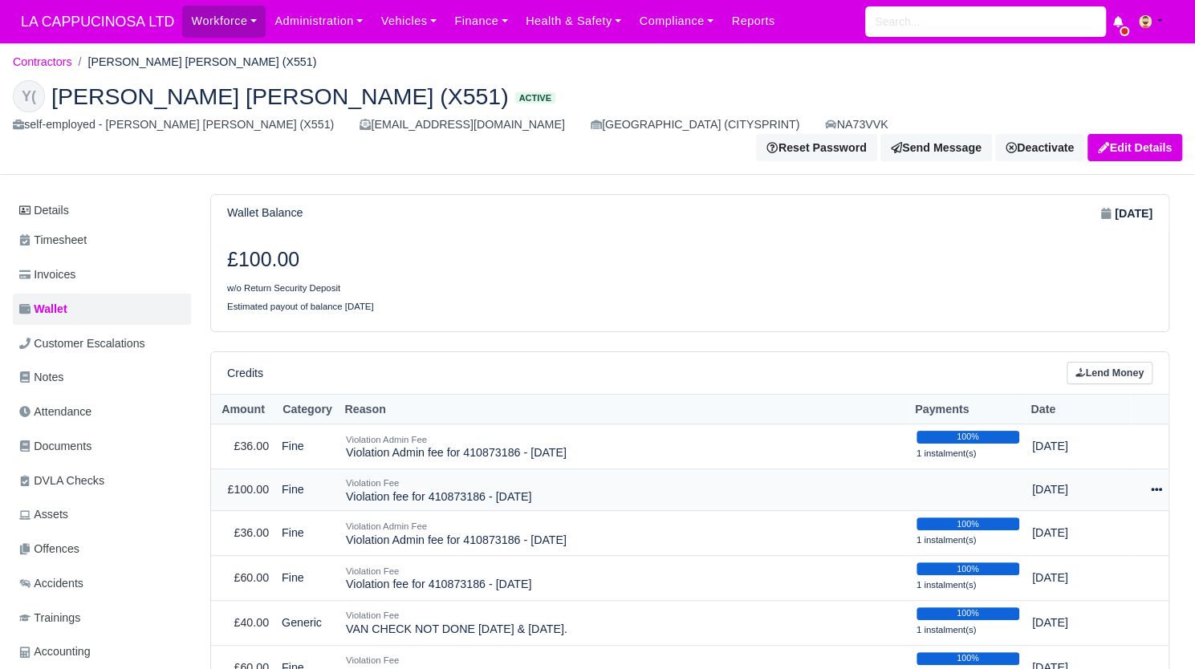
click at [1154, 484] on icon at bounding box center [1156, 489] width 11 height 11
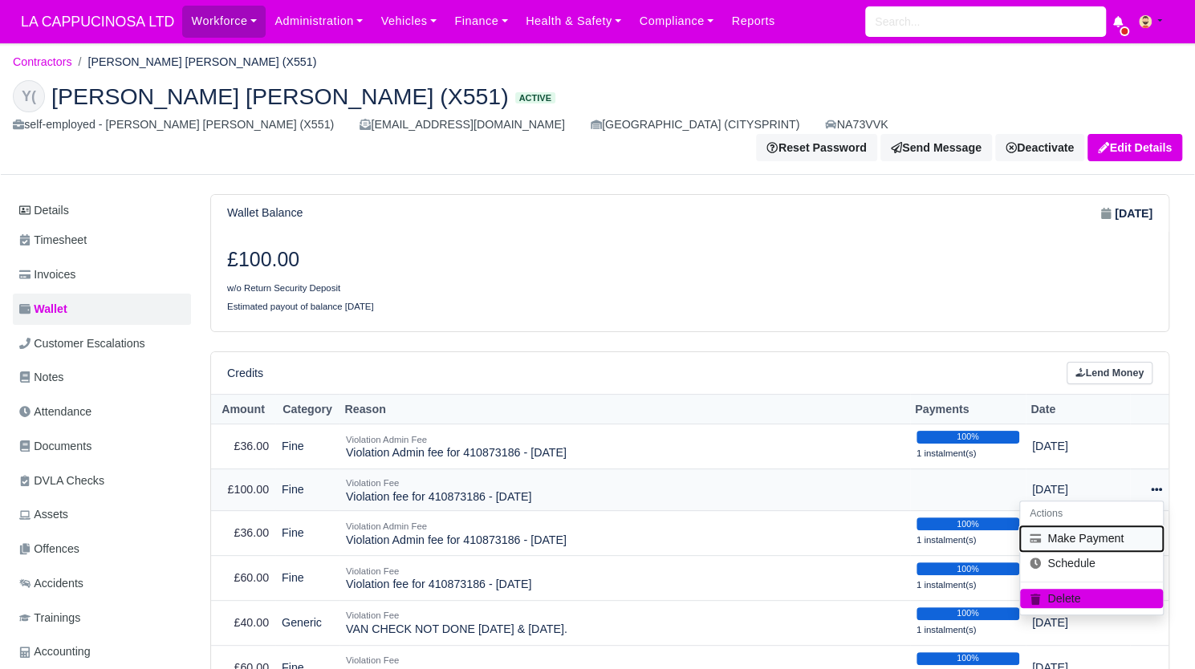
click at [1115, 526] on button "Make Payment" at bounding box center [1091, 538] width 143 height 25
select select "806"
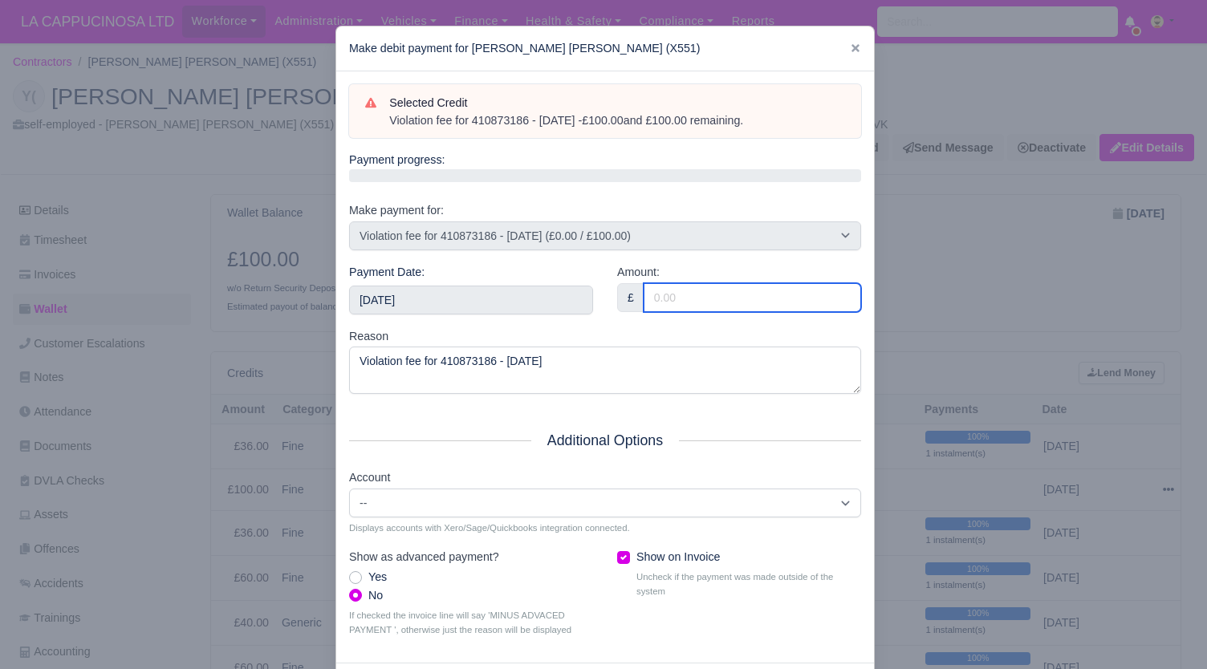
click at [661, 303] on input "Amount:" at bounding box center [752, 297] width 217 height 29
type input "100"
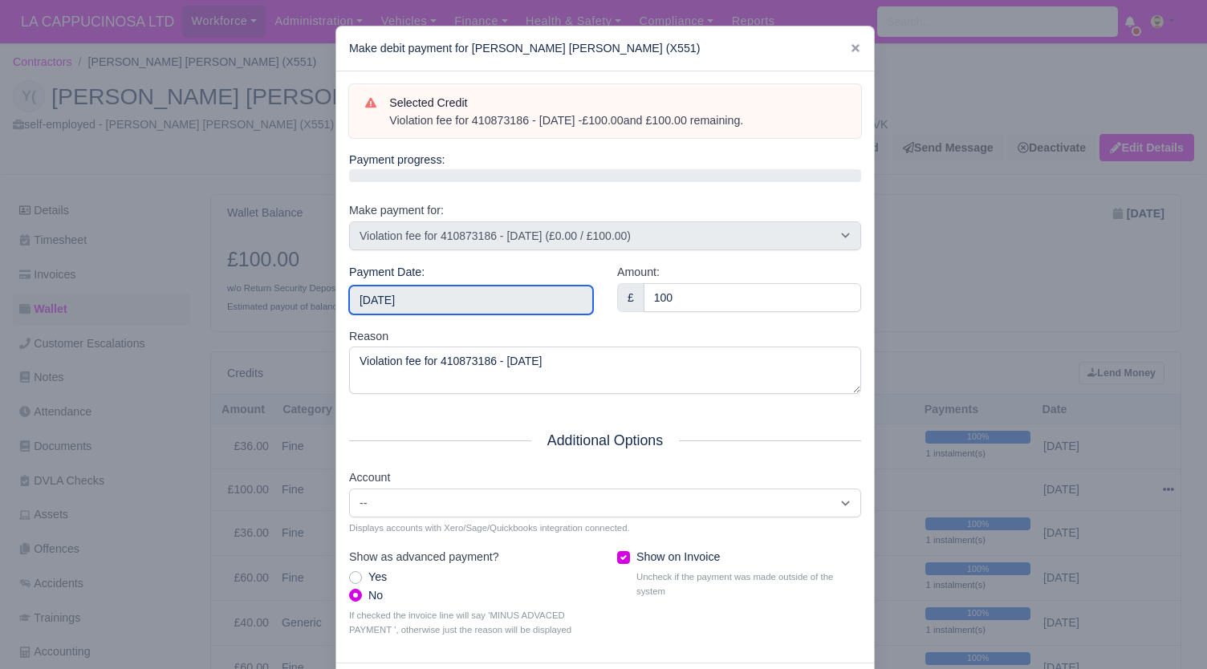
click at [514, 302] on input "2025-09-07" at bounding box center [471, 300] width 244 height 29
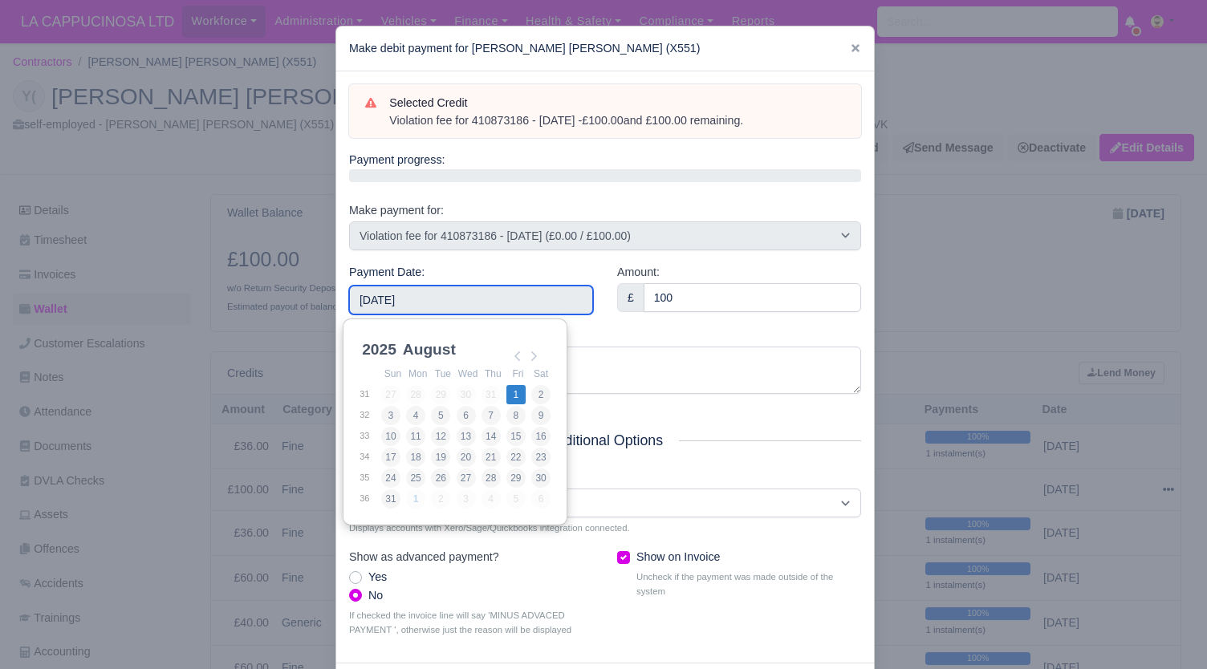
type input "[DATE]"
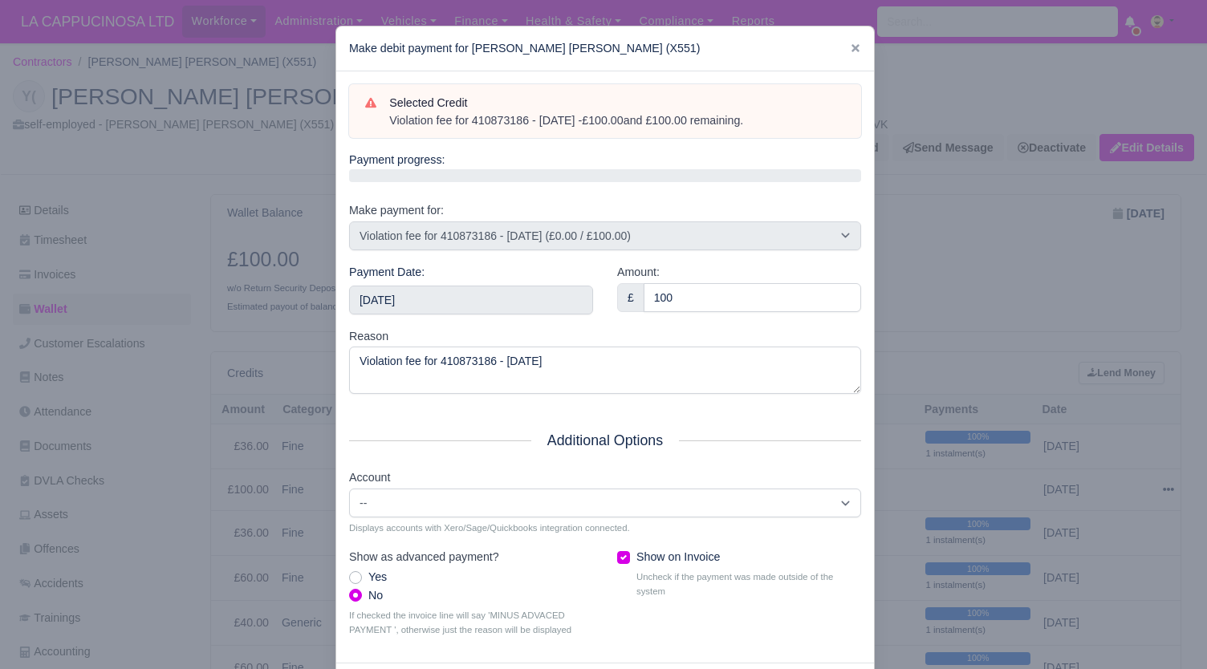
scroll to position [74, 0]
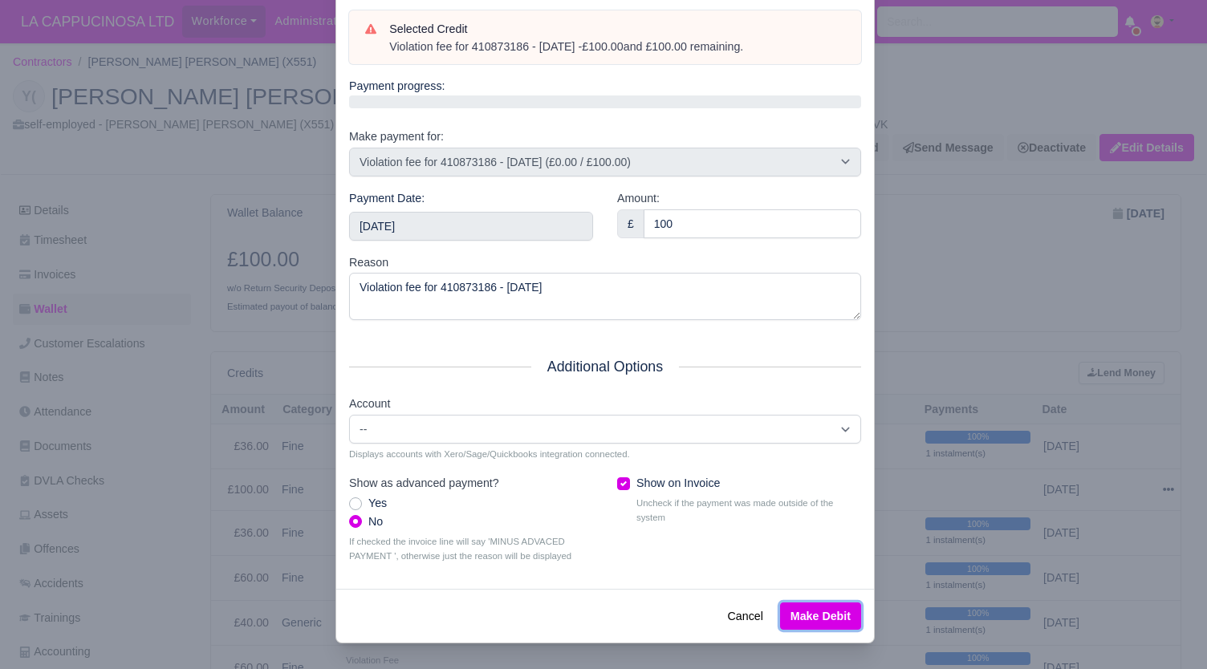
click at [819, 626] on button "Make Debit" at bounding box center [820, 616] width 81 height 27
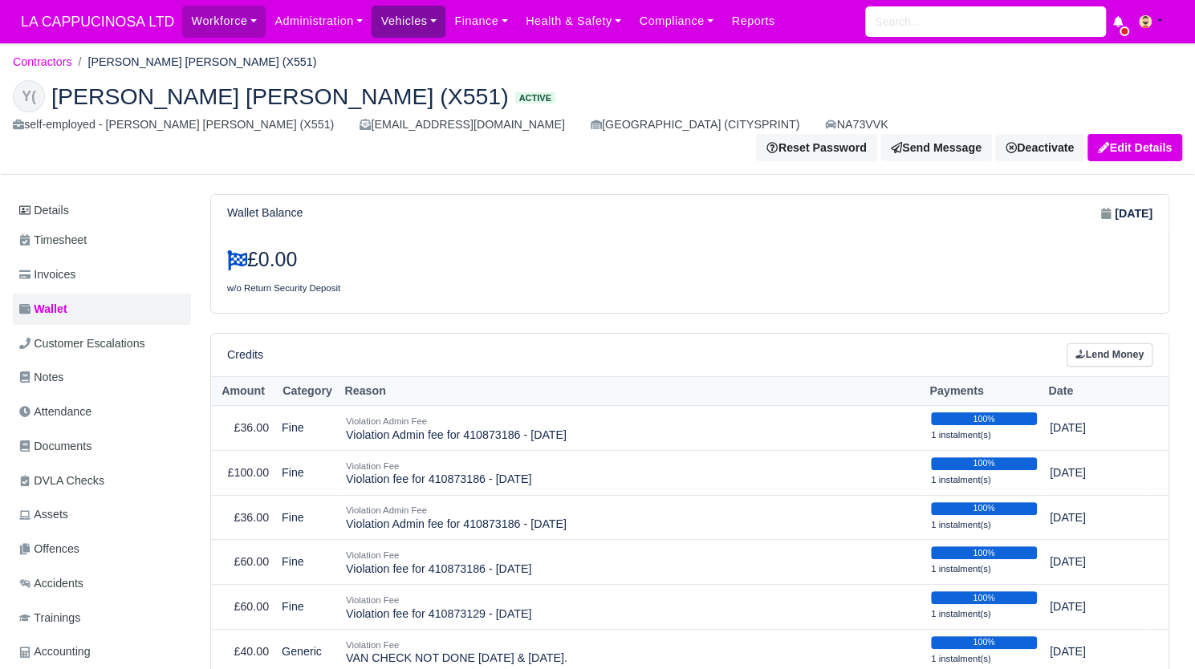
click at [389, 26] on link "Vehicles" at bounding box center [409, 21] width 74 height 31
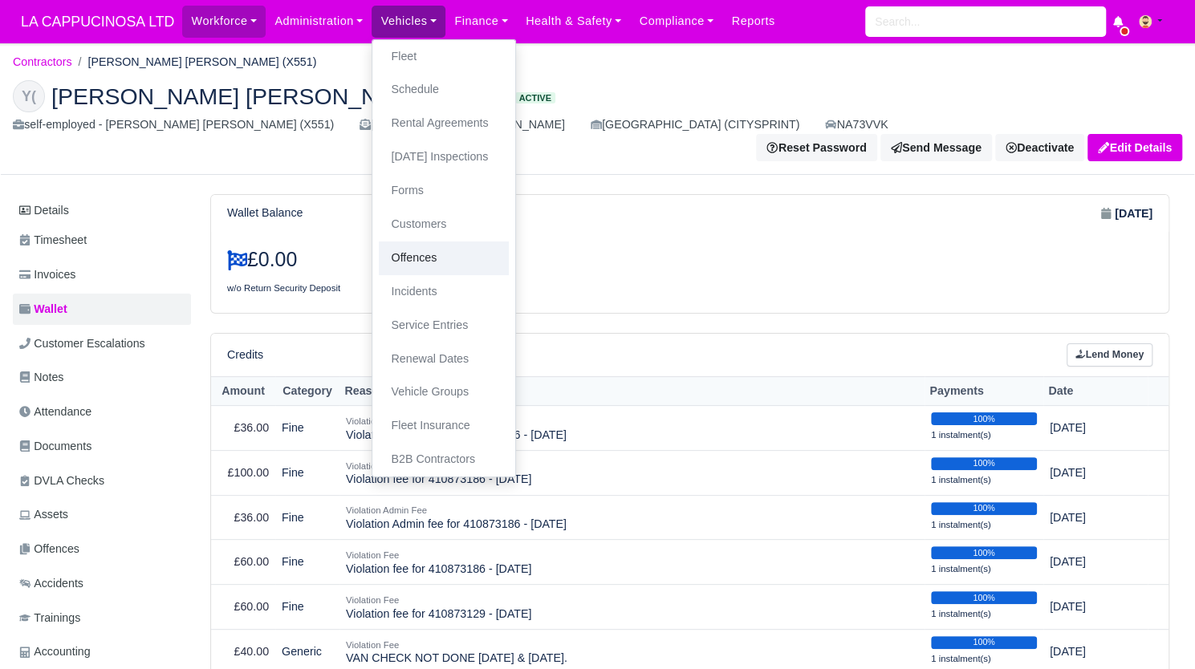
click at [440, 268] on link "Offences" at bounding box center [444, 259] width 130 height 34
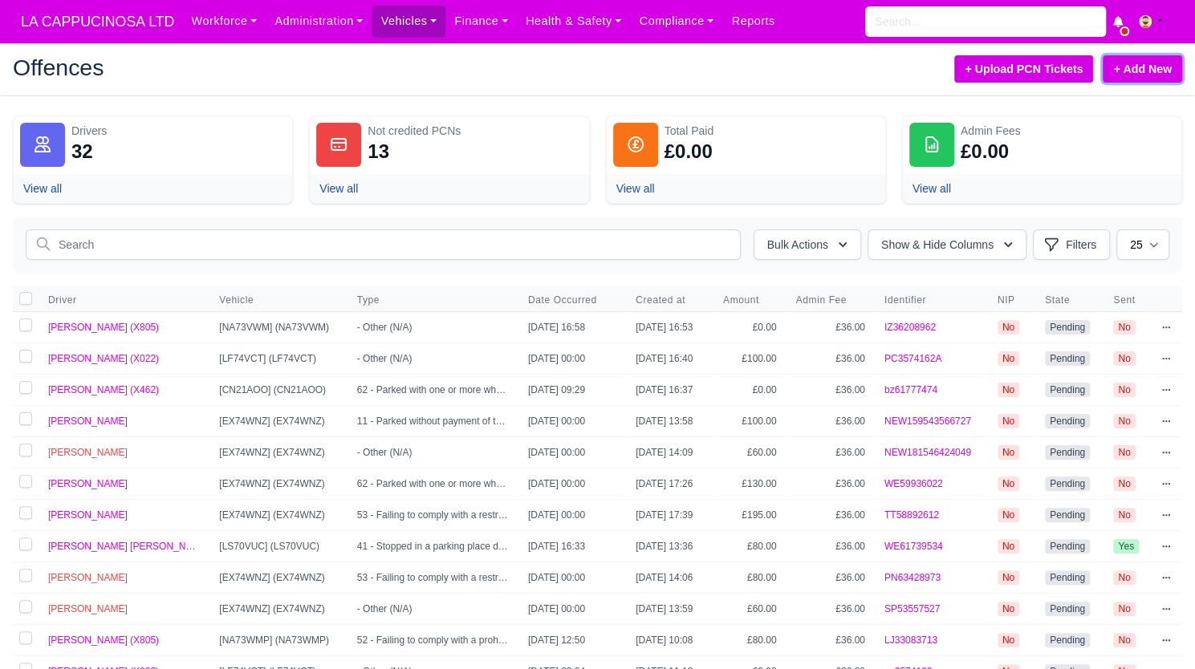
click at [1163, 78] on link "+ Add New" at bounding box center [1142, 68] width 79 height 27
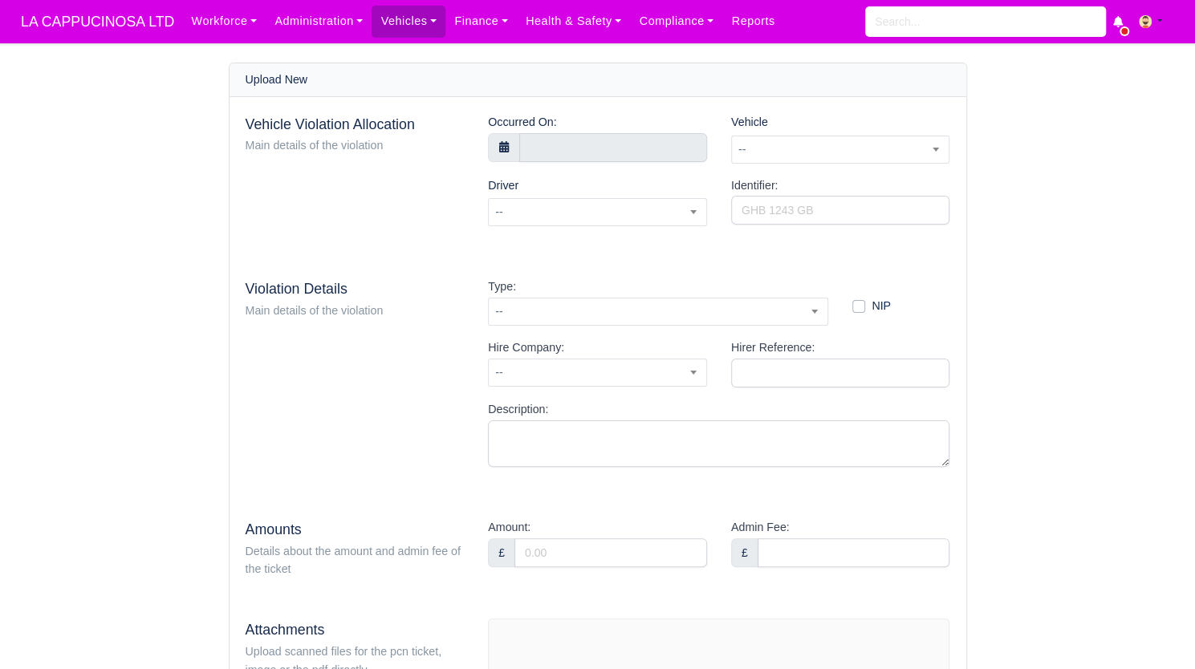
click at [664, 164] on div "Occurred On:" at bounding box center [597, 144] width 243 height 63
click at [658, 152] on body "LA CAPPUCINOSA LTD Workforce Manpower Expiring Documents Leave Requests Daily A…" at bounding box center [597, 334] width 1195 height 669
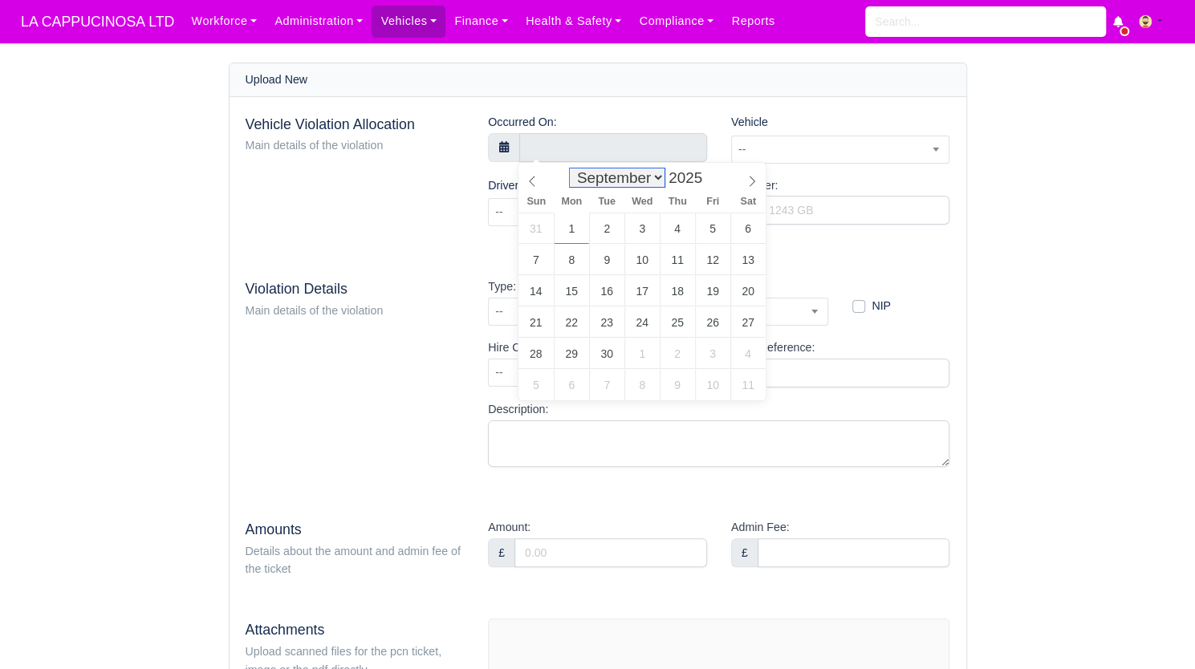
click at [644, 181] on select "January February March April May June July August September October November De…" at bounding box center [617, 178] width 95 height 18
select select "6"
click at [574, 169] on select "January February March April May June July August September October November De…" at bounding box center [617, 178] width 95 height 18
type input "4 July 2025 00:00"
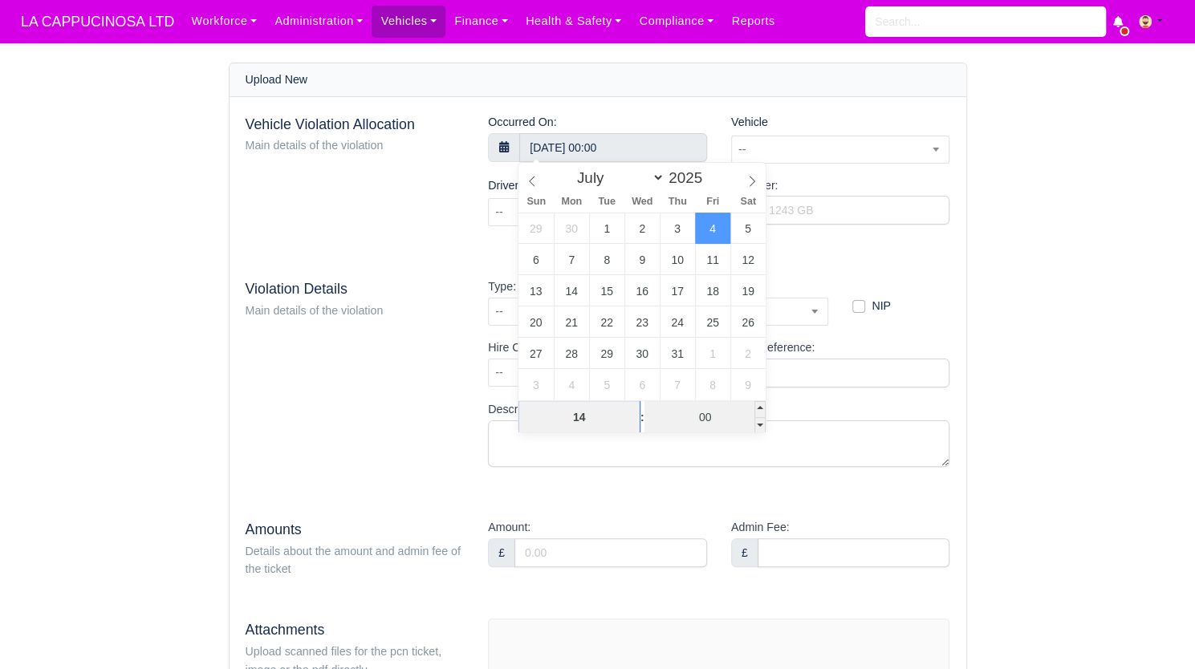
type input "14"
type input "4 July 2025 14:00"
click at [718, 422] on input "00" at bounding box center [704, 417] width 121 height 32
type input "36"
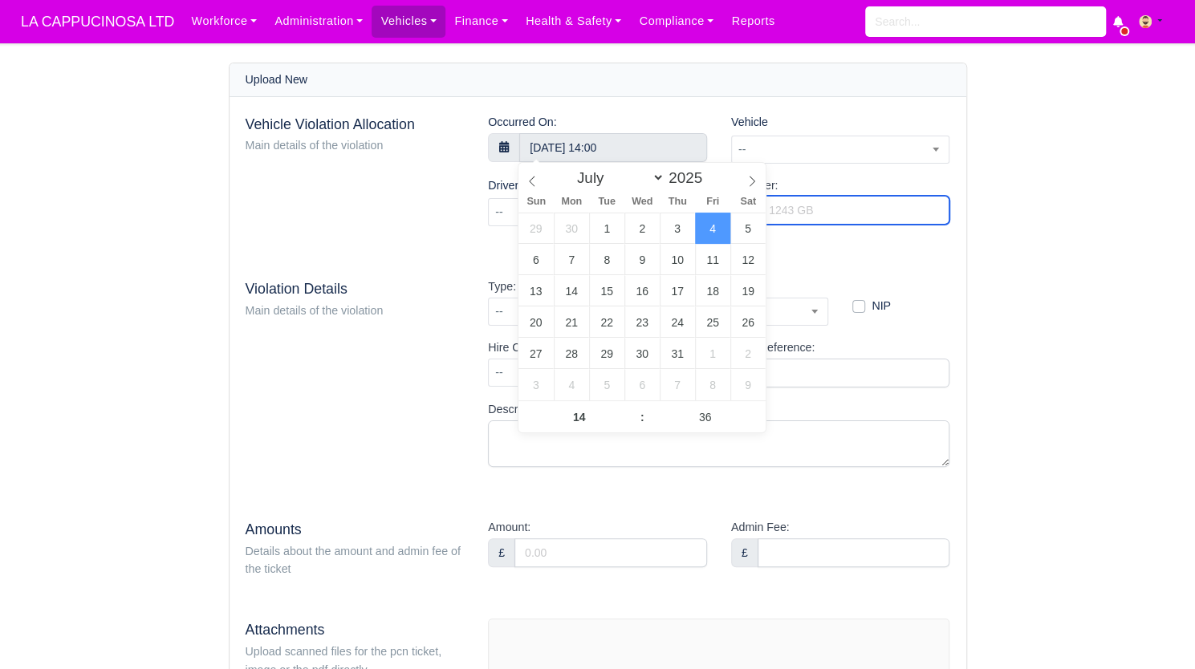
type input "4 July 2025 14:36"
click at [844, 209] on input "Identifier:" at bounding box center [840, 210] width 219 height 29
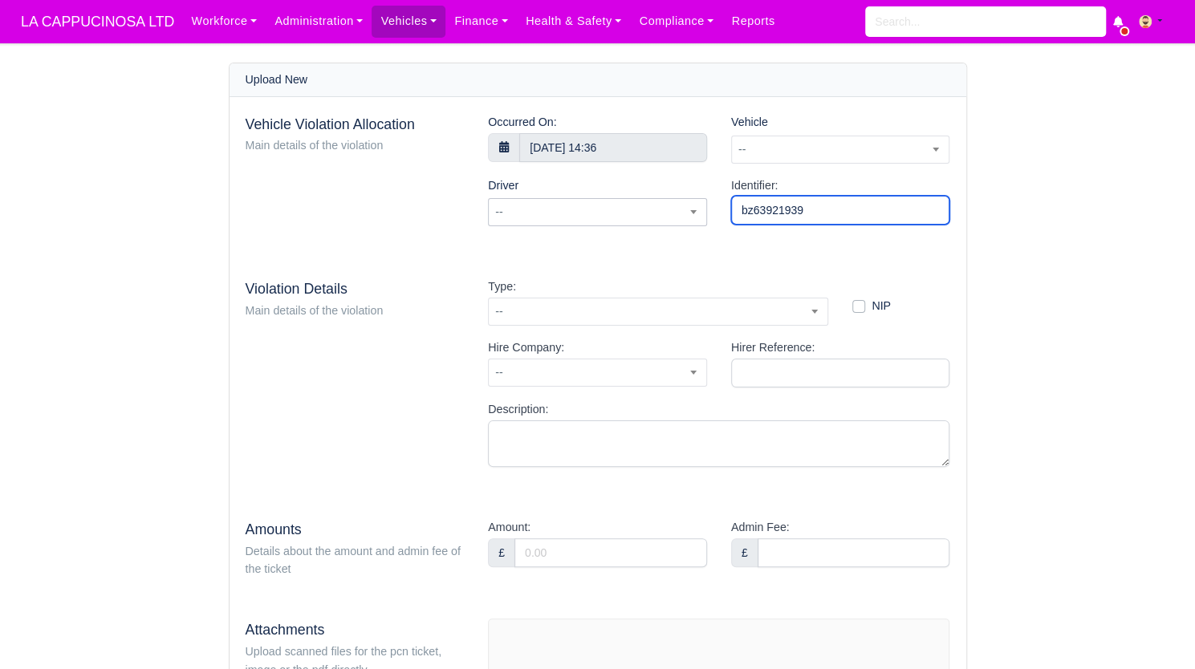
type input "bz63921939"
click at [684, 224] on span "--" at bounding box center [597, 212] width 219 height 28
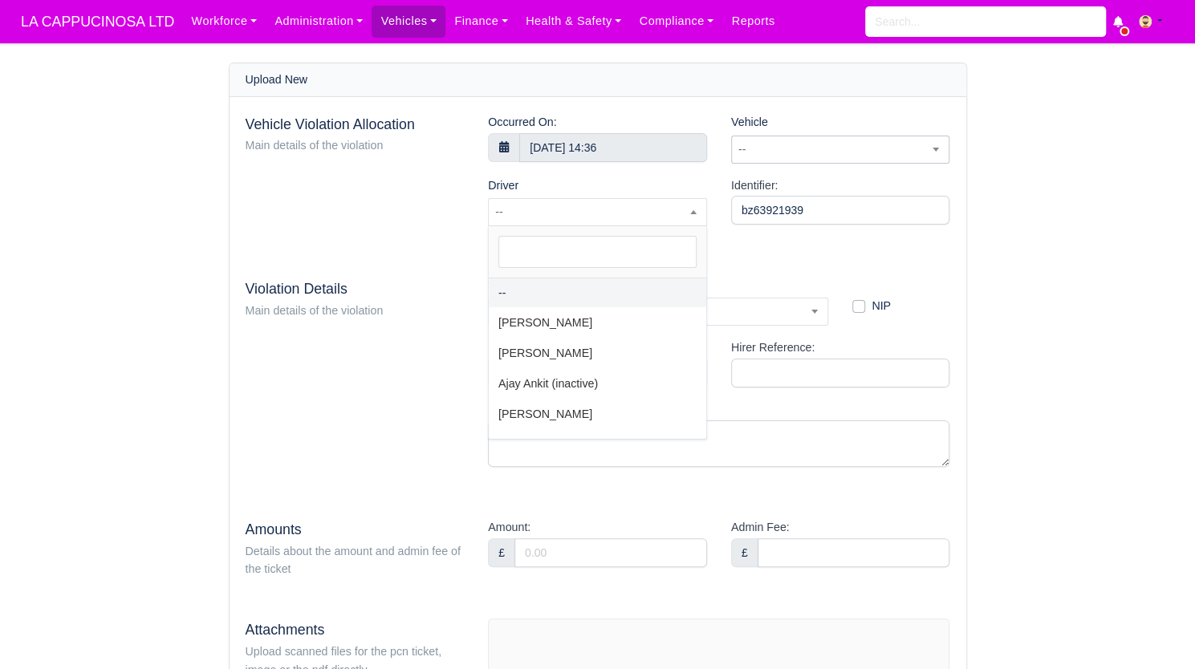
click at [774, 140] on span "--" at bounding box center [840, 150] width 217 height 20
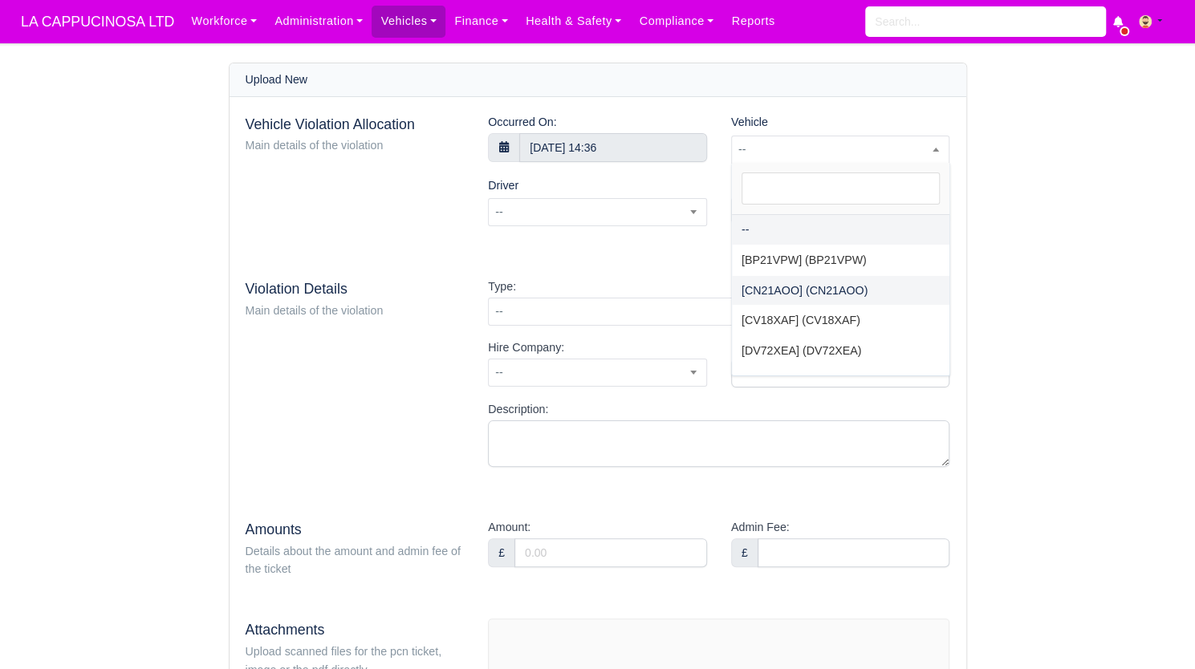
select select "46"
select select "12"
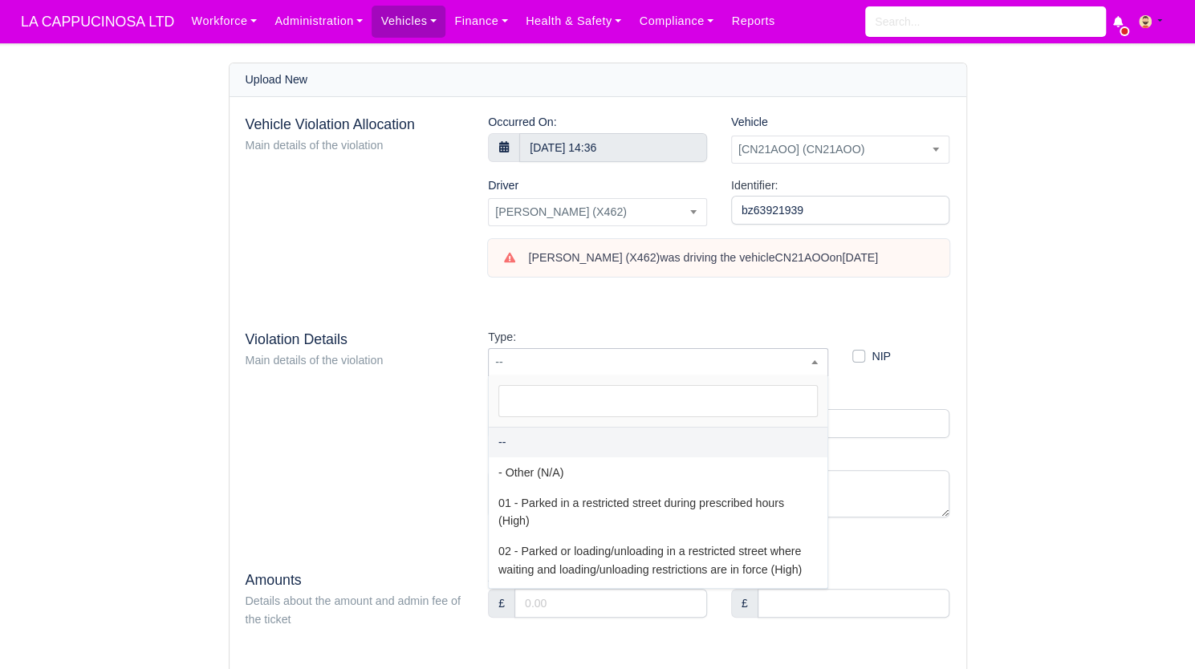
click at [775, 351] on span "--" at bounding box center [658, 362] width 340 height 28
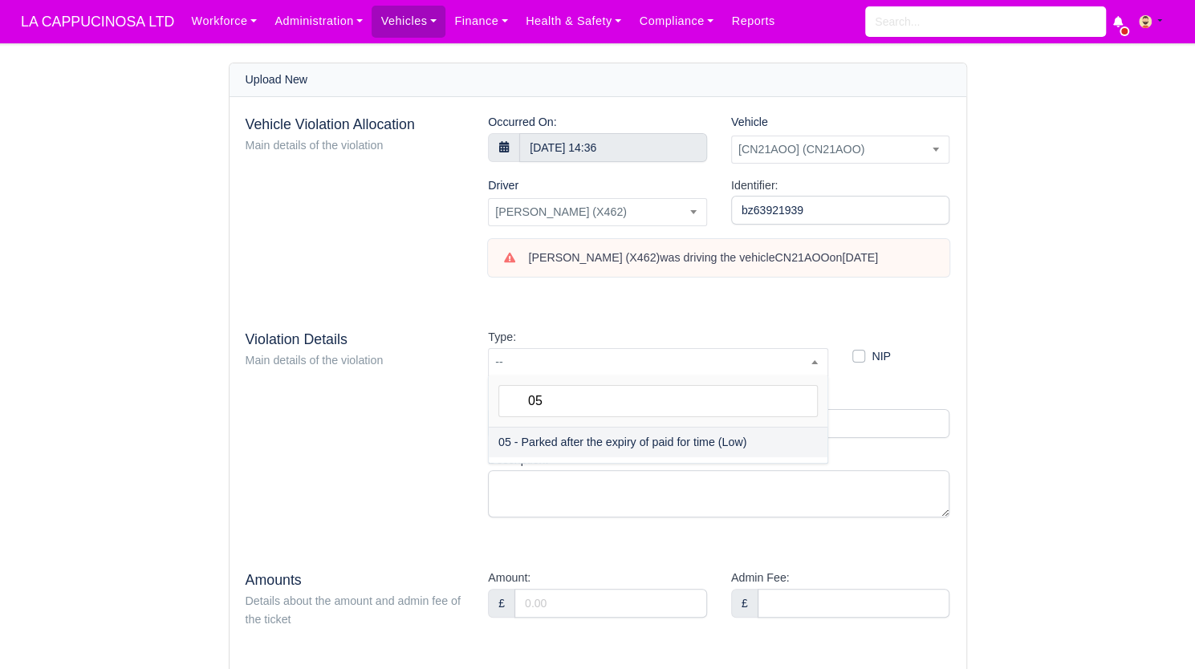
type input "05"
select select "4"
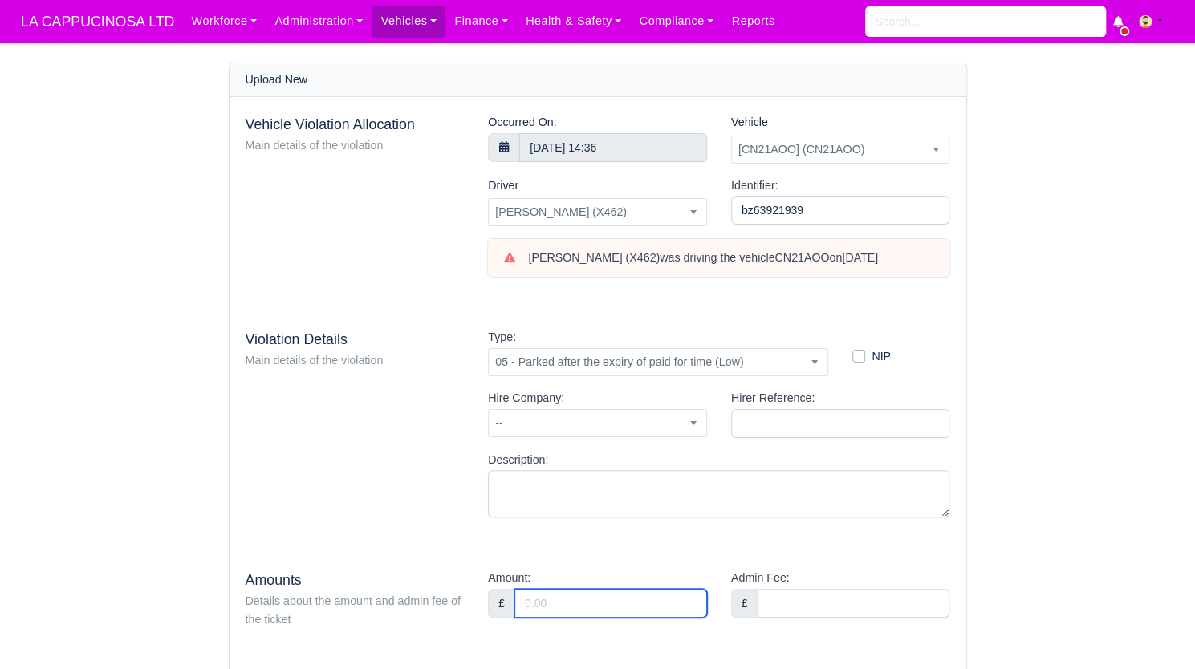
click at [674, 601] on input "Amount:" at bounding box center [610, 603] width 193 height 29
type input "110"
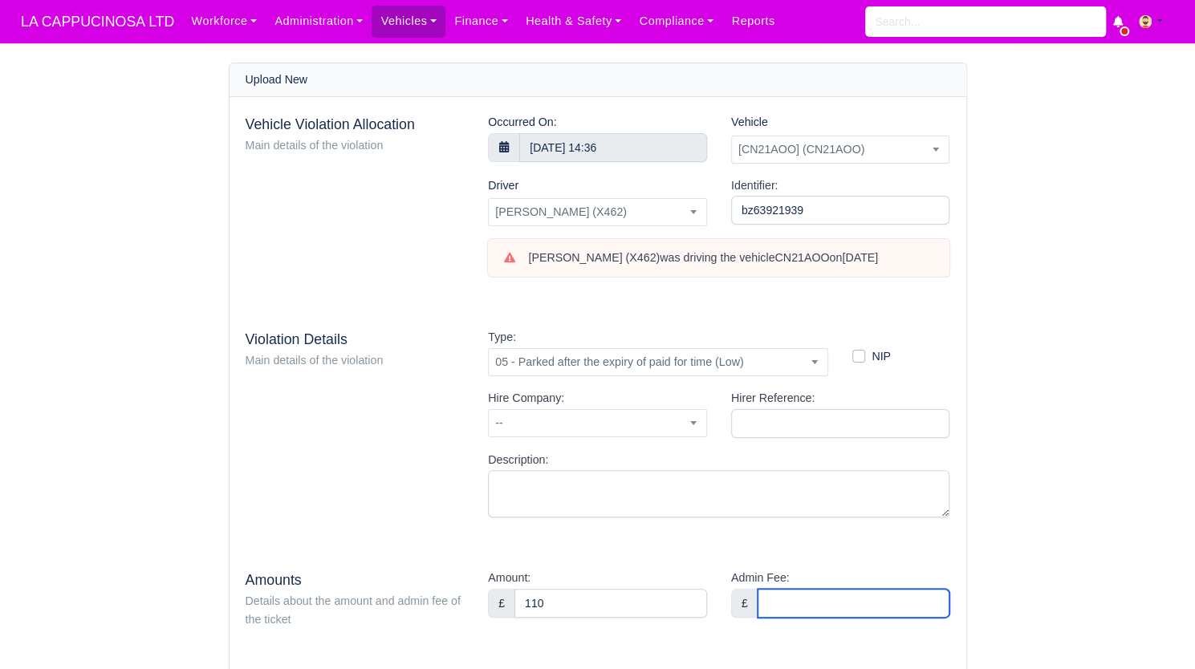
click at [802, 603] on input "Admin Fee:" at bounding box center [854, 603] width 193 height 29
type input "36"
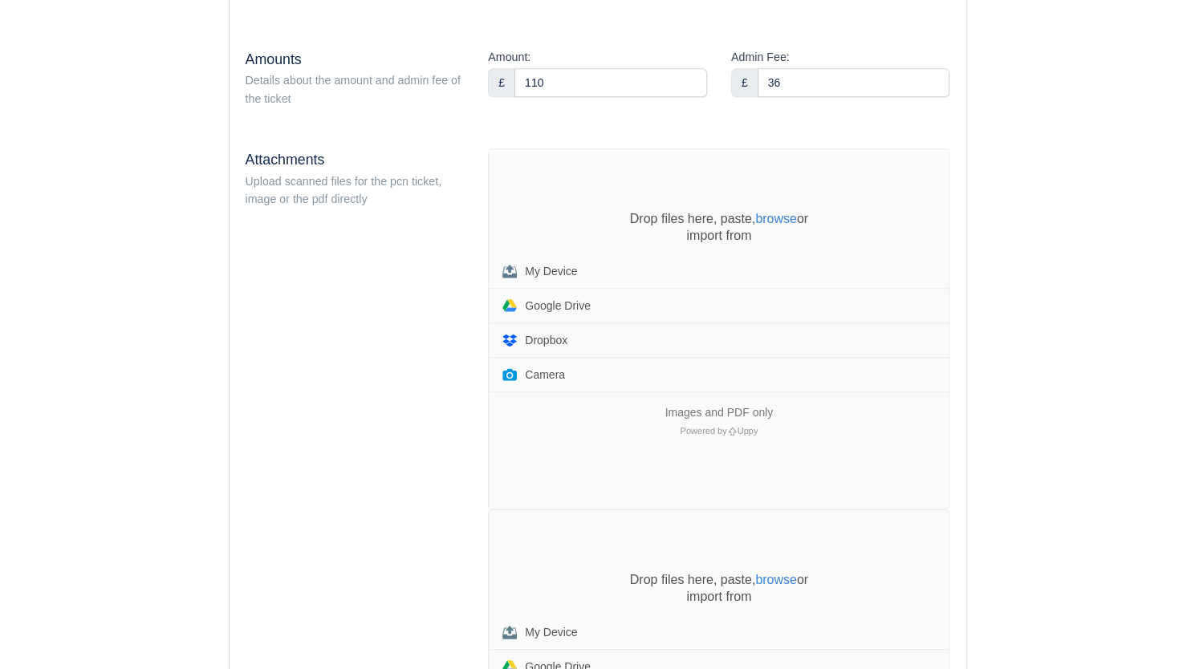
scroll to position [526, 0]
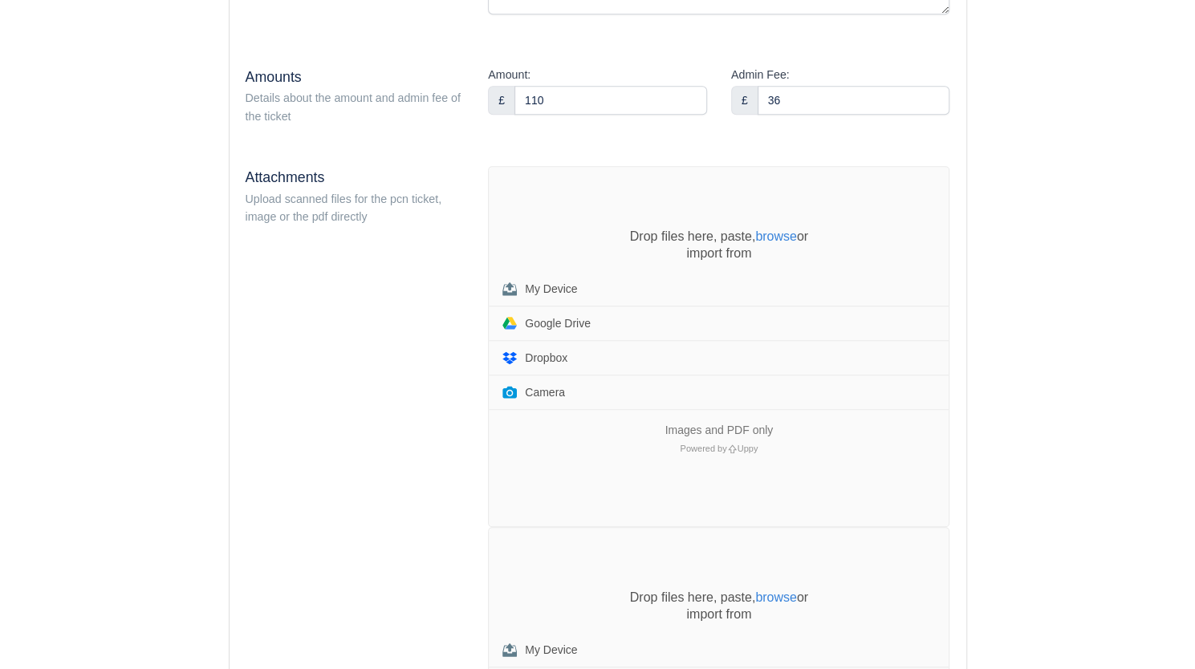
scroll to position [526, 0]
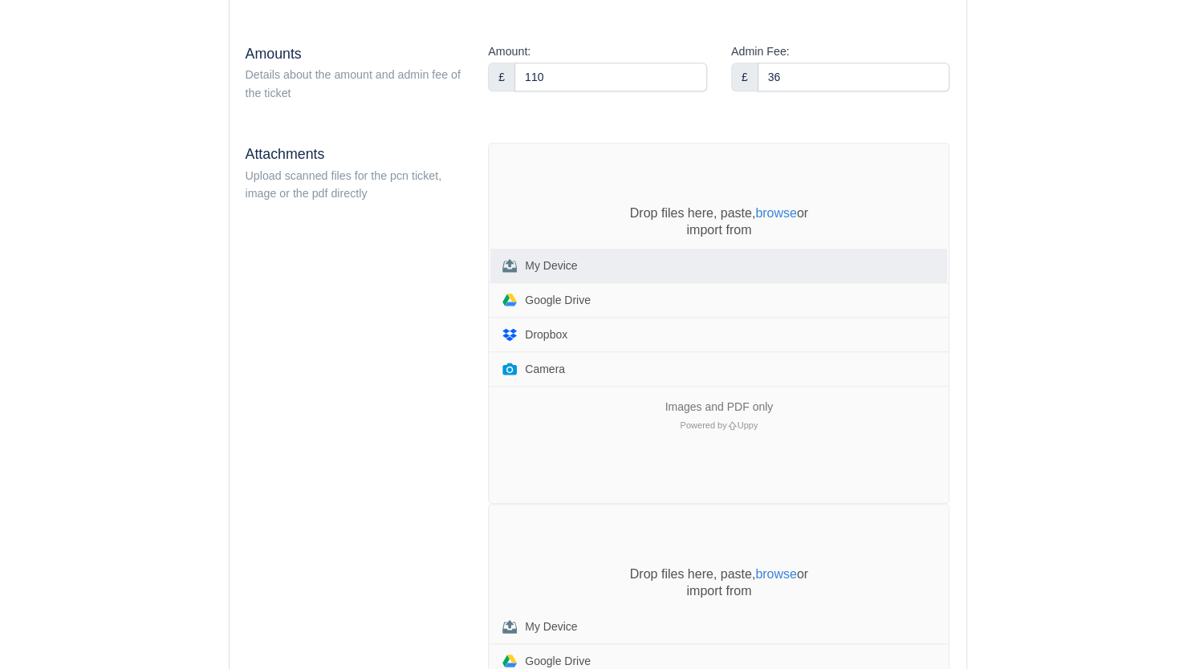
click at [663, 269] on button "My Device" at bounding box center [718, 266] width 457 height 34
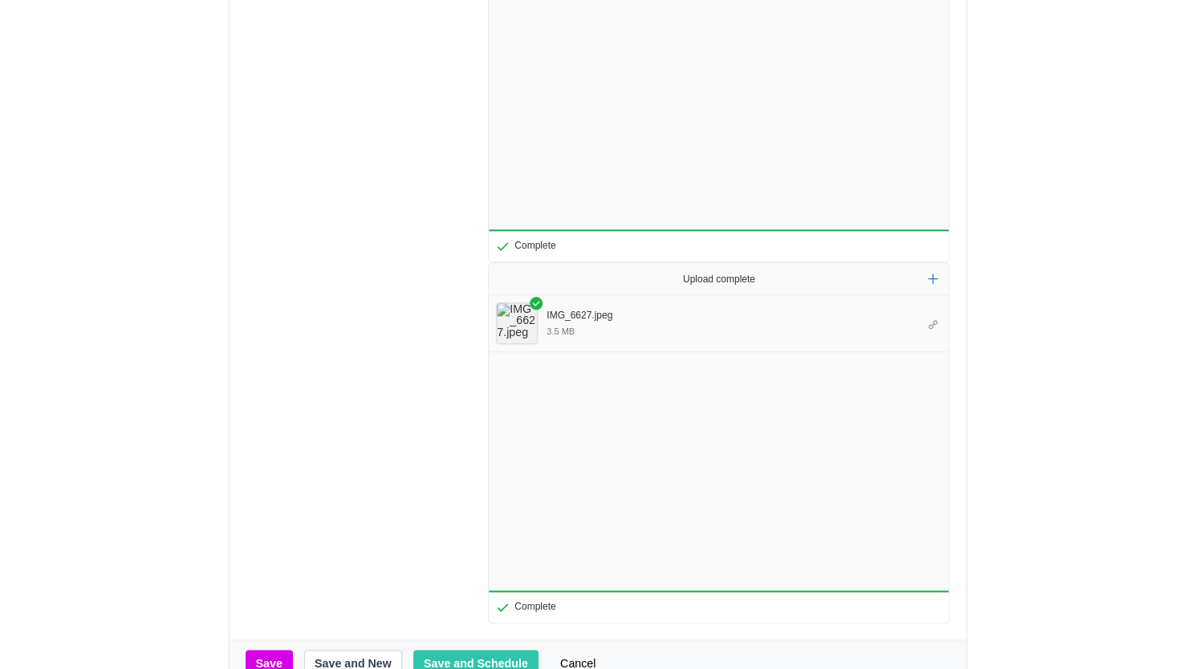
scroll to position [804, 0]
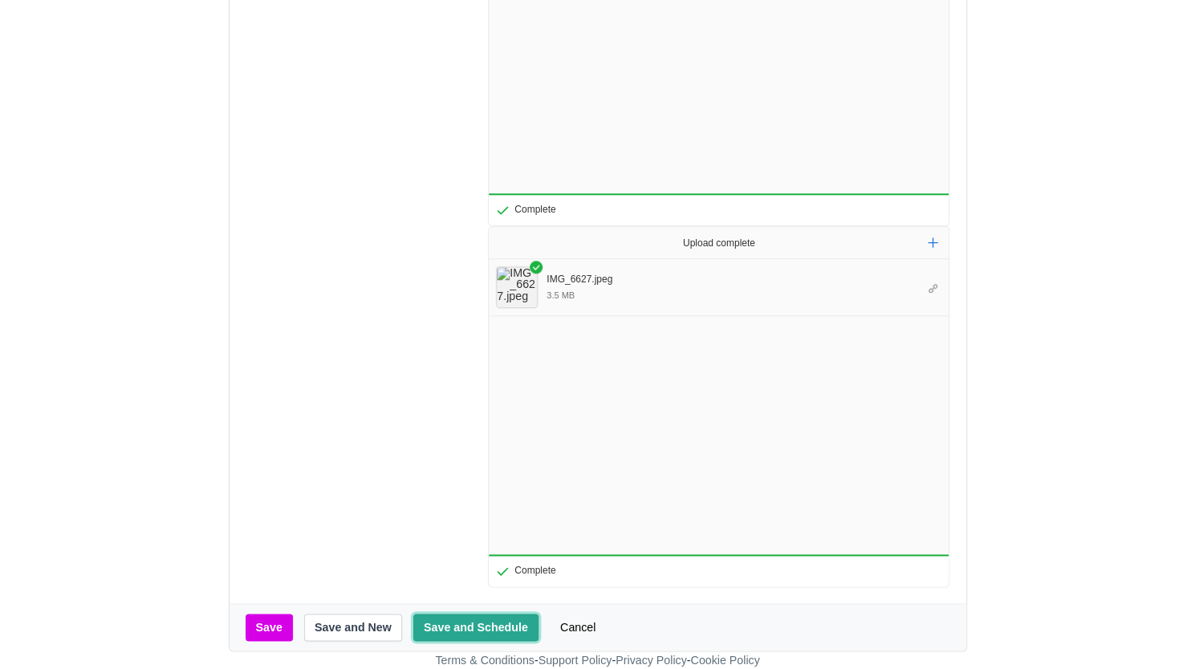
click at [483, 632] on button "Save and Schedule" at bounding box center [475, 627] width 125 height 27
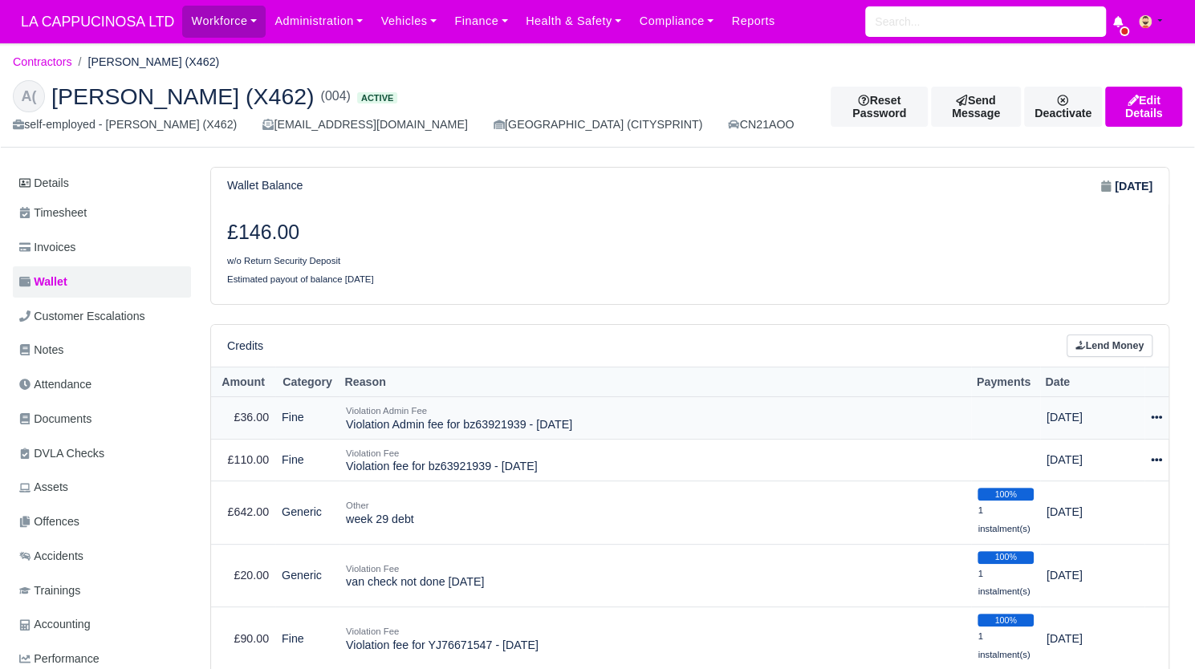
click at [1164, 407] on td "Actions Make Payment Schedule [GEOGRAPHIC_DATA]" at bounding box center [1156, 417] width 24 height 43
click at [1146, 409] on td "Actions Make Payment Schedule [GEOGRAPHIC_DATA]" at bounding box center [1156, 417] width 24 height 43
click at [1149, 413] on td "Actions Make Payment Schedule [GEOGRAPHIC_DATA]" at bounding box center [1156, 417] width 24 height 43
click at [1156, 416] on icon at bounding box center [1156, 417] width 11 height 3
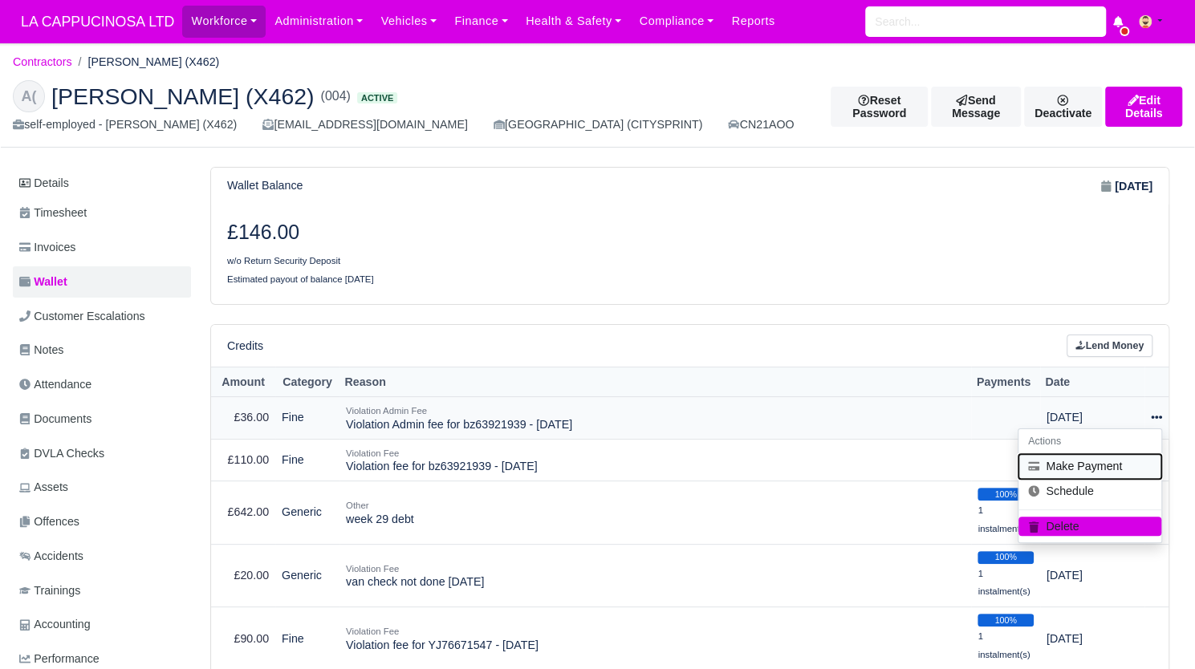
click at [1119, 461] on button "Make Payment" at bounding box center [1089, 466] width 143 height 25
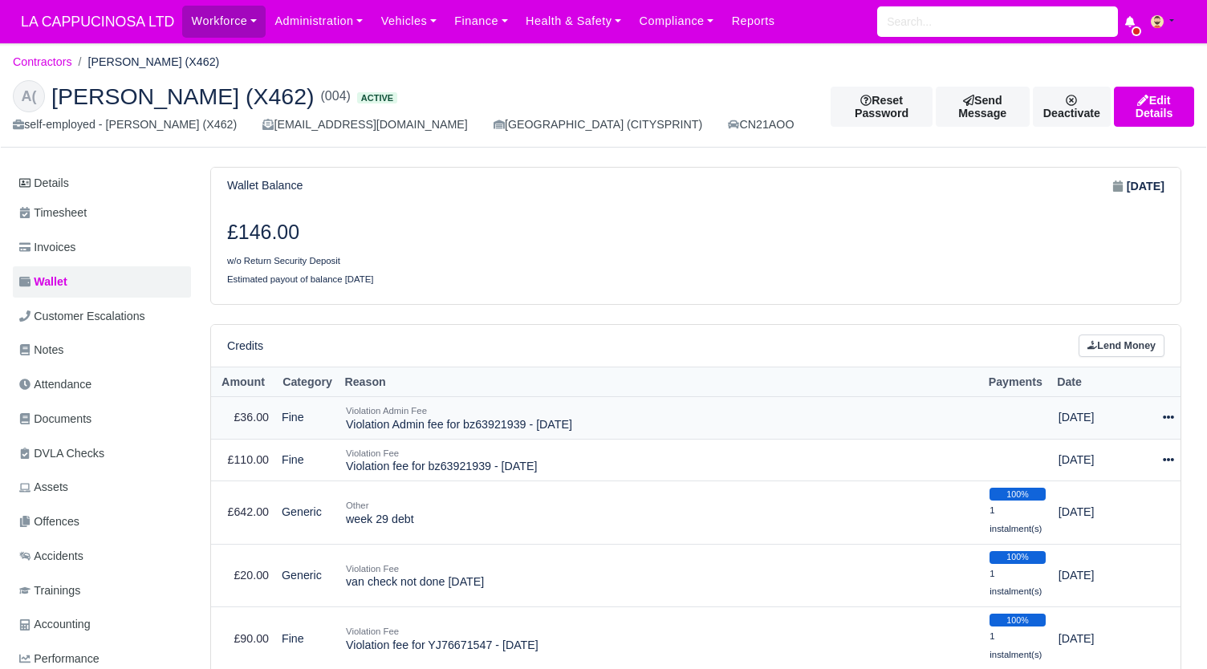
select select "811"
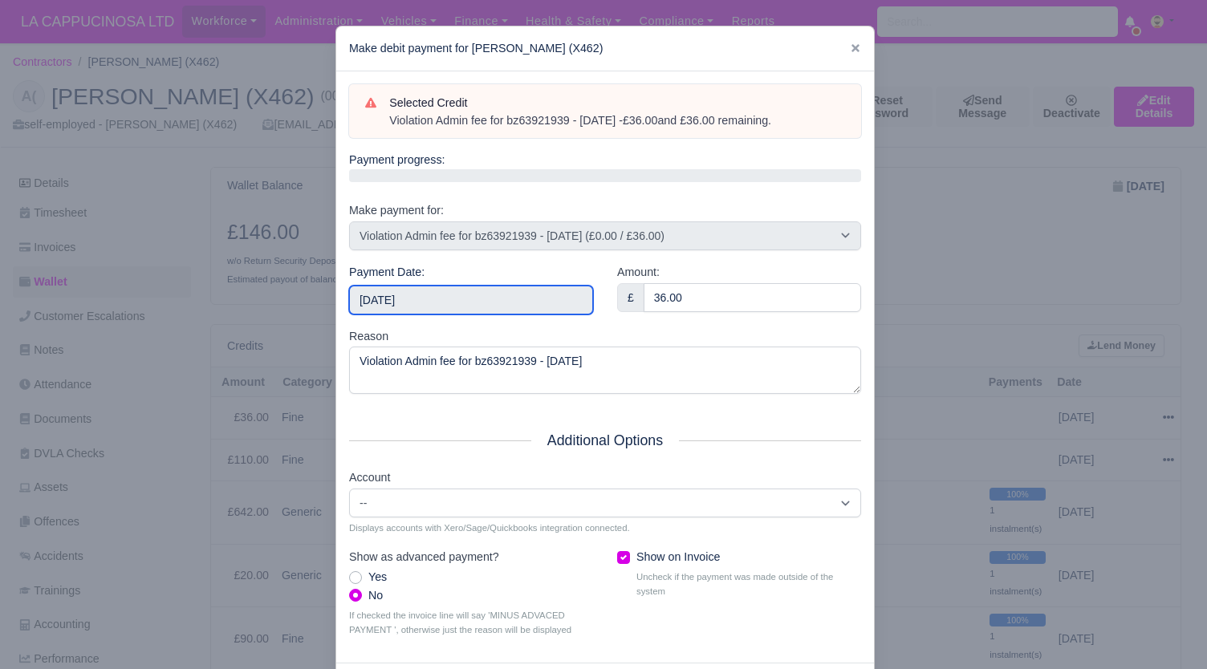
click at [574, 300] on input "2025-09-07" at bounding box center [471, 300] width 244 height 29
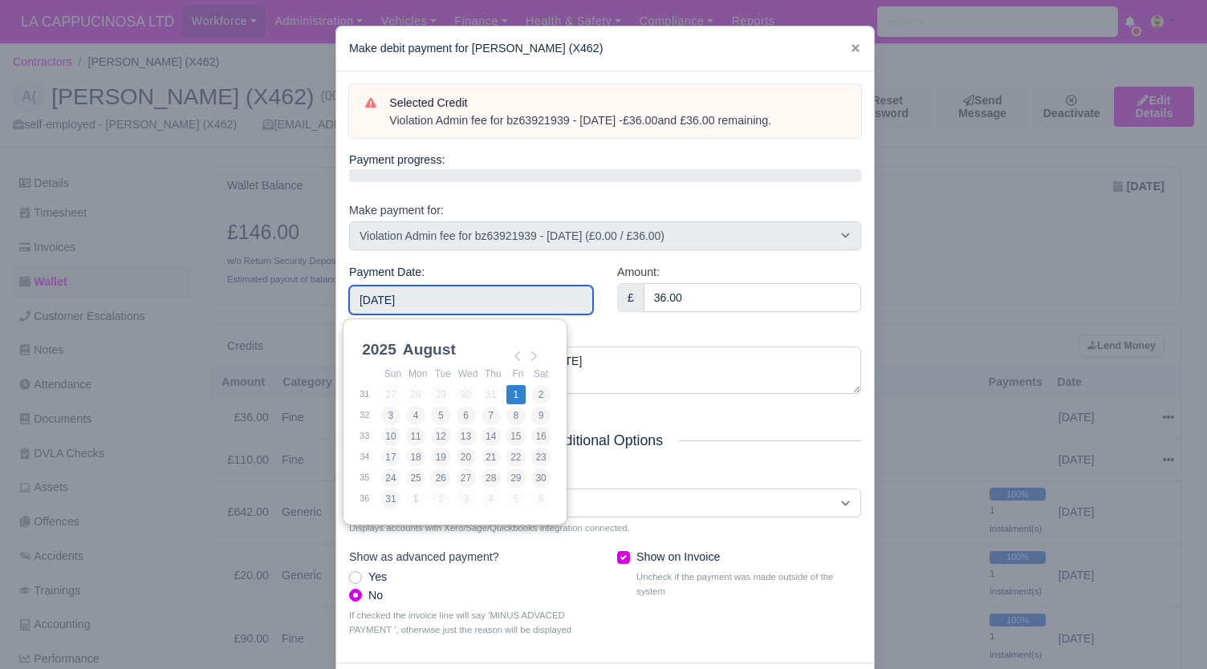
type input "2025-08-01"
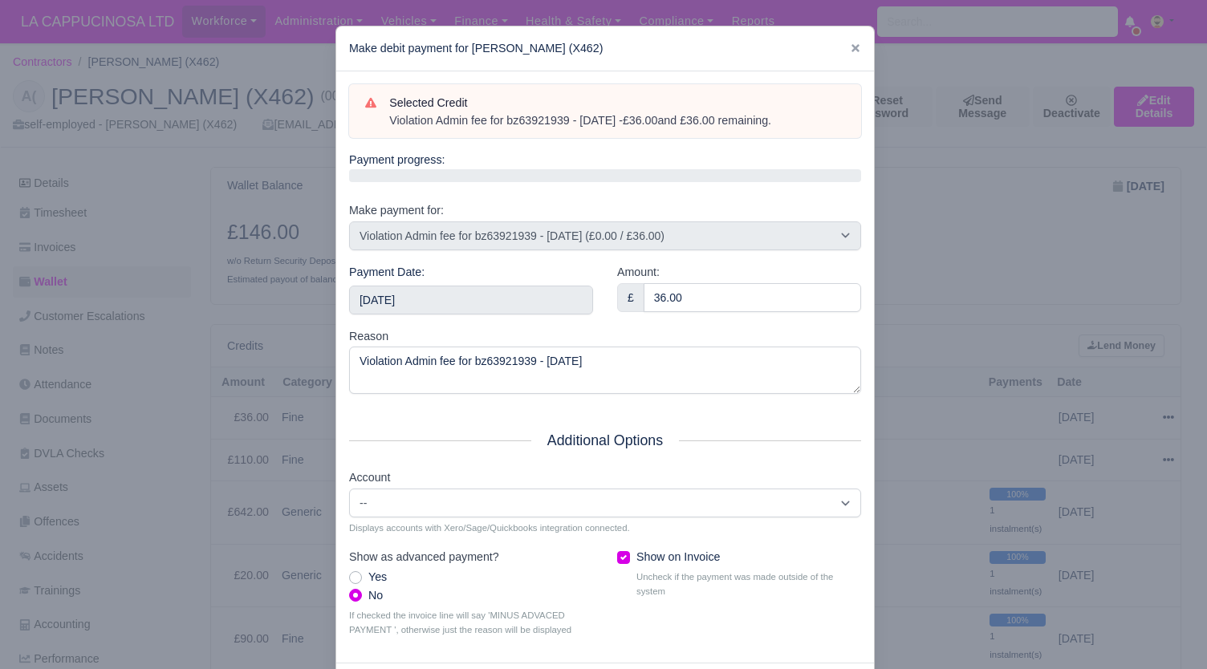
scroll to position [74, 0]
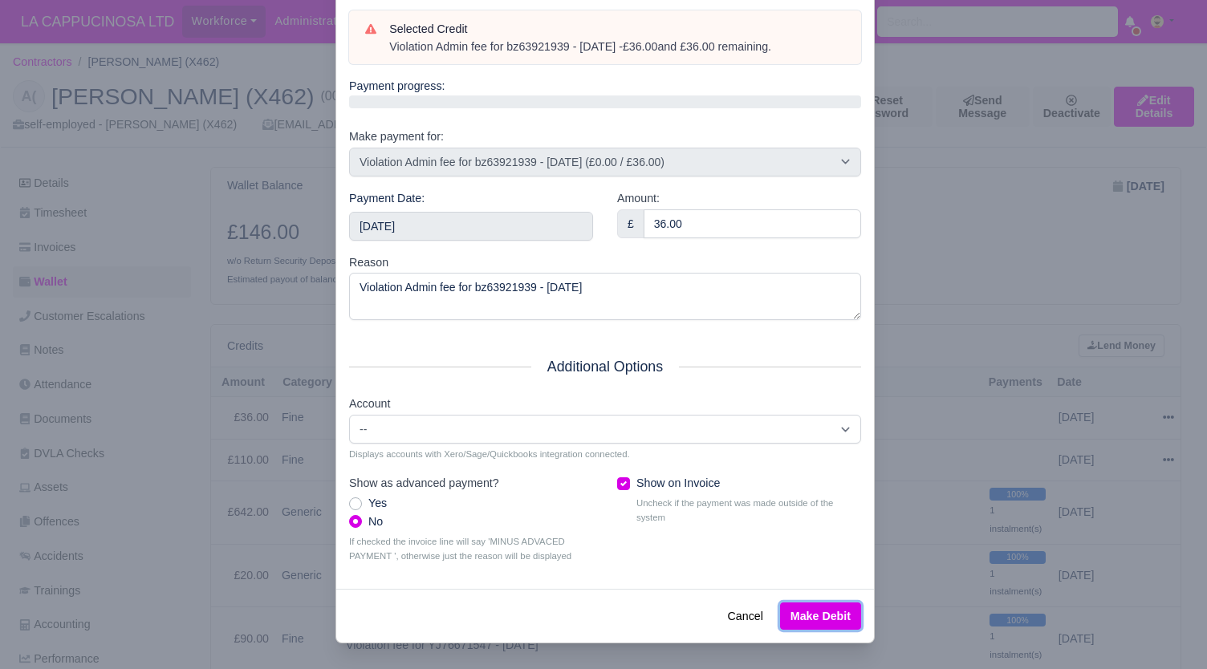
click at [813, 617] on button "Make Debit" at bounding box center [820, 616] width 81 height 27
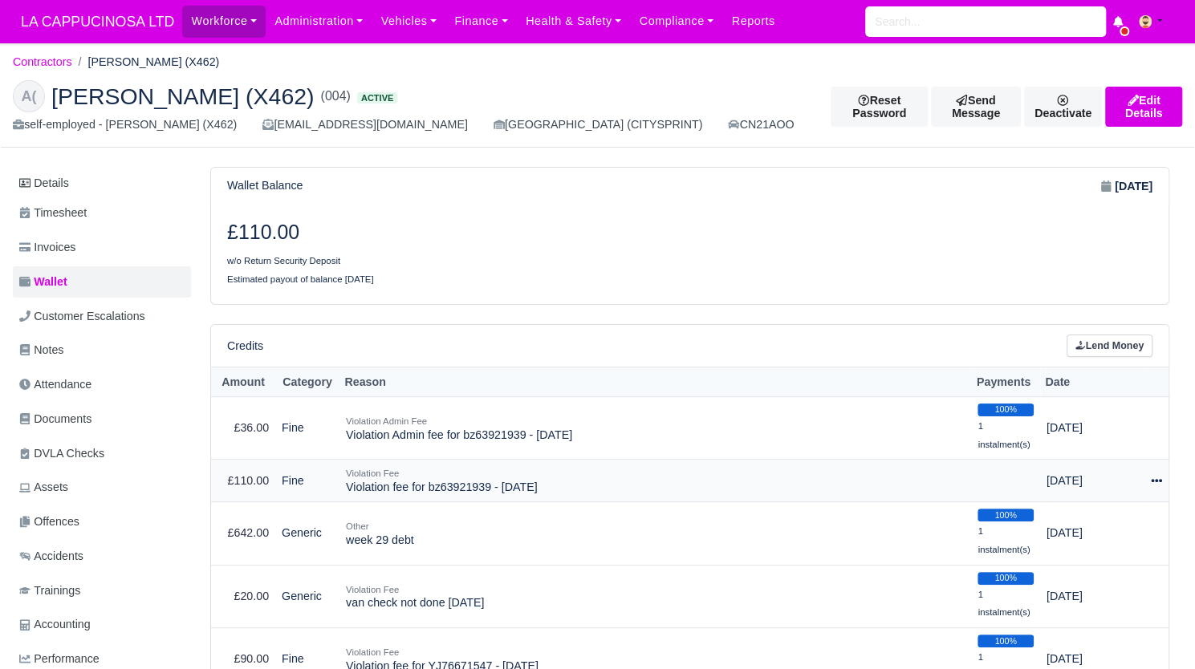
click at [1152, 477] on icon at bounding box center [1156, 480] width 11 height 11
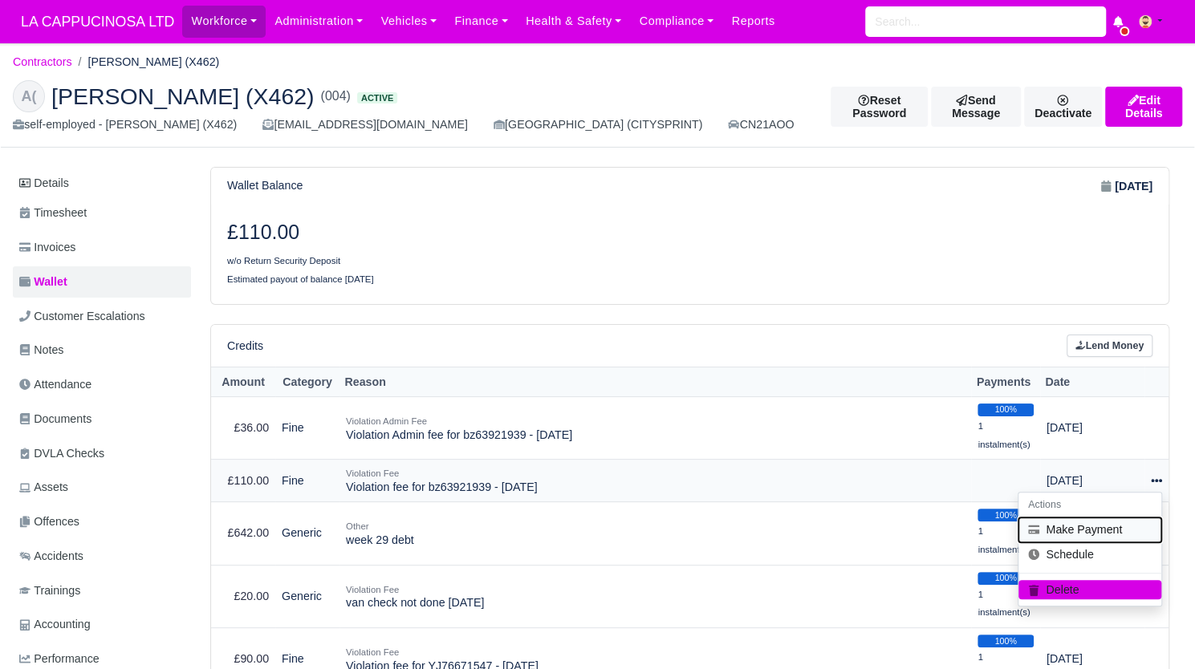
click at [1082, 535] on button "Make Payment" at bounding box center [1089, 530] width 143 height 25
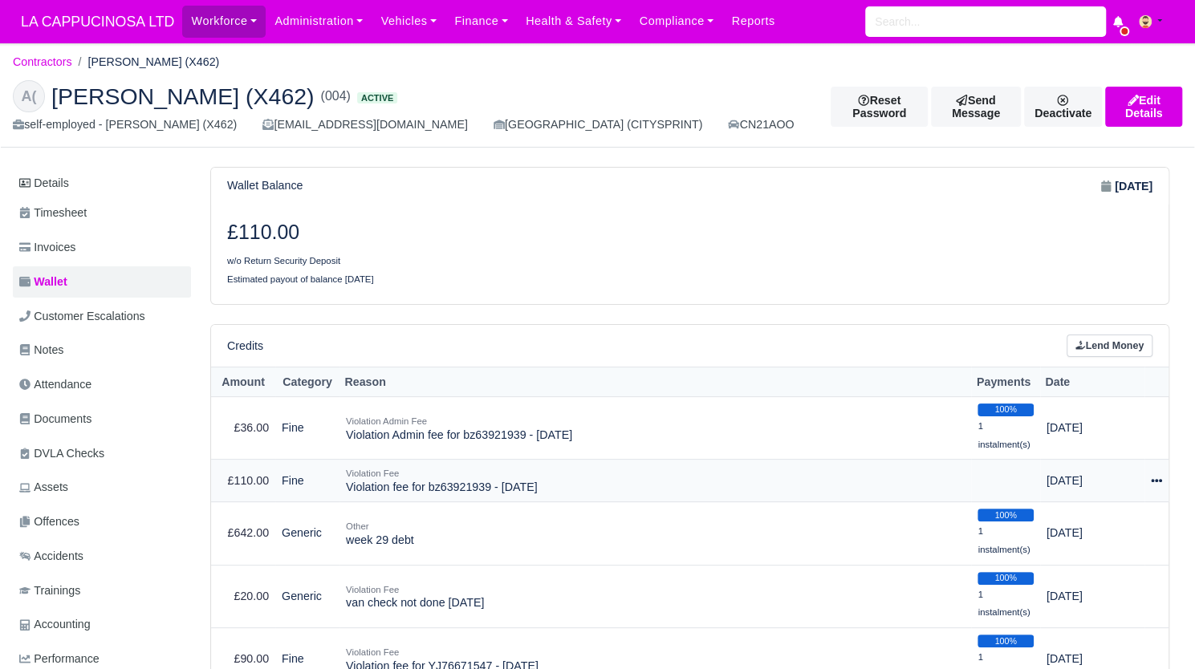
select select "810"
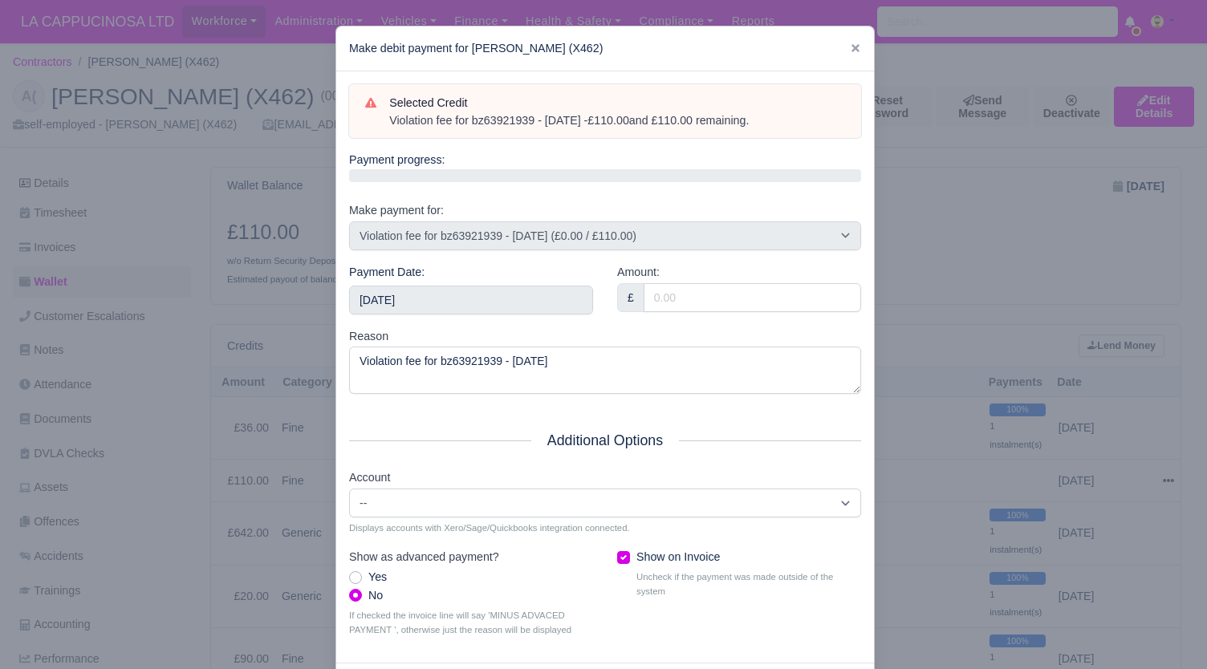
scroll to position [74, 0]
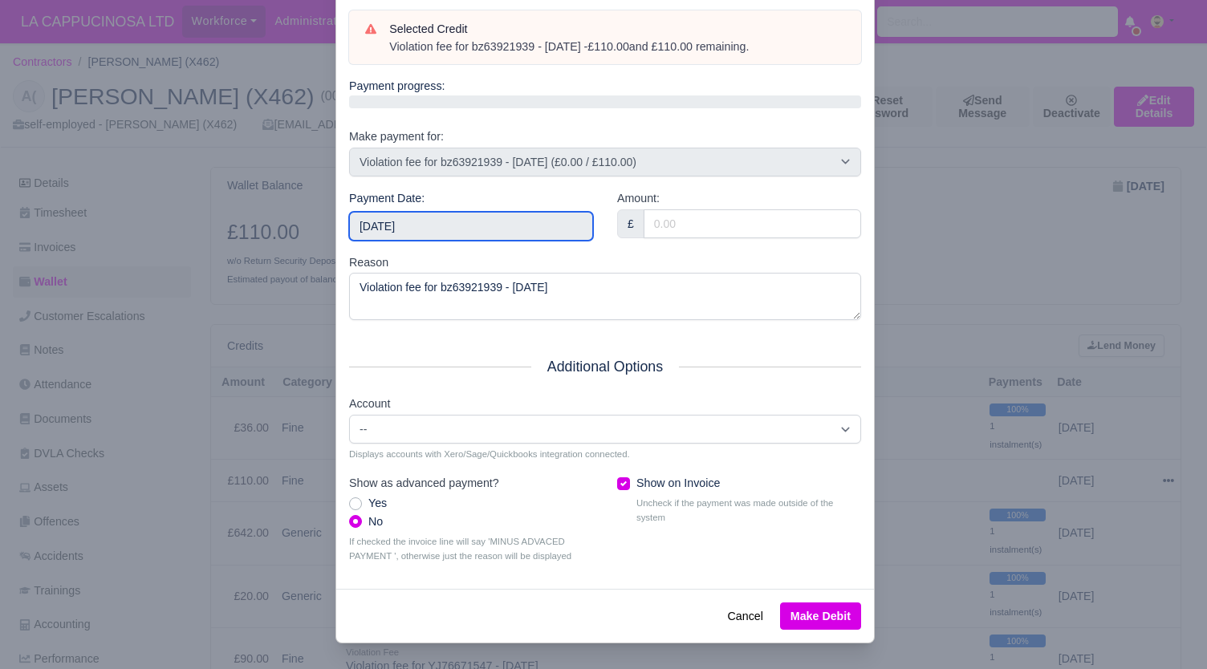
click at [523, 217] on input "2025-09-07" at bounding box center [471, 226] width 244 height 29
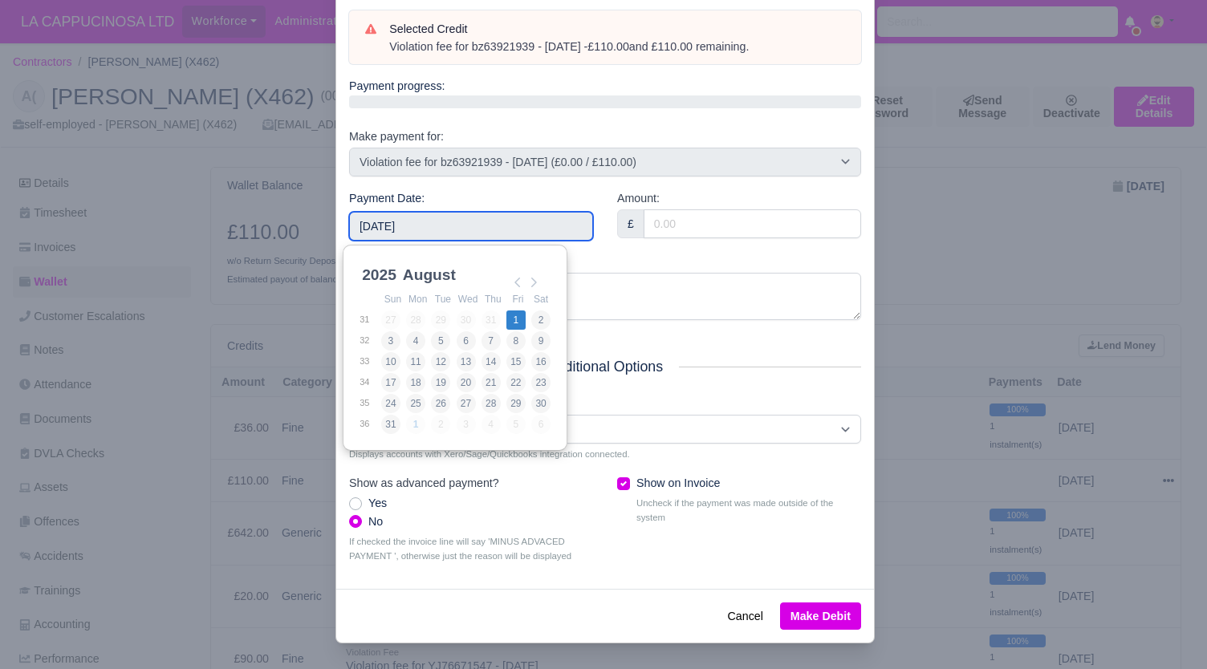
type input "2025-08-01"
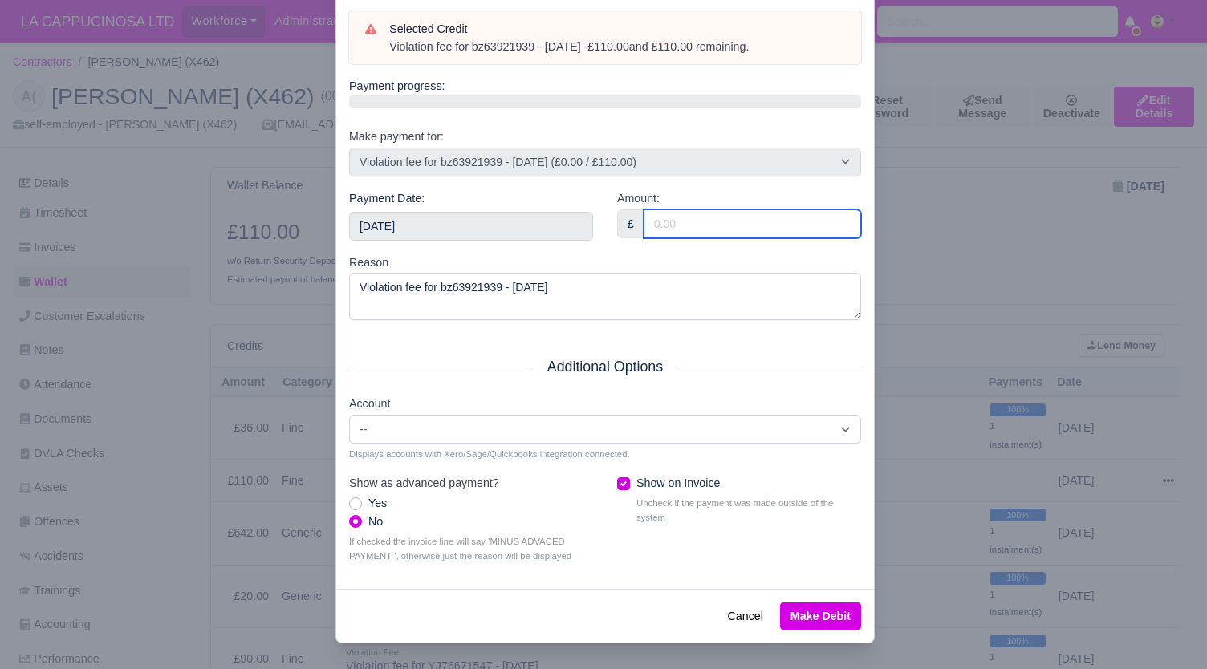
click at [710, 225] on input "Amount:" at bounding box center [752, 223] width 217 height 29
type input "110"
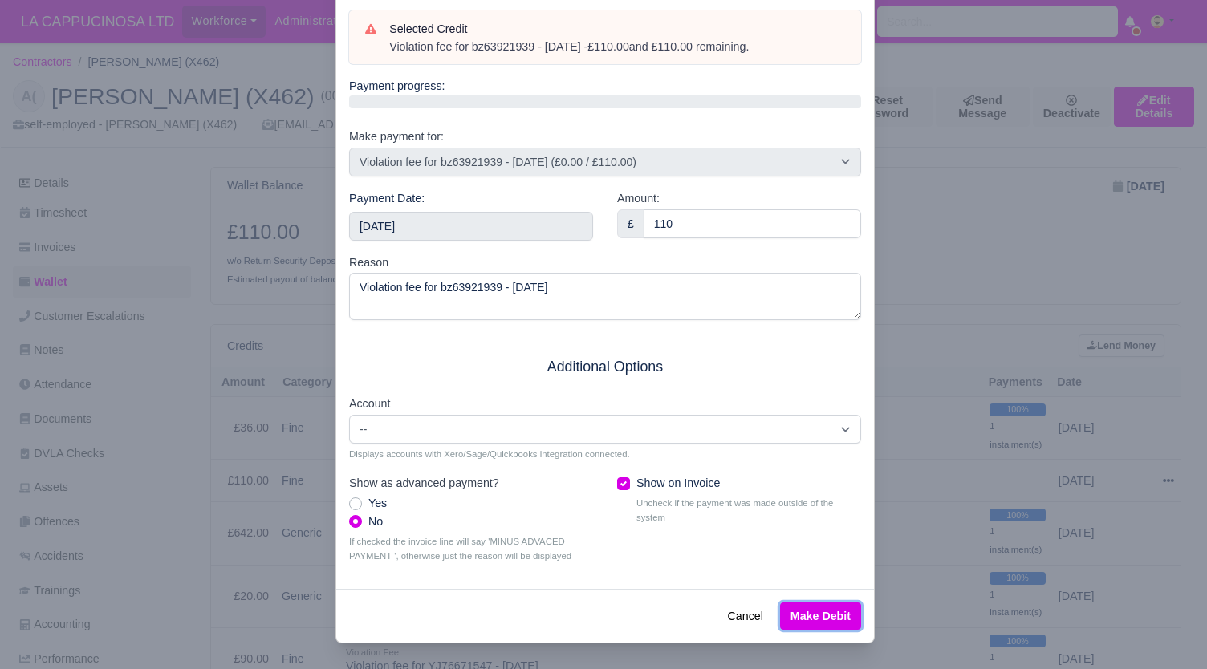
click at [827, 609] on button "Make Debit" at bounding box center [820, 616] width 81 height 27
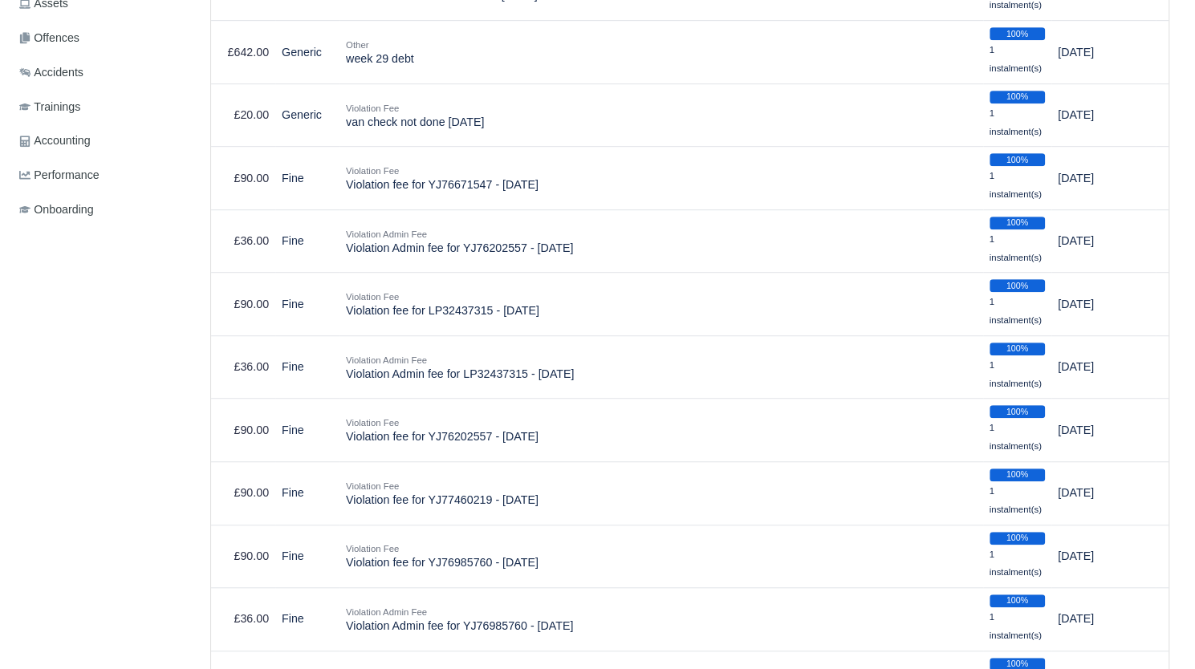
scroll to position [485, 0]
